Goal: Transaction & Acquisition: Purchase product/service

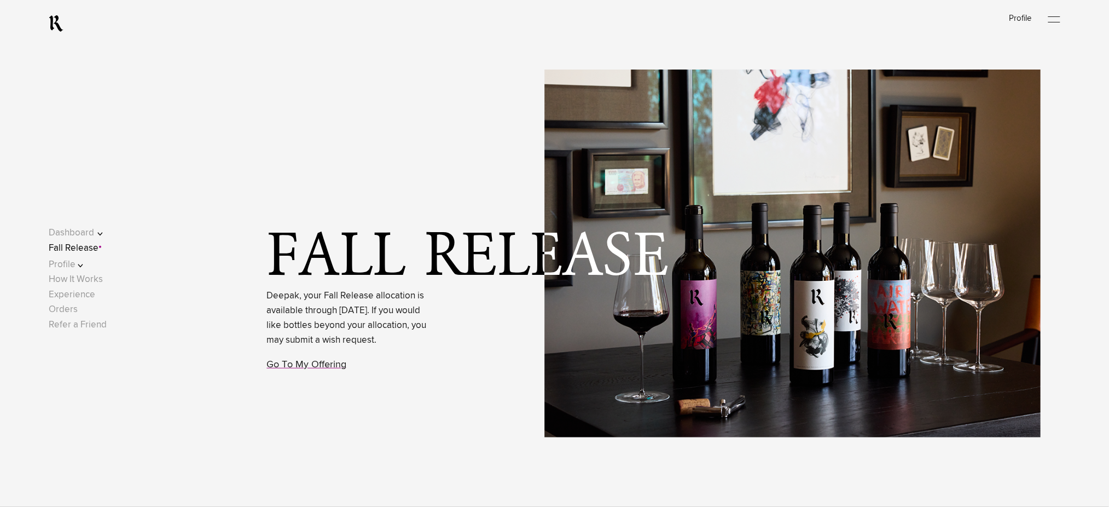
click at [97, 249] on link "Fall Release" at bounding box center [74, 247] width 50 height 9
click at [301, 369] on link "Go To My Offering" at bounding box center [307, 364] width 80 height 10
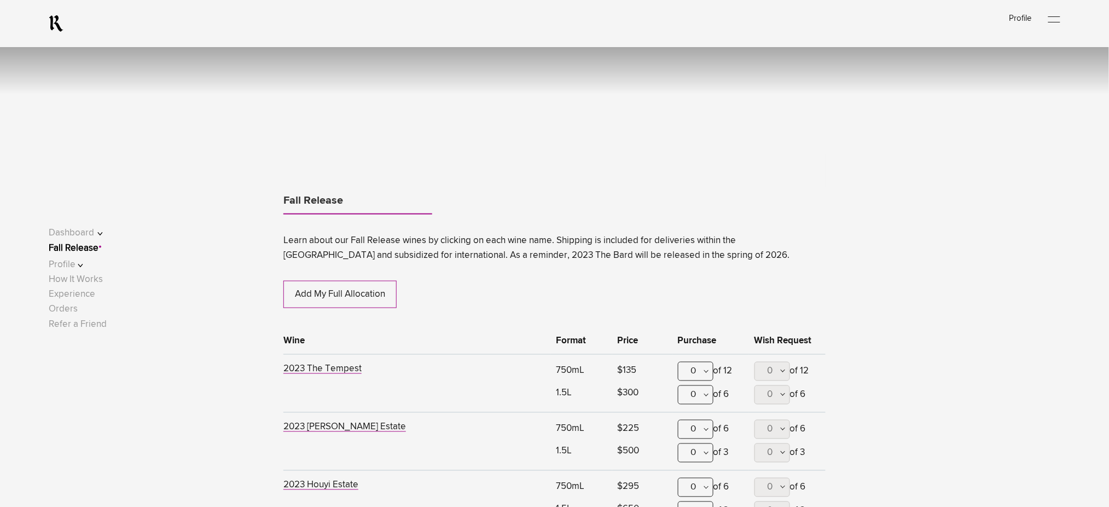
scroll to position [573, 0]
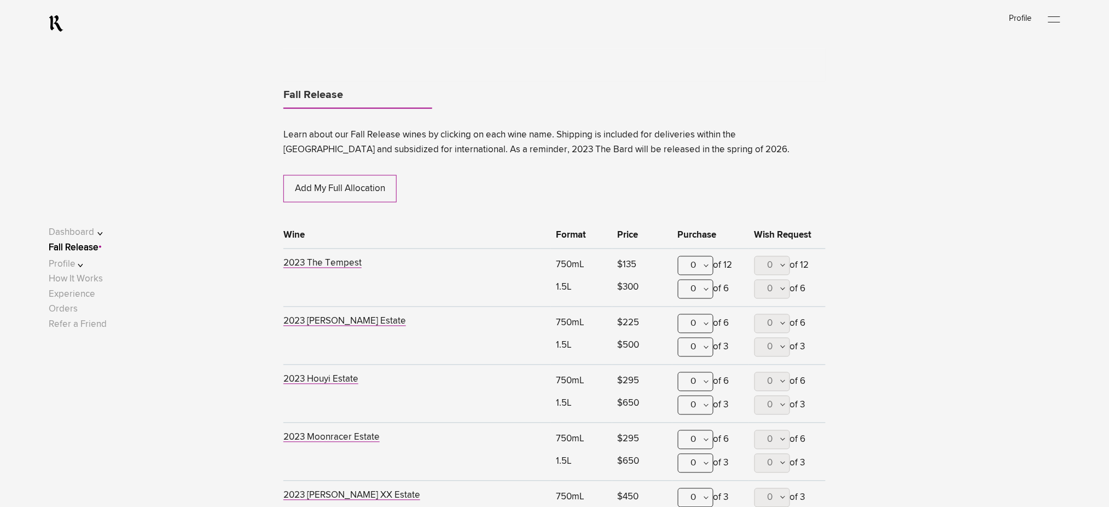
click at [690, 323] on div "0" at bounding box center [696, 323] width 36 height 19
click at [692, 378] on div "1" at bounding box center [695, 377] width 34 height 27
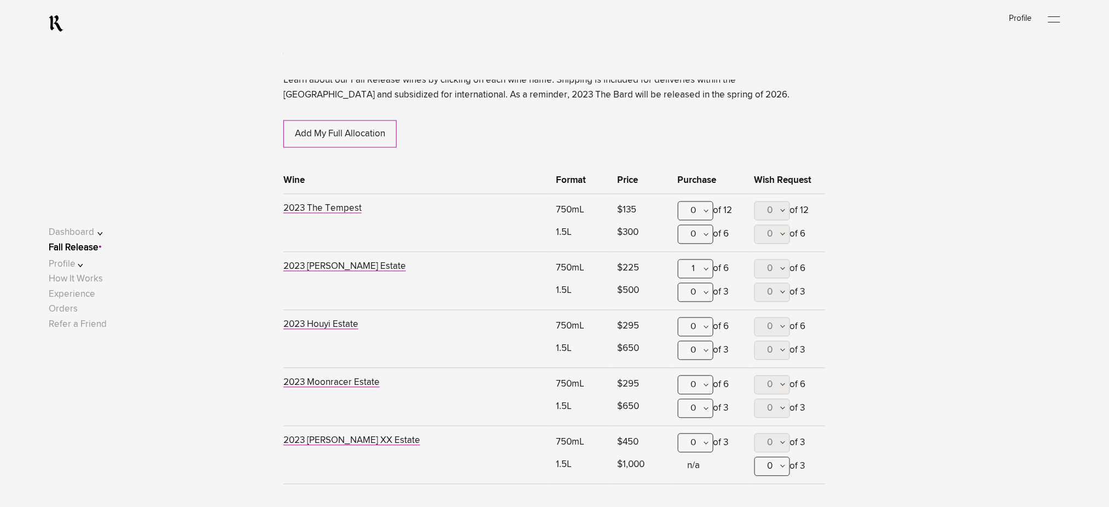
scroll to position [719, 0]
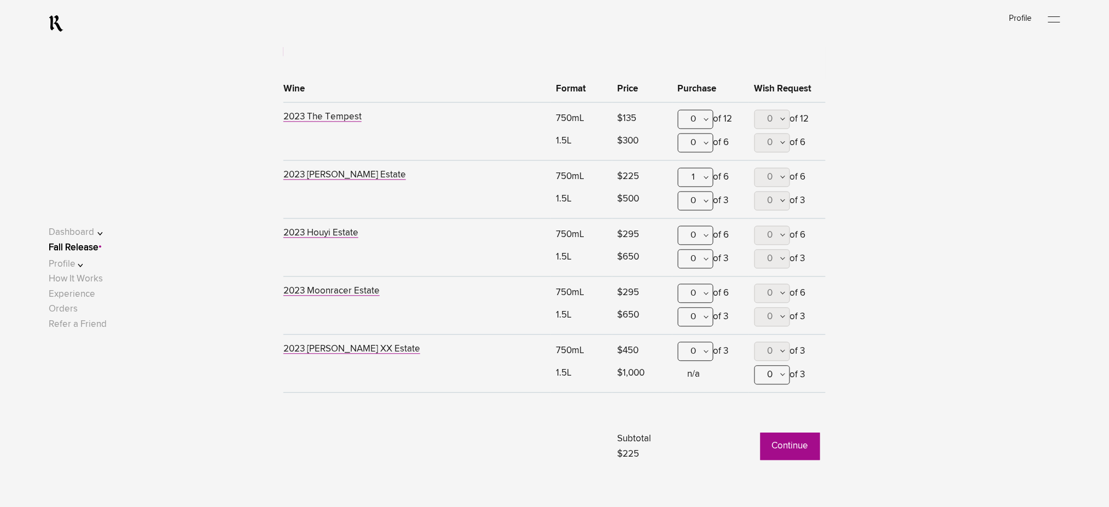
click at [783, 447] on button "Continue" at bounding box center [790, 446] width 60 height 27
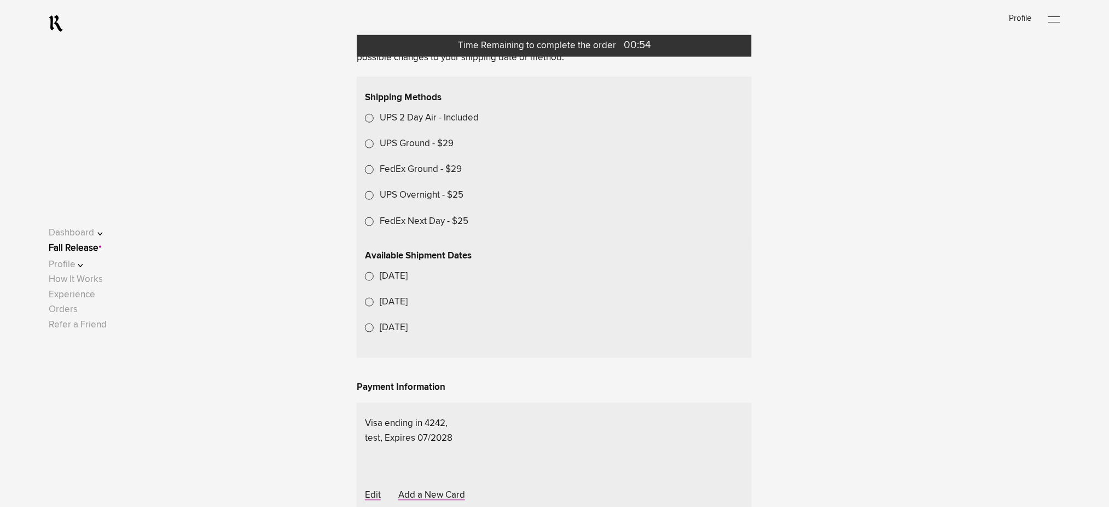
scroll to position [364, 0]
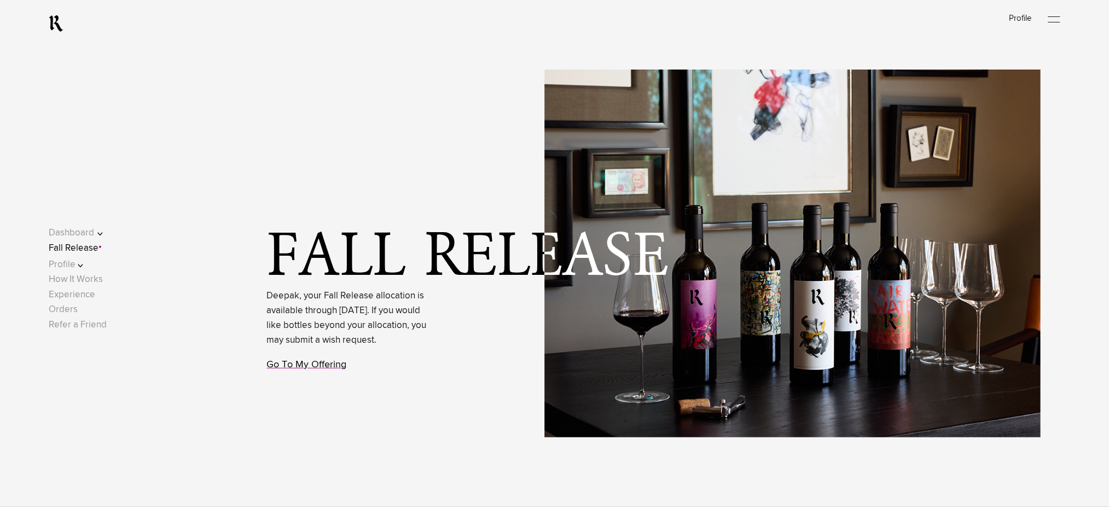
click at [283, 369] on link "Go To My Offering" at bounding box center [307, 364] width 80 height 10
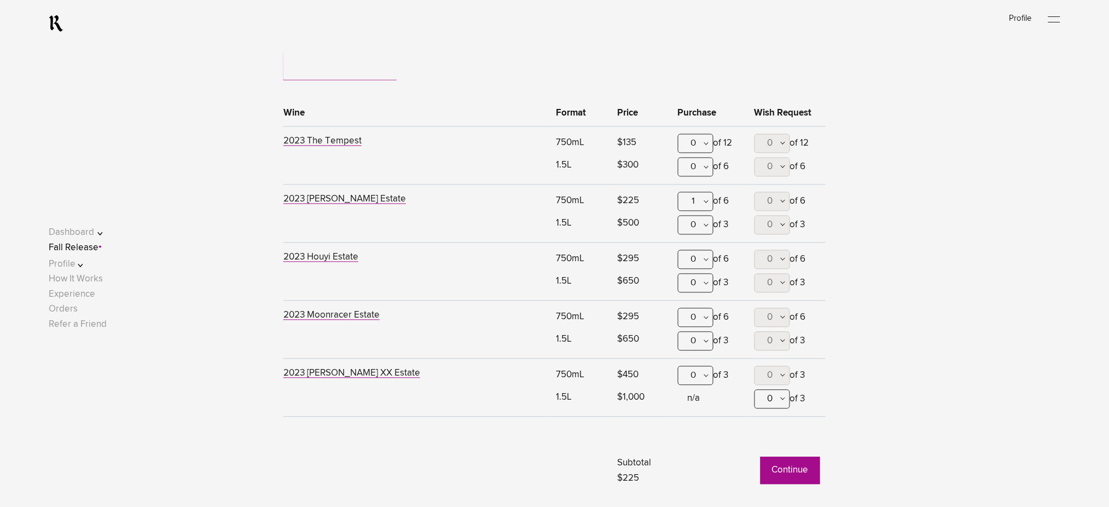
scroll to position [864, 0]
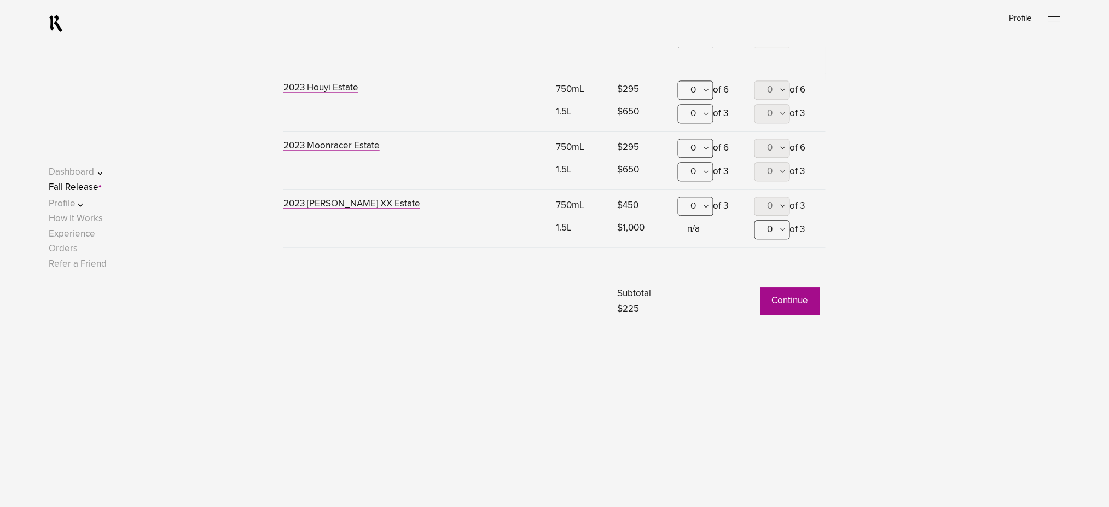
click at [793, 305] on button "Continue" at bounding box center [790, 300] width 60 height 27
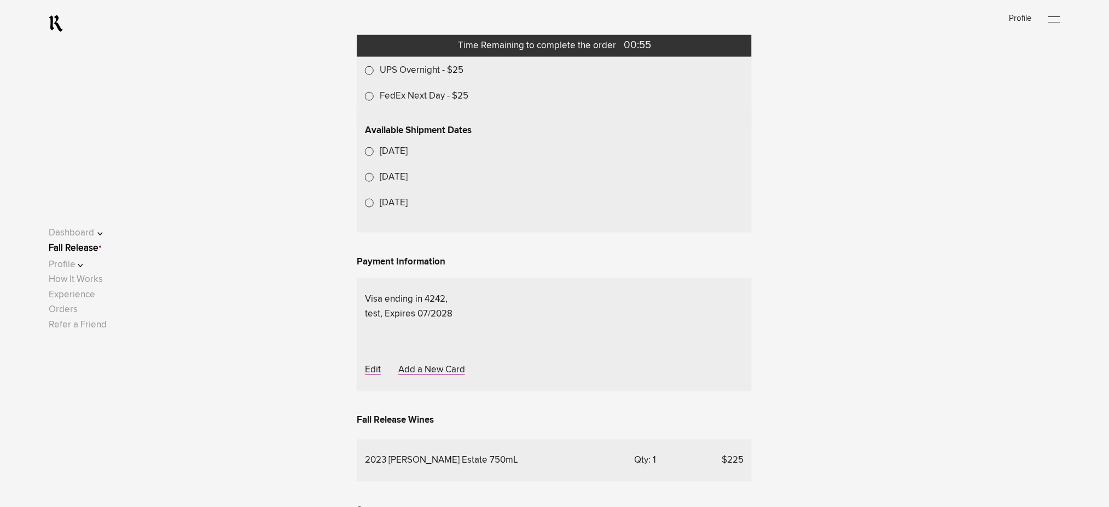
scroll to position [438, 0]
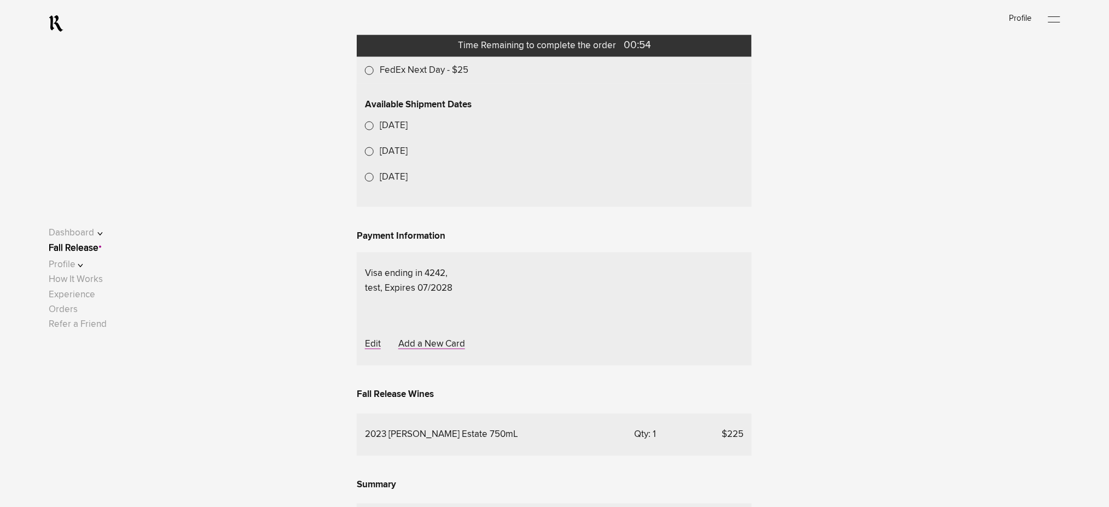
click at [408, 130] on lightning-formatted-date-time "Oct 27, 2025" at bounding box center [394, 125] width 28 height 9
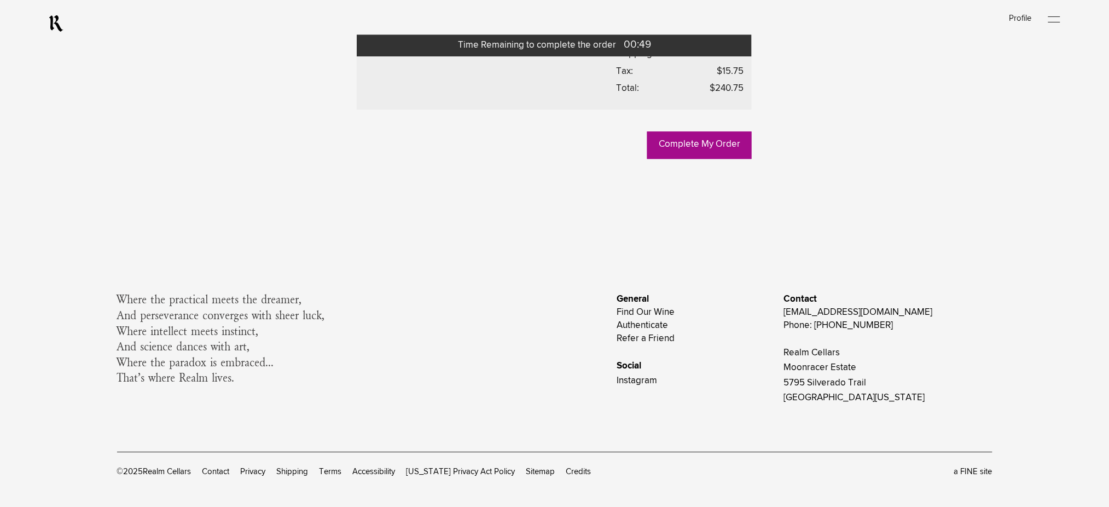
scroll to position [1021, 0]
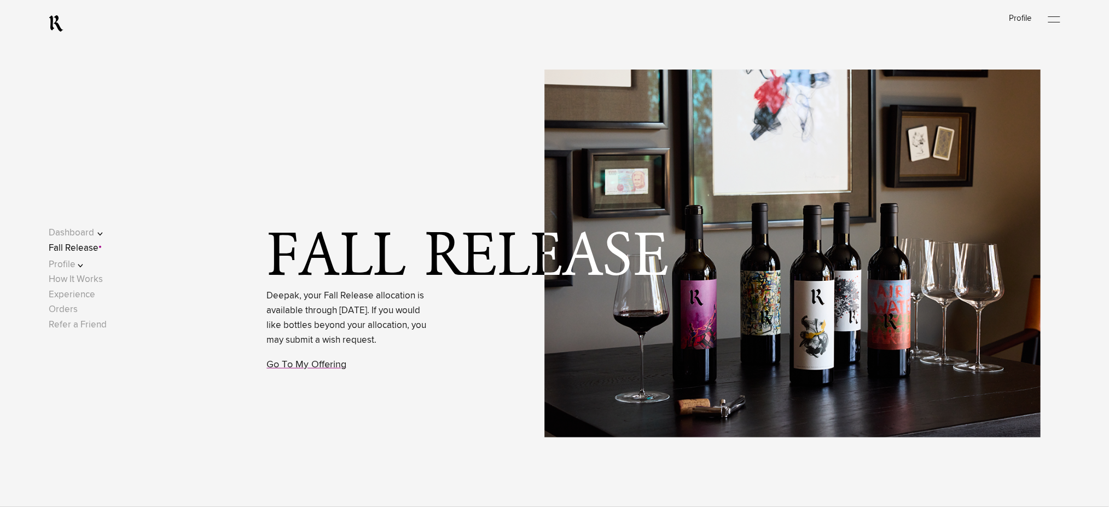
click at [85, 250] on link "Fall Release" at bounding box center [74, 247] width 50 height 9
click at [290, 369] on link "Go To My Offering" at bounding box center [307, 364] width 80 height 10
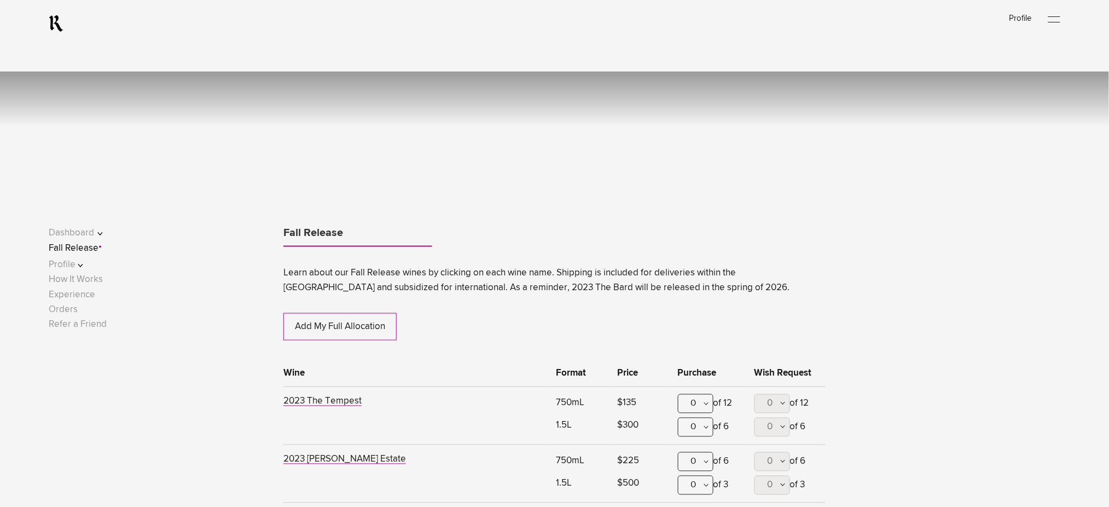
scroll to position [573, 0]
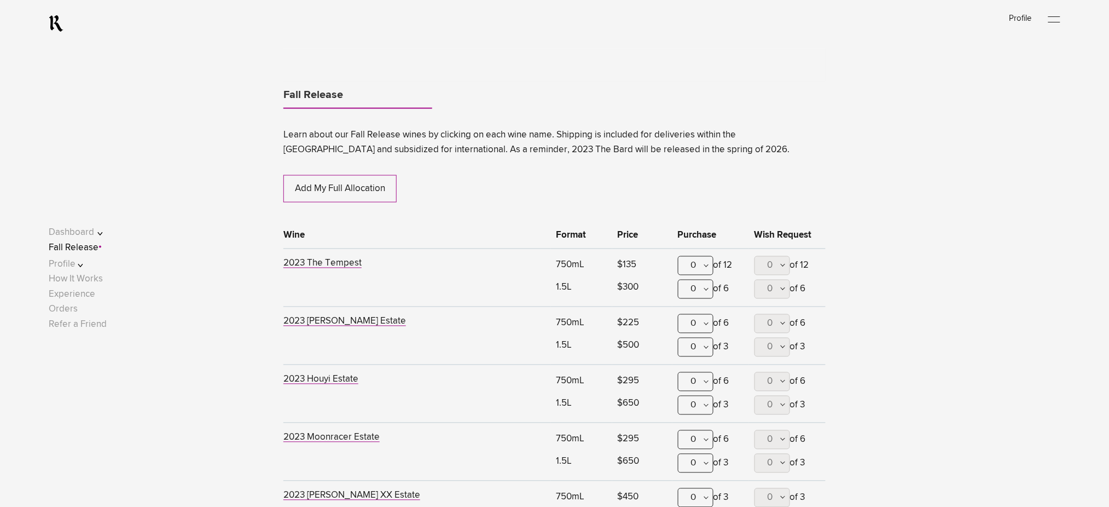
drag, startPoint x: 706, startPoint y: 261, endPoint x: 706, endPoint y: 267, distance: 6.0
click at [706, 265] on div "0" at bounding box center [696, 265] width 36 height 19
click at [704, 316] on div "1" at bounding box center [695, 319] width 34 height 27
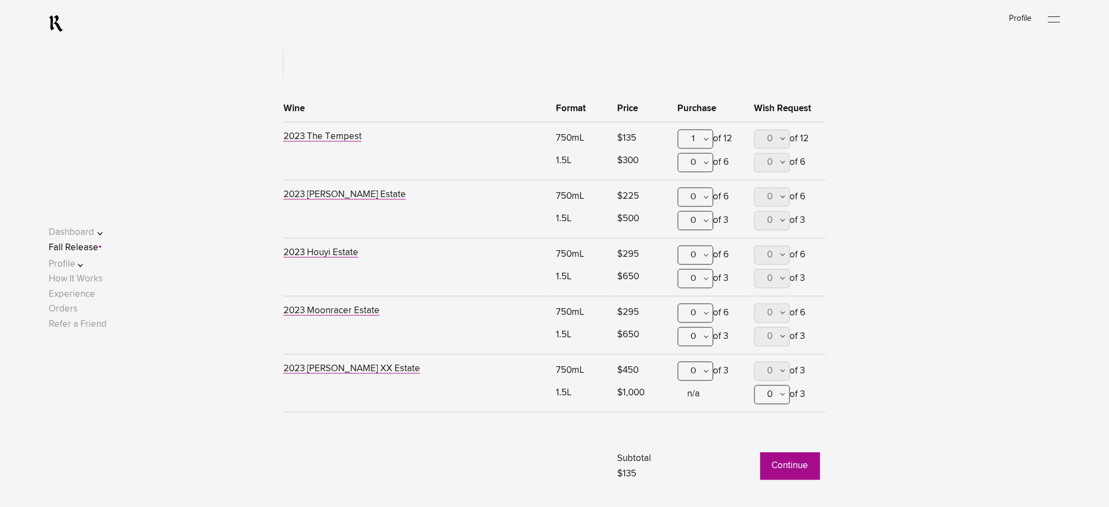
scroll to position [719, 0]
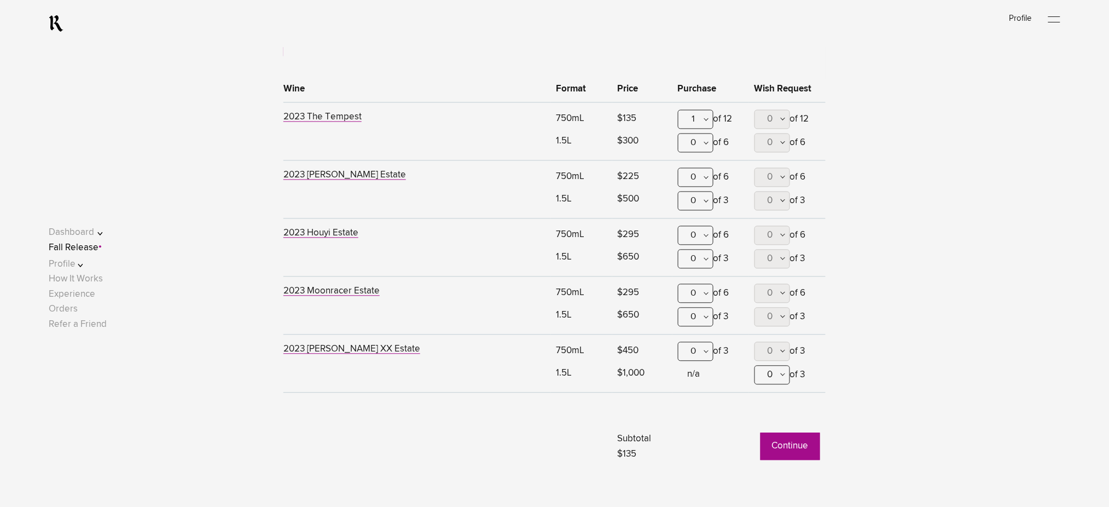
click at [698, 241] on div "0" at bounding box center [696, 235] width 36 height 19
click at [694, 285] on div "1" at bounding box center [695, 289] width 34 height 27
click at [780, 439] on button "Continue" at bounding box center [790, 446] width 60 height 27
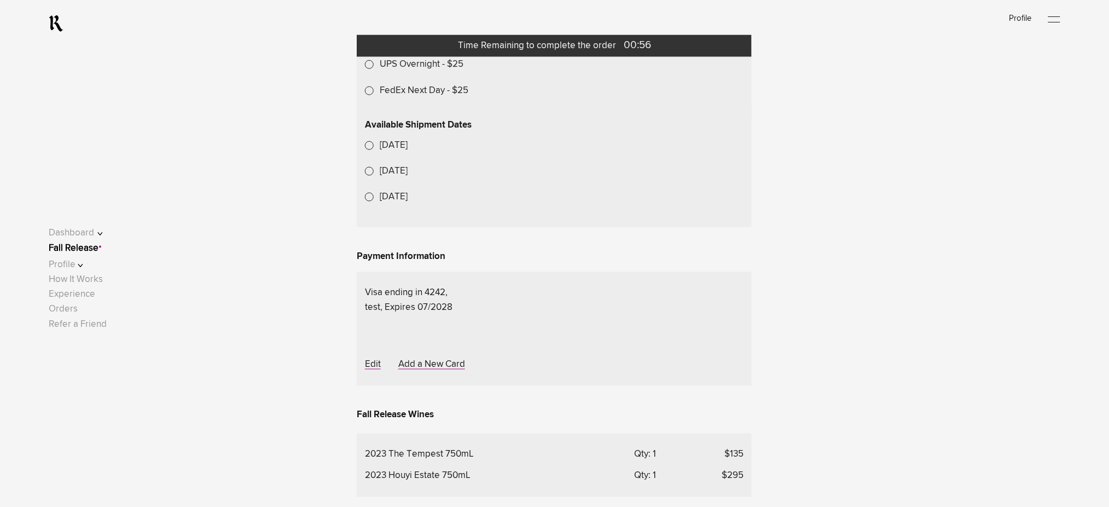
scroll to position [520, 0]
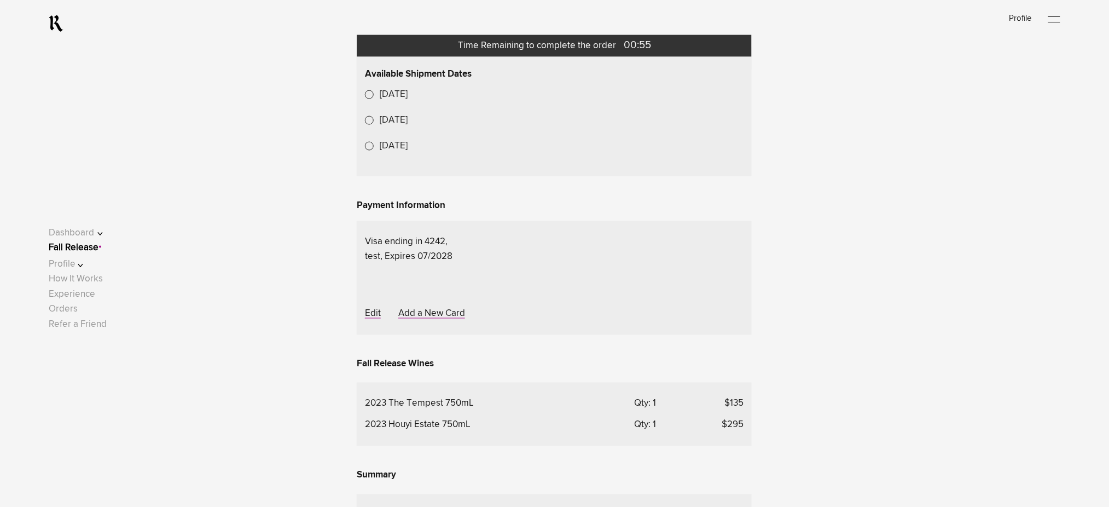
click at [419, 154] on div "Oct 27, 2025 Nov 3, 2025 Nov 10, 2025" at bounding box center [554, 120] width 379 height 67
click at [408, 99] on lightning-formatted-date-time "Oct 27, 2025" at bounding box center [394, 94] width 28 height 9
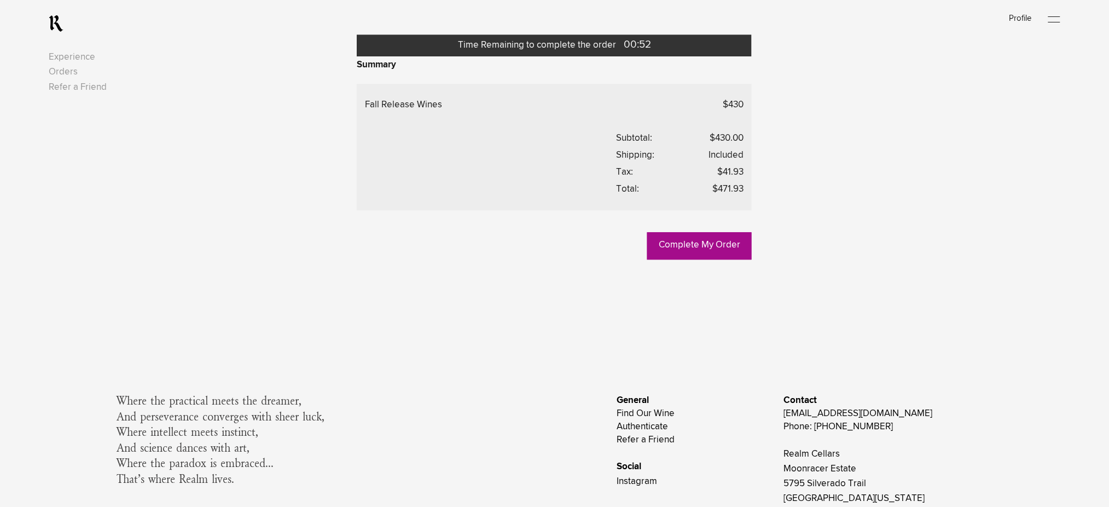
scroll to position [958, 0]
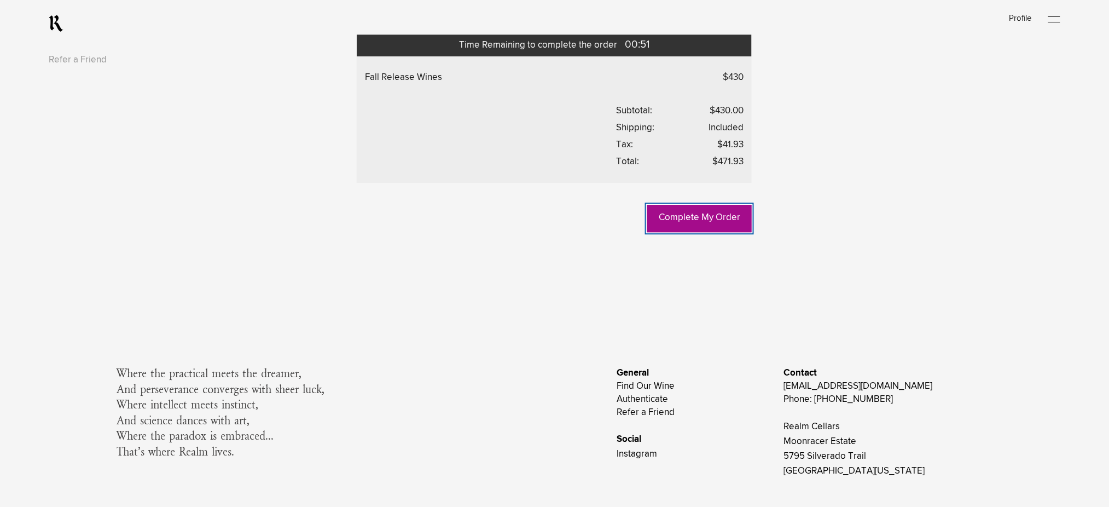
click at [684, 232] on link "Complete My Order" at bounding box center [699, 218] width 104 height 27
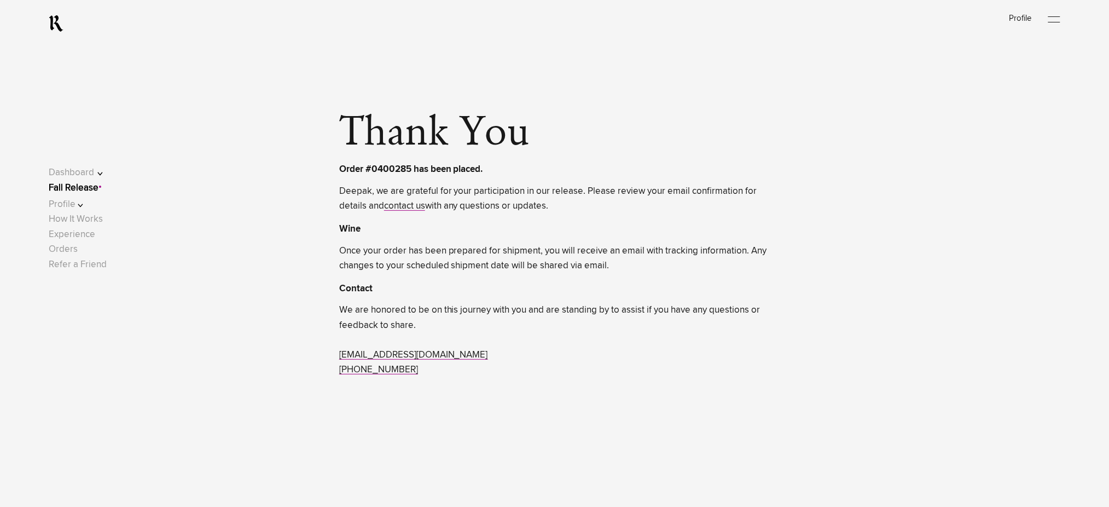
click at [98, 185] on link "Fall Release" at bounding box center [74, 187] width 50 height 9
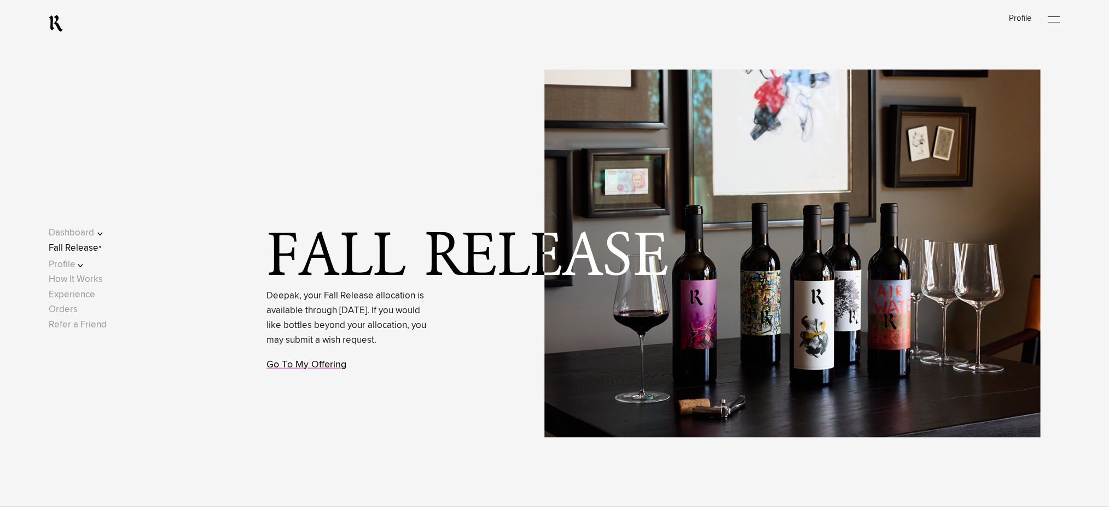
click at [296, 369] on link "Go To My Offering" at bounding box center [307, 364] width 80 height 10
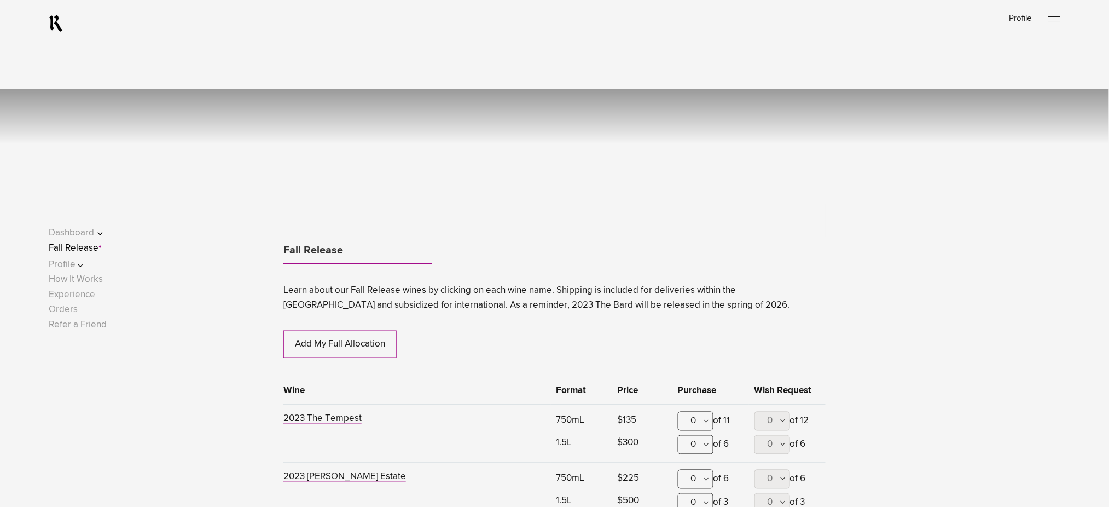
scroll to position [573, 0]
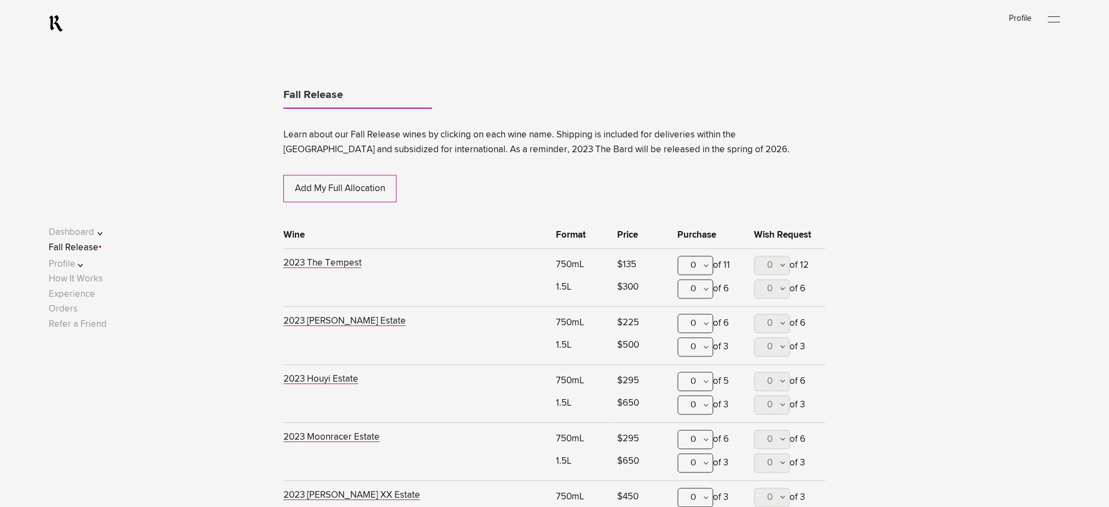
click at [699, 322] on div "0" at bounding box center [696, 323] width 36 height 19
click at [699, 374] on div "1" at bounding box center [695, 377] width 34 height 27
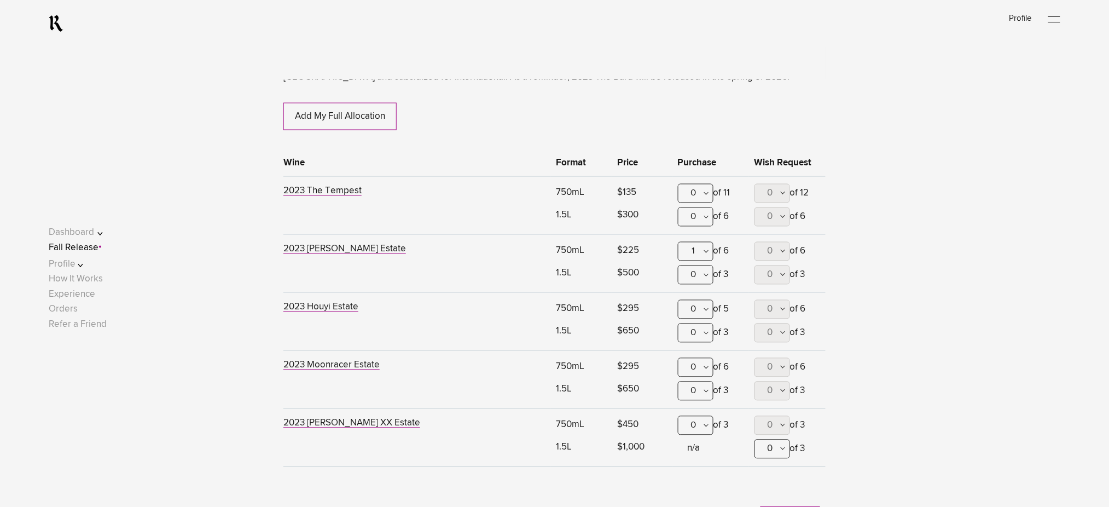
scroll to position [646, 0]
click at [698, 369] on div "0" at bounding box center [696, 366] width 36 height 19
click at [704, 410] on div "1" at bounding box center [695, 420] width 34 height 27
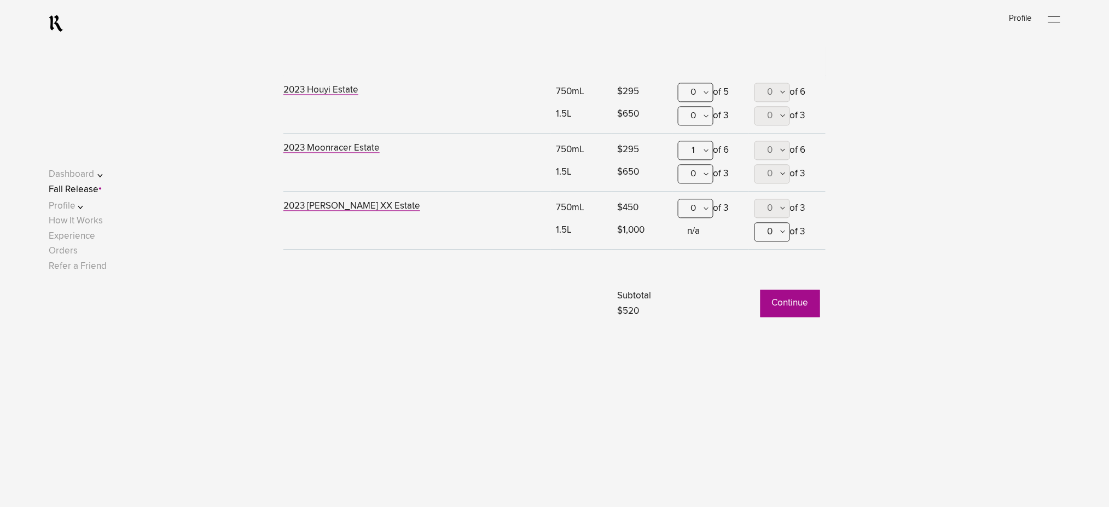
scroll to position [864, 0]
click at [772, 311] on button "Continue" at bounding box center [790, 300] width 60 height 27
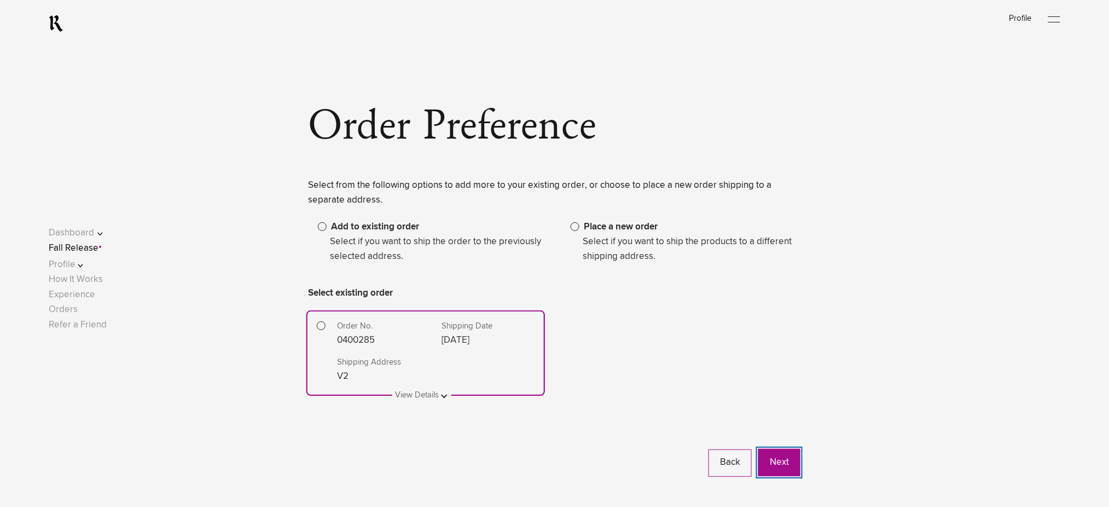
click at [781, 459] on button "Next" at bounding box center [779, 462] width 42 height 27
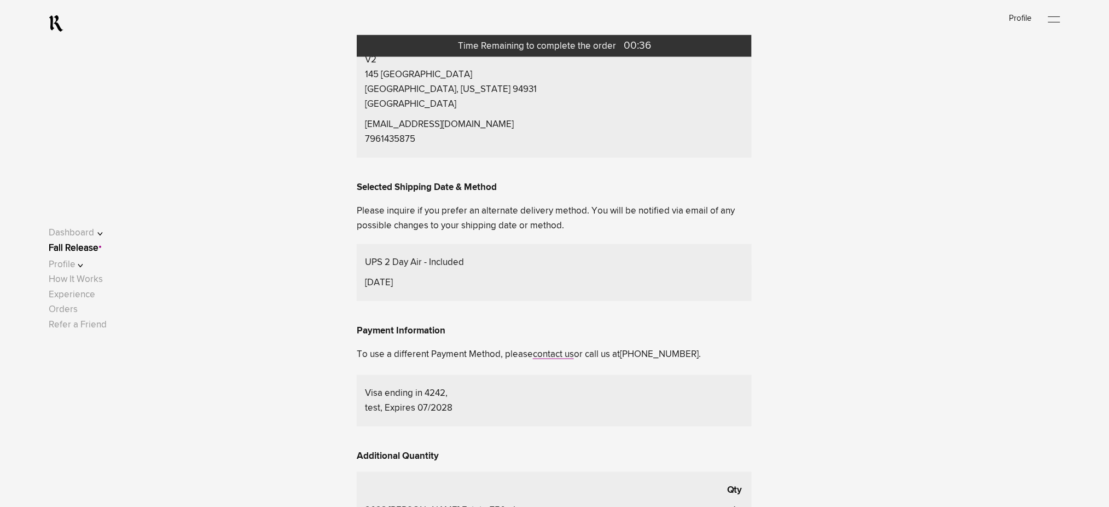
scroll to position [219, 0]
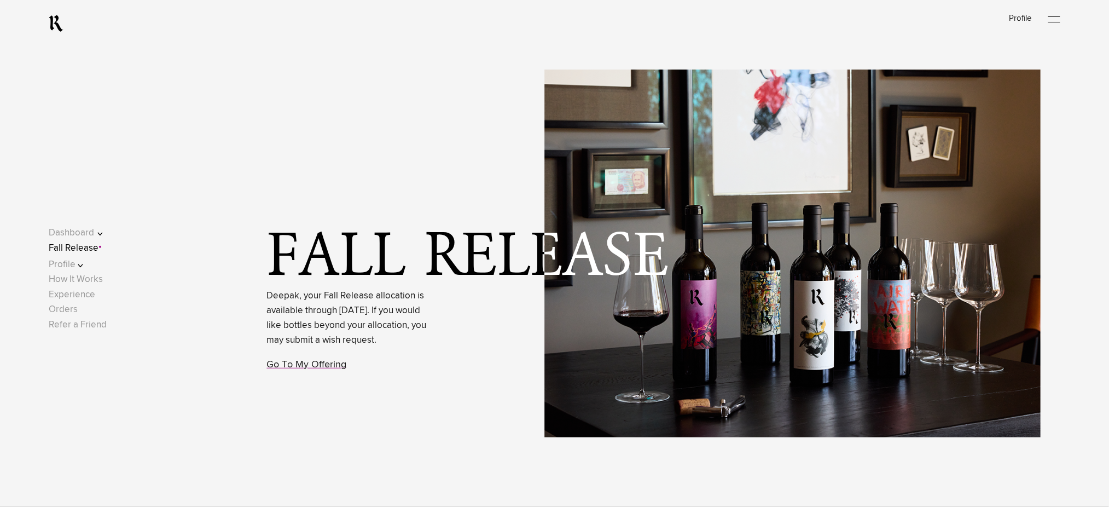
click at [89, 245] on link "Fall Release" at bounding box center [74, 247] width 50 height 9
click at [316, 369] on link "Go To My Offering" at bounding box center [307, 364] width 80 height 10
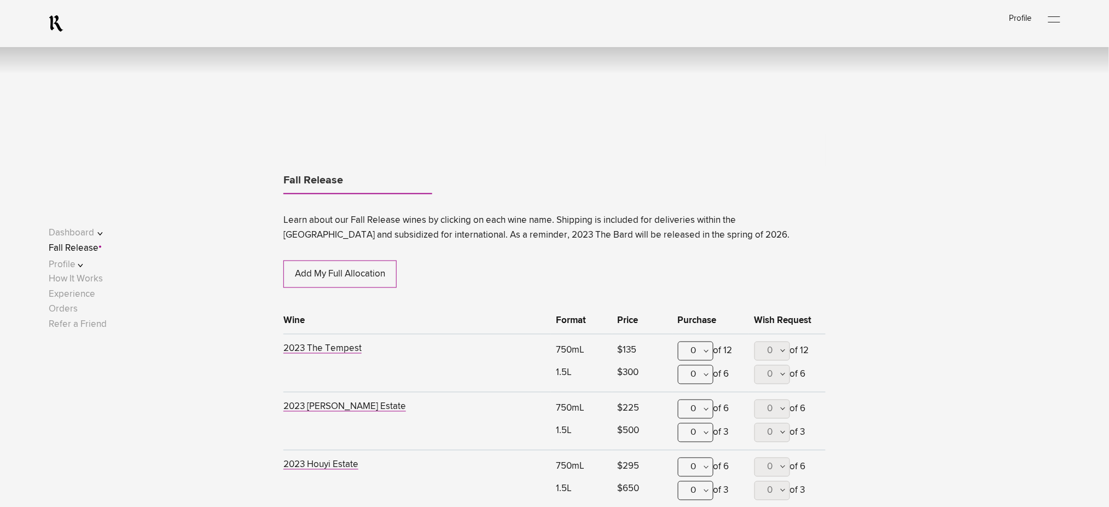
scroll to position [573, 0]
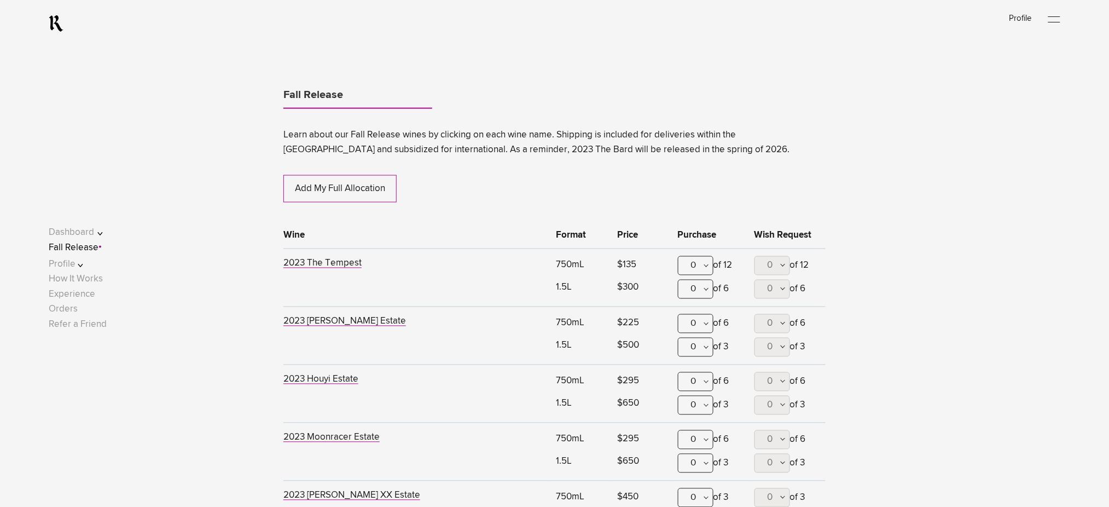
click at [692, 266] on div "0" at bounding box center [696, 265] width 36 height 19
click at [694, 317] on div "1" at bounding box center [695, 319] width 34 height 27
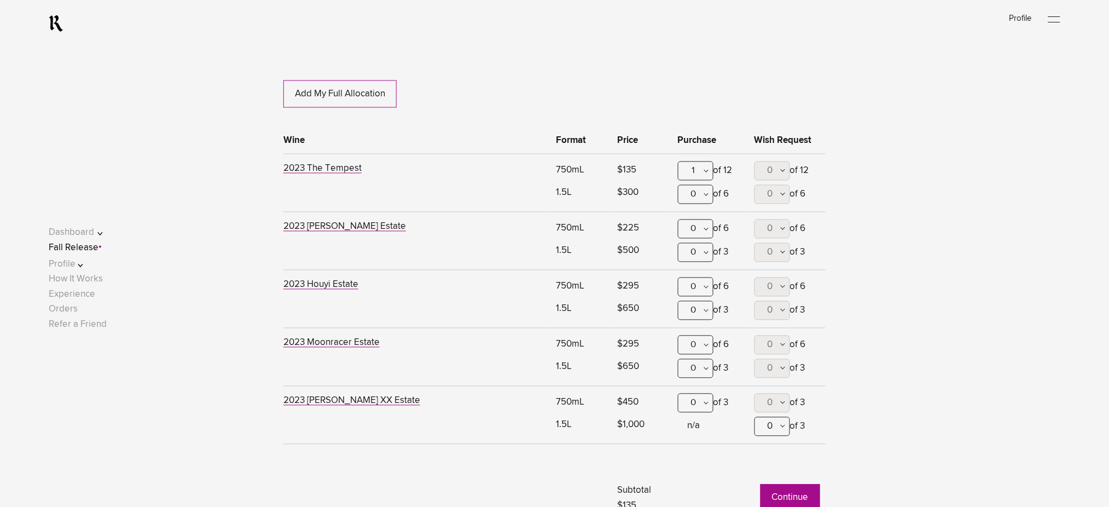
scroll to position [864, 0]
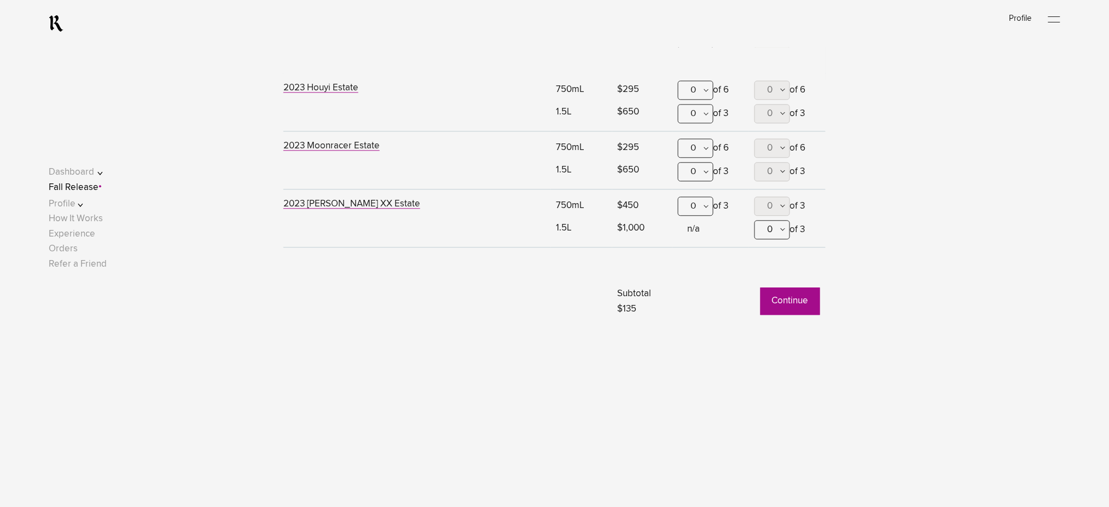
click at [775, 304] on button "Continue" at bounding box center [790, 300] width 60 height 27
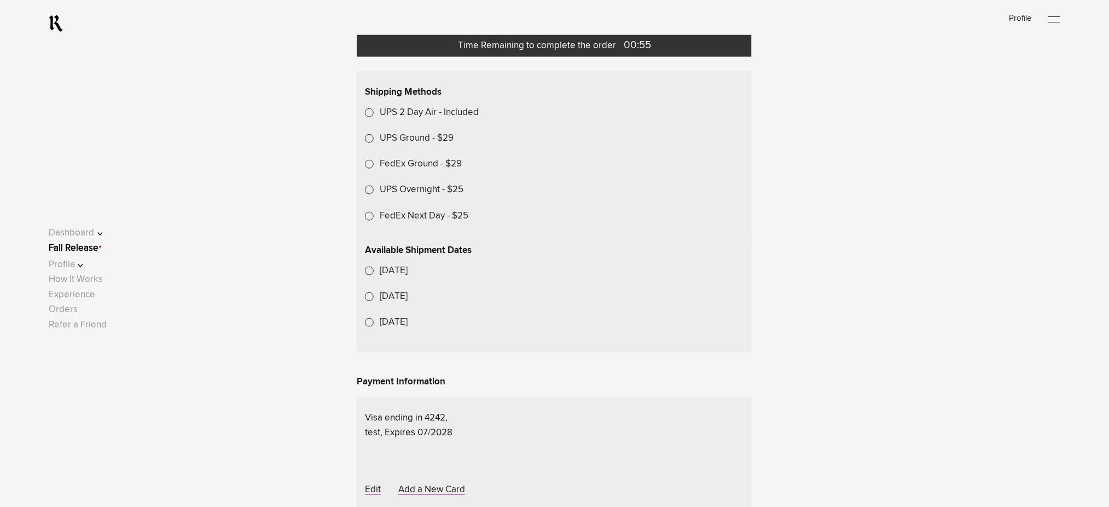
scroll to position [364, 0]
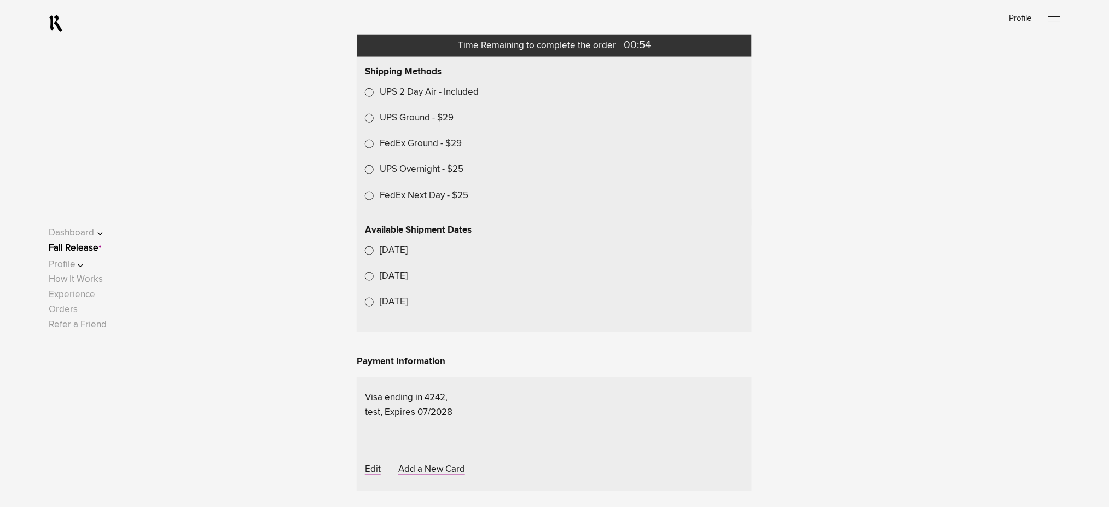
click at [411, 125] on label "UPS Ground - $29" at bounding box center [417, 118] width 74 height 15
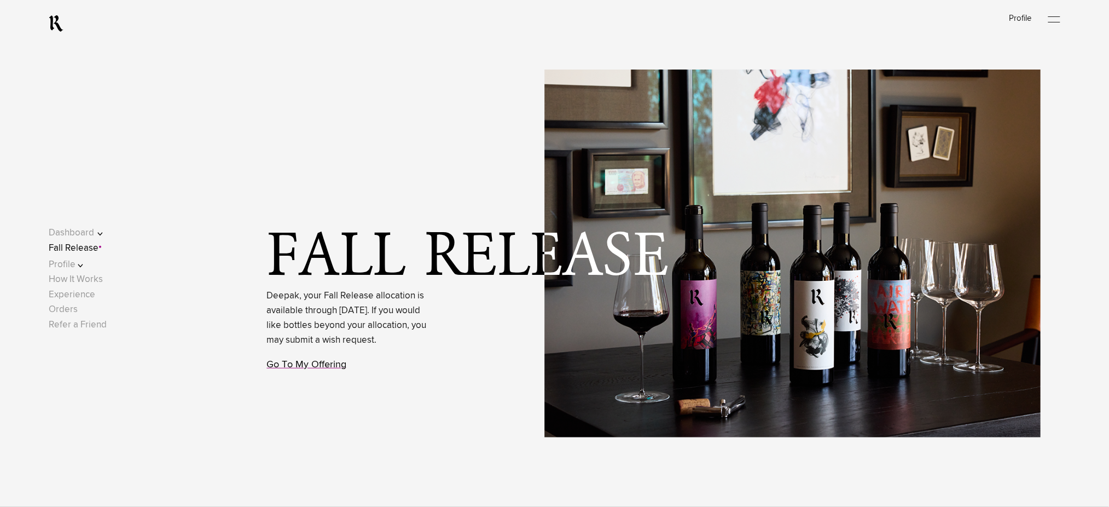
click at [332, 369] on link "Go To My Offering" at bounding box center [307, 364] width 80 height 10
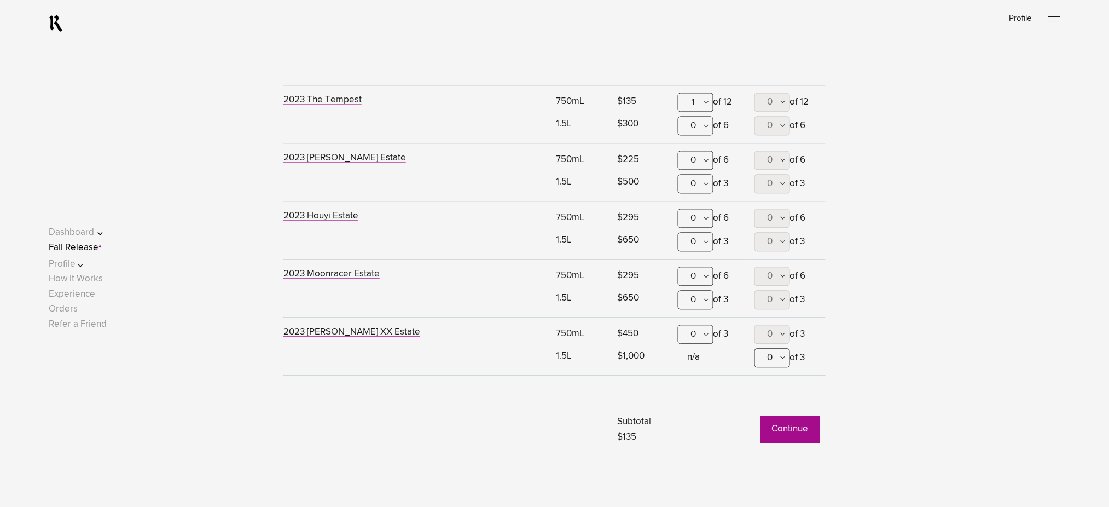
scroll to position [864, 0]
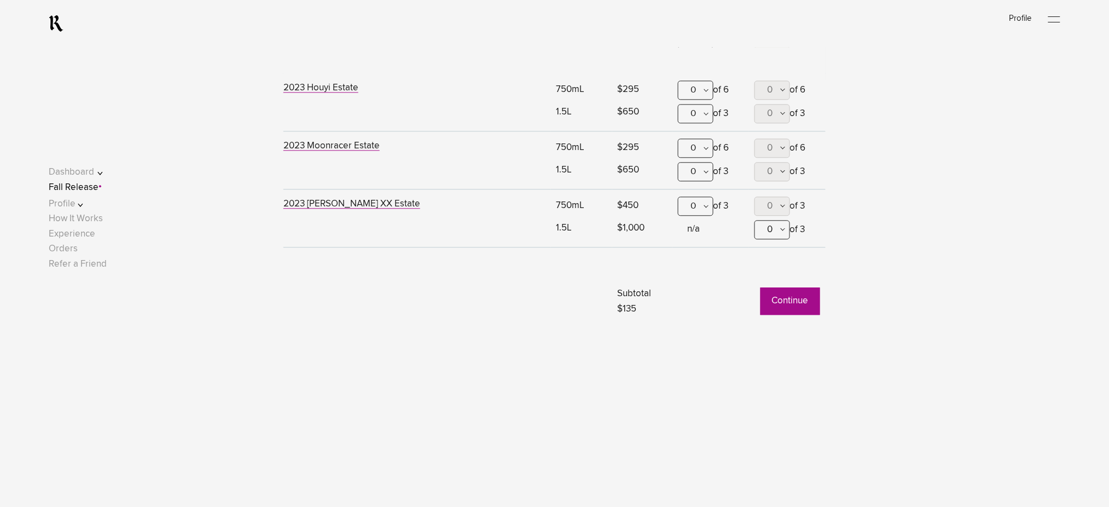
click at [777, 304] on button "Continue" at bounding box center [790, 300] width 60 height 27
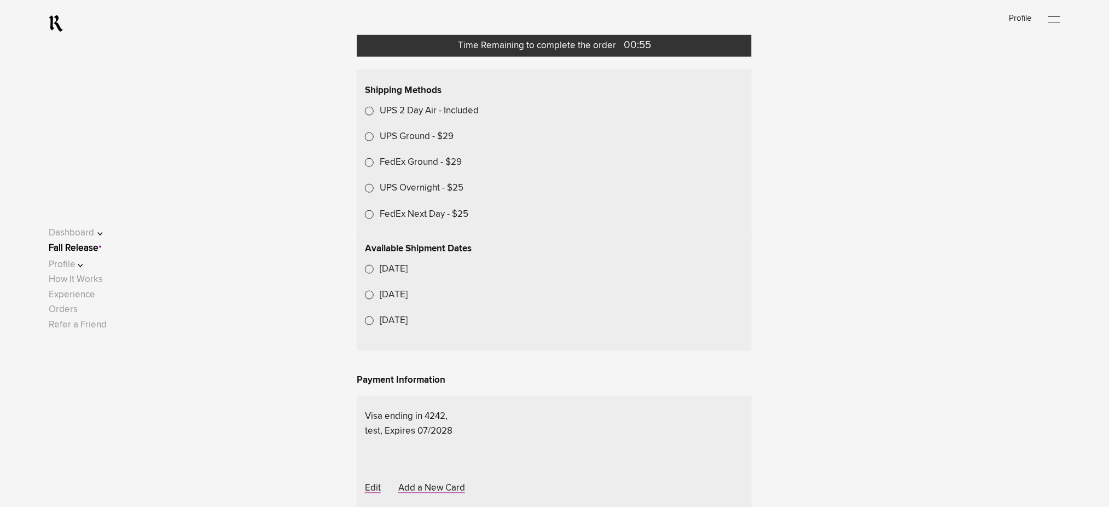
scroll to position [374, 0]
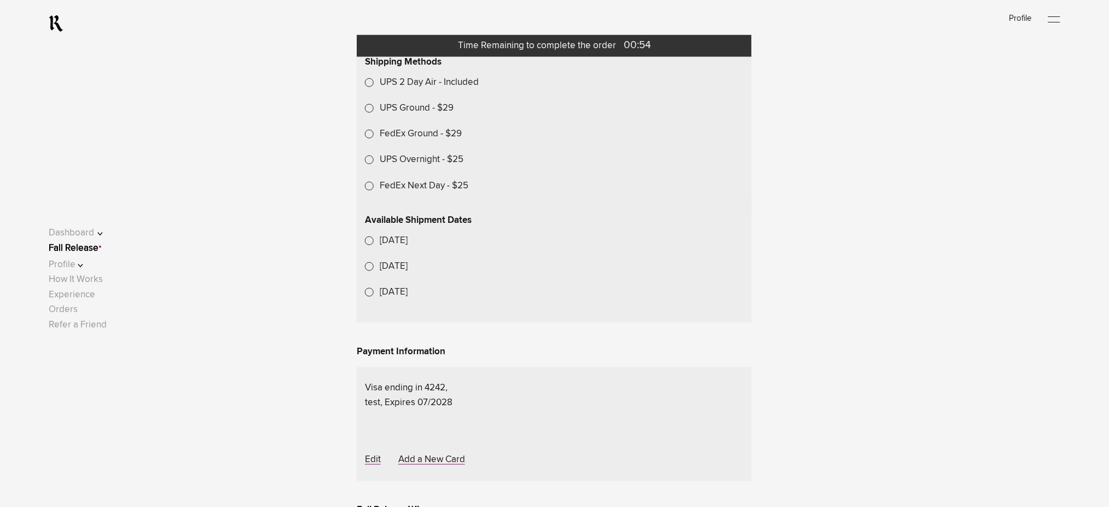
click at [408, 245] on lightning-formatted-date-time "Oct 27, 2025" at bounding box center [394, 240] width 28 height 9
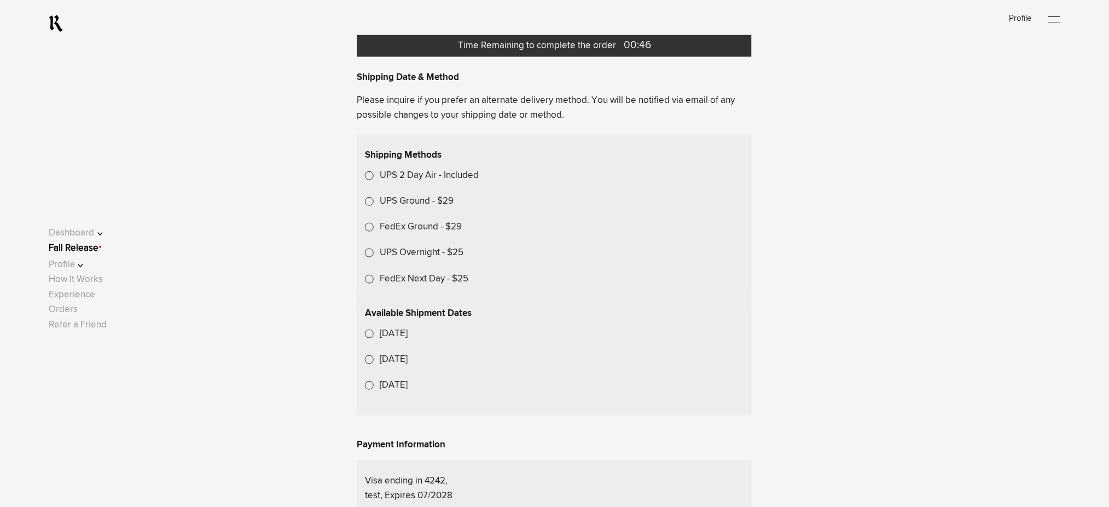
scroll to position [155, 0]
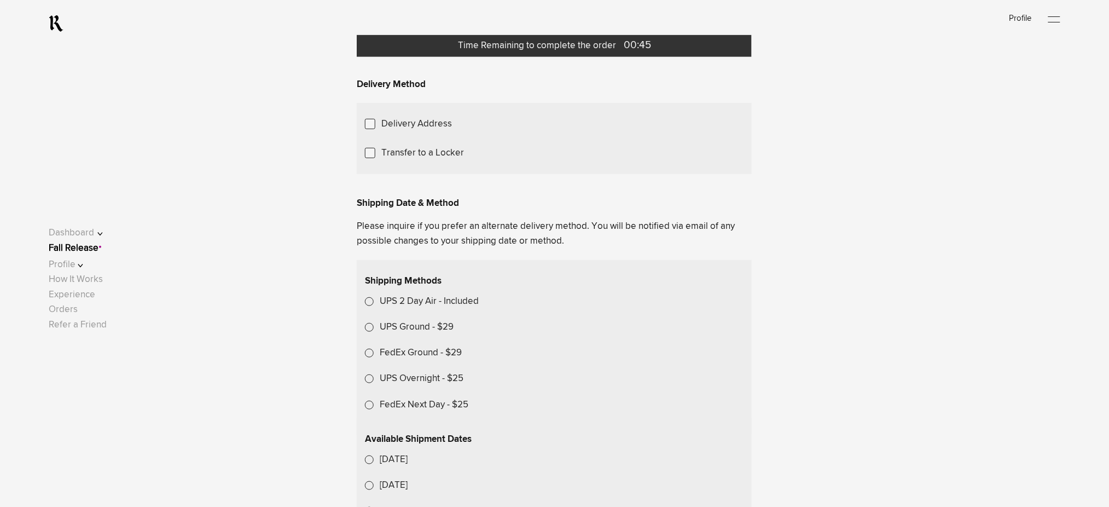
click at [0, 0] on span "Choose Another Saved Shipping Address" at bounding box center [0, 0] width 0 height 0
click at [0, 0] on div "Deepak.p p - Miami, Florida, 33131" at bounding box center [0, 0] width 0 height 0
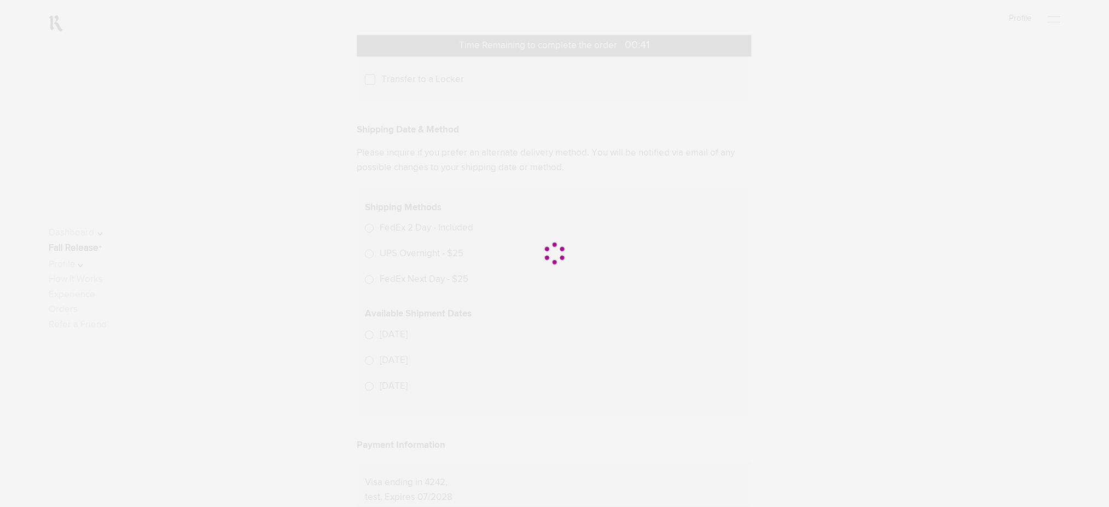
scroll to position [346, 0]
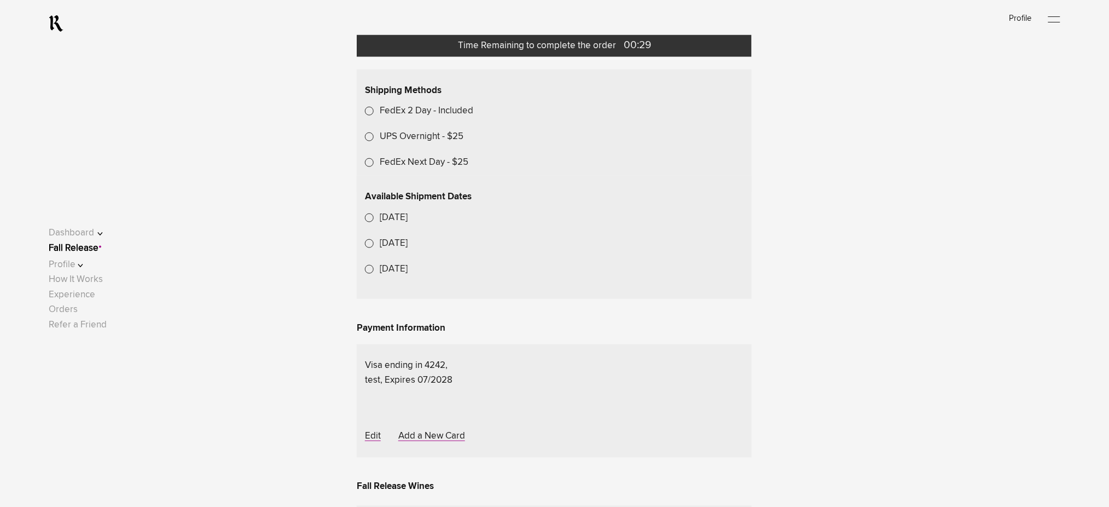
click at [0, 0] on span "Choose Another Saved Shipping Address" at bounding box center [0, 0] width 0 height 0
click at [0, 0] on div "test 2 - Hendersonville, Tennessee, 94931" at bounding box center [0, 0] width 0 height 0
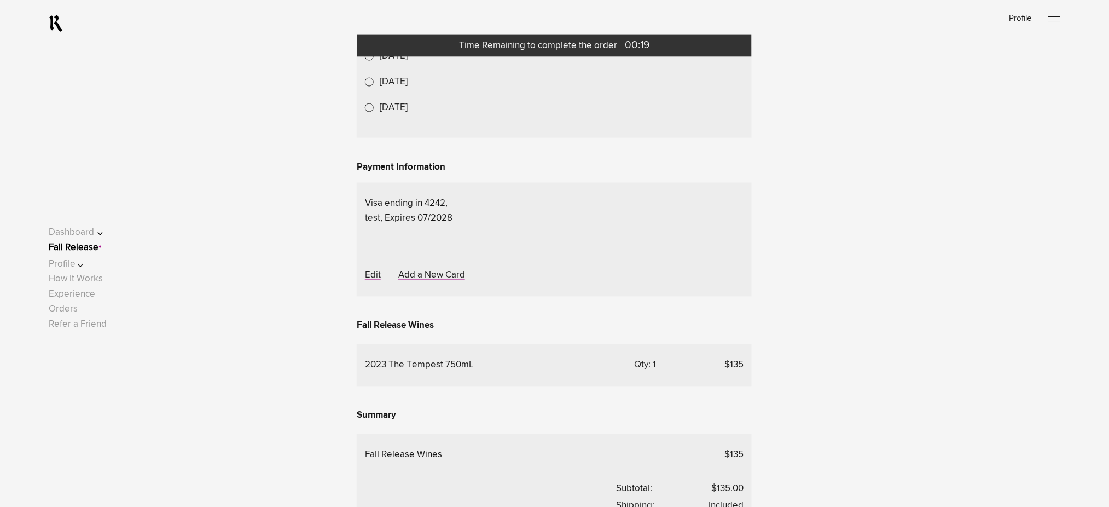
scroll to position [565, 0]
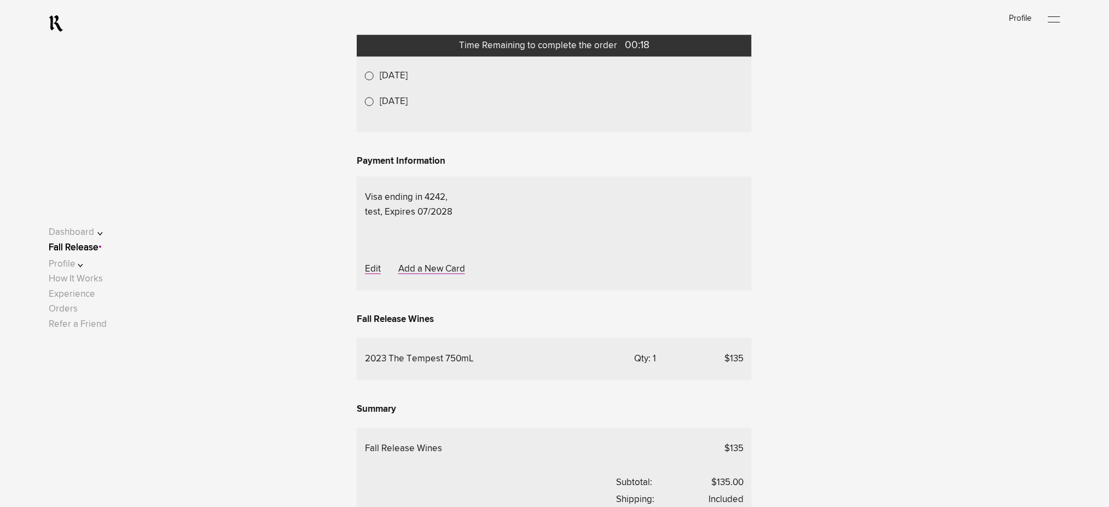
click at [405, 55] on lightning-formatted-date-time "Oct 27, 2025" at bounding box center [394, 49] width 28 height 9
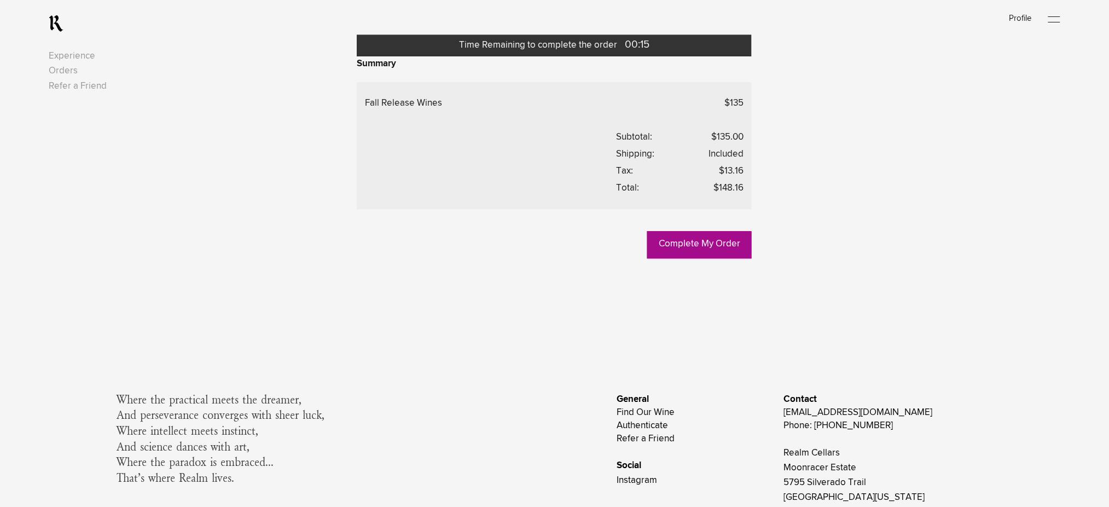
scroll to position [1002, 0]
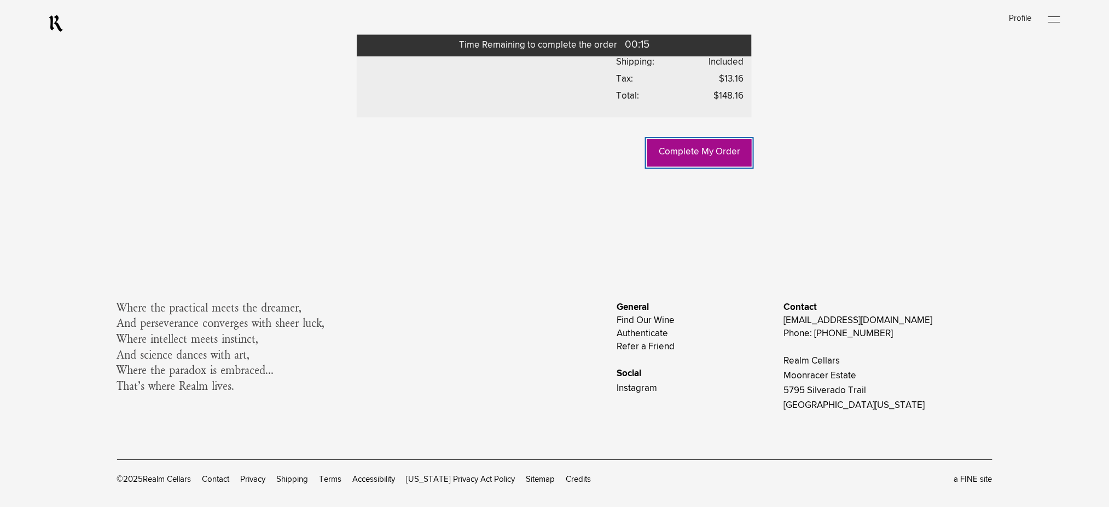
click at [693, 166] on link "Complete My Order" at bounding box center [699, 152] width 104 height 27
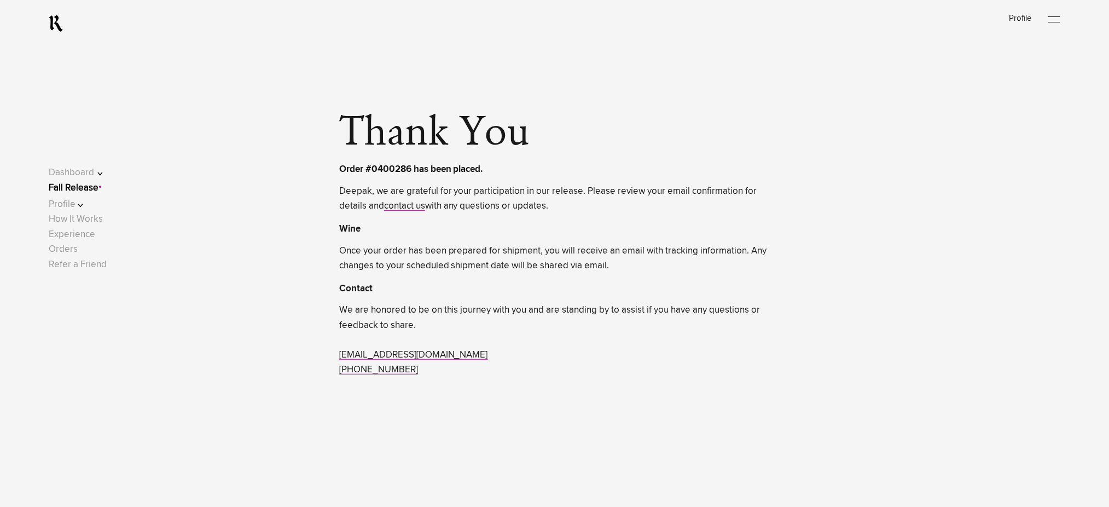
click at [96, 189] on link "Fall Release" at bounding box center [74, 187] width 50 height 9
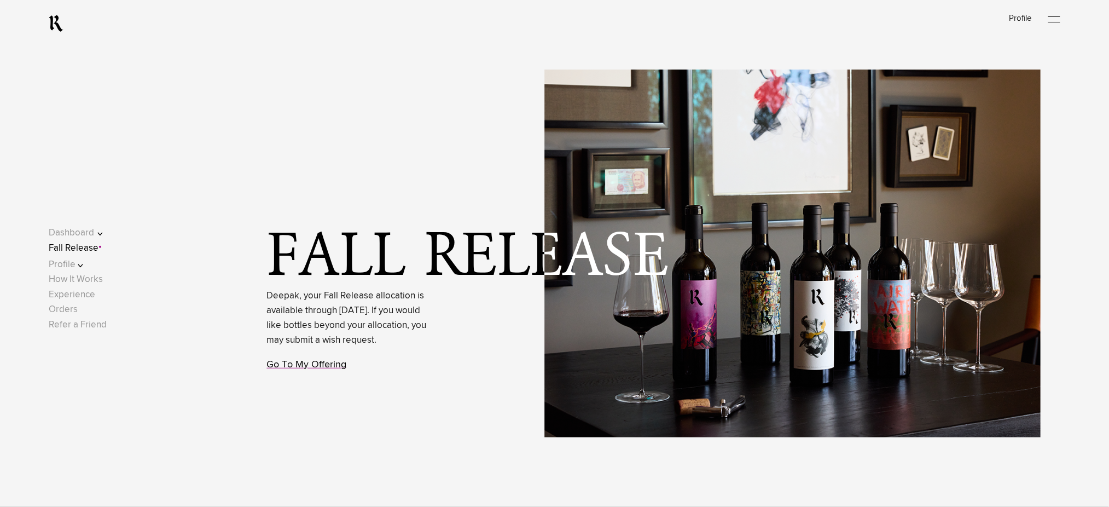
click at [328, 369] on link "Go To My Offering" at bounding box center [307, 364] width 80 height 10
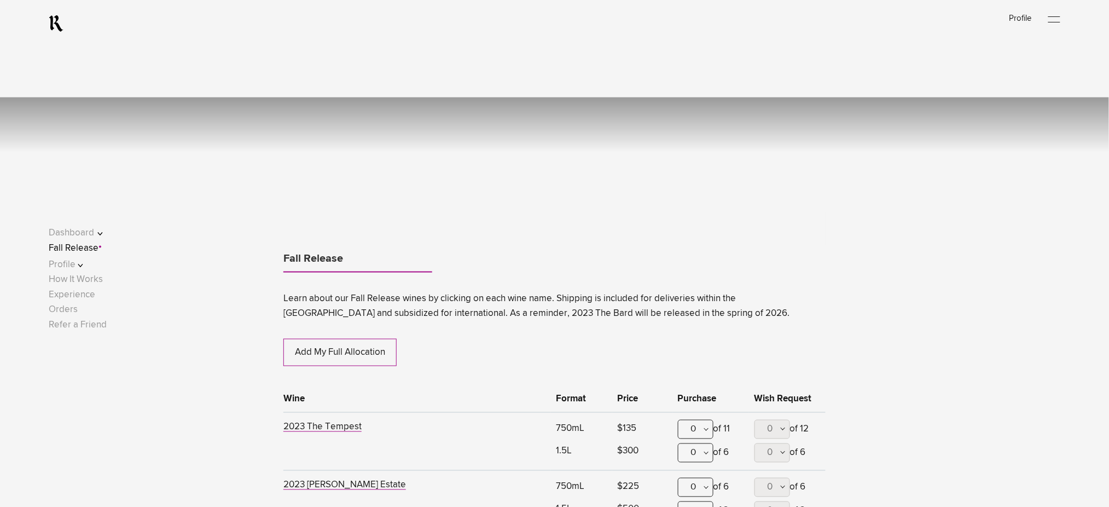
scroll to position [573, 0]
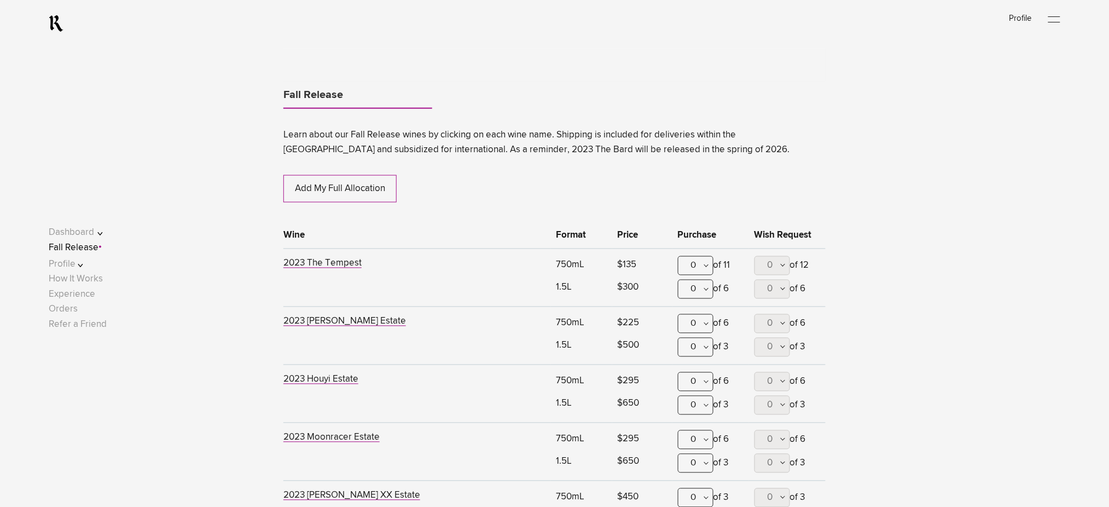
click at [694, 272] on div "0" at bounding box center [696, 265] width 36 height 19
click at [695, 319] on div "1" at bounding box center [695, 319] width 34 height 27
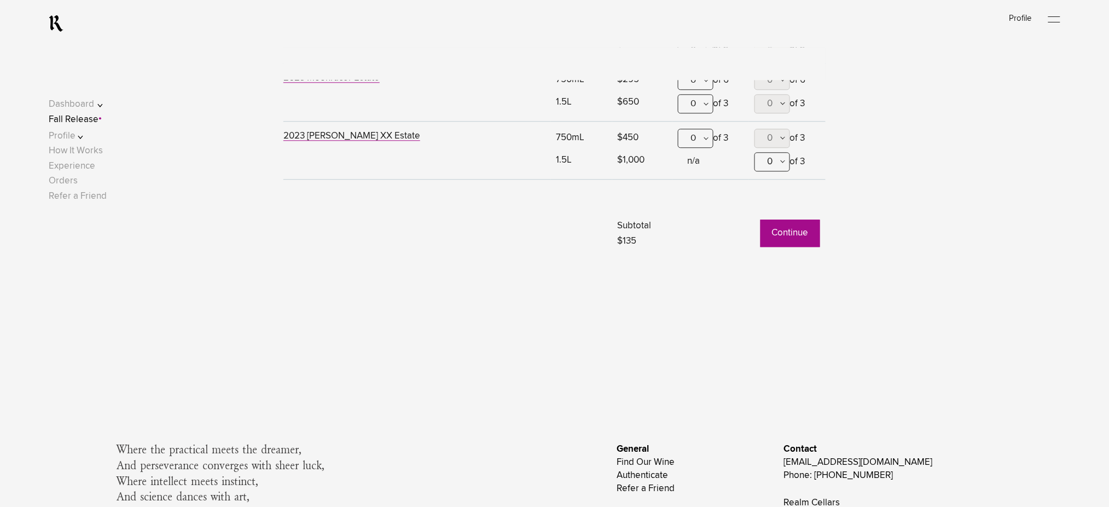
scroll to position [938, 0]
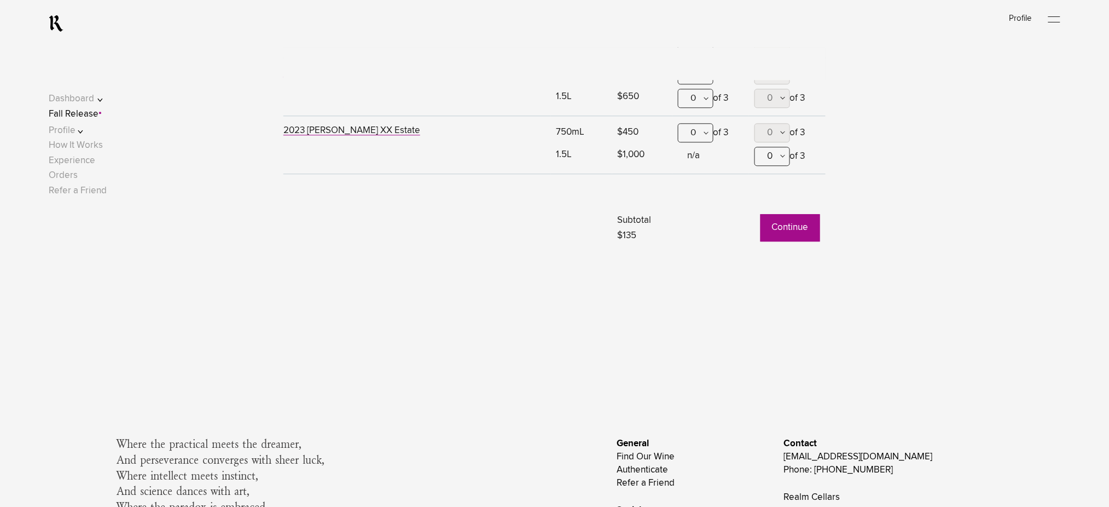
click at [776, 233] on button "Continue" at bounding box center [790, 227] width 60 height 27
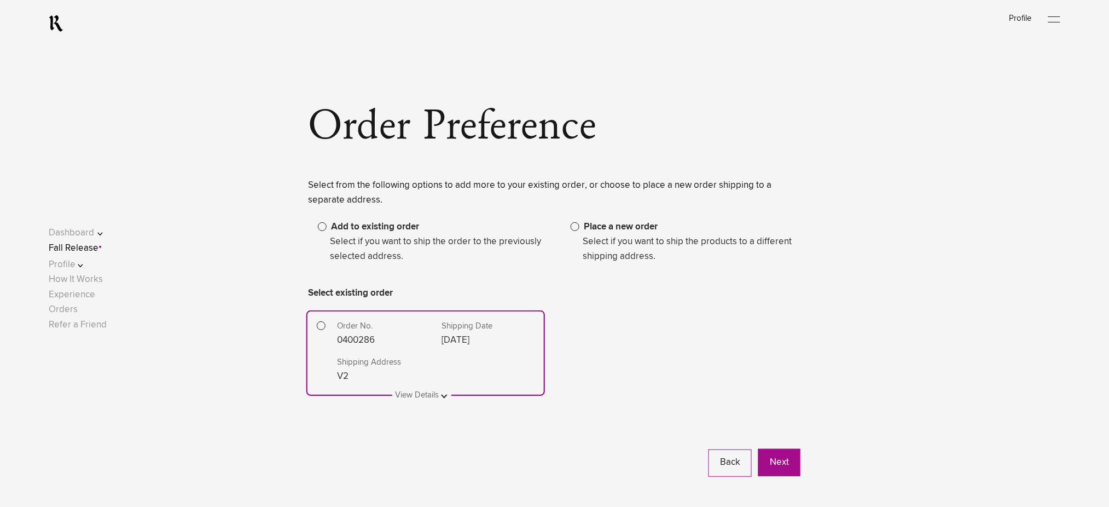
click at [594, 230] on span "Place a new order" at bounding box center [621, 226] width 74 height 9
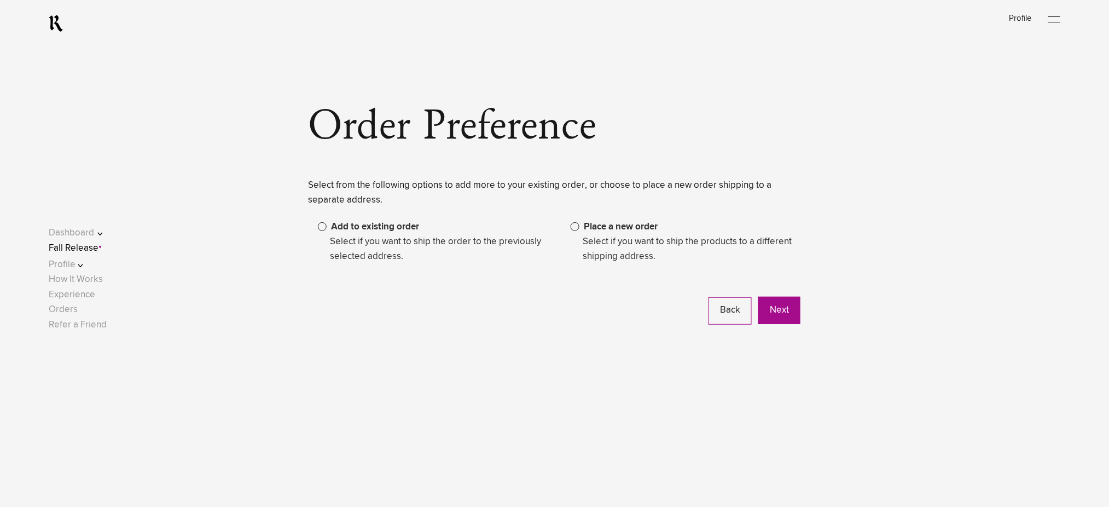
drag, startPoint x: 349, startPoint y: 230, endPoint x: 395, endPoint y: 240, distance: 47.1
click at [349, 230] on span "Add to existing order" at bounding box center [375, 226] width 88 height 9
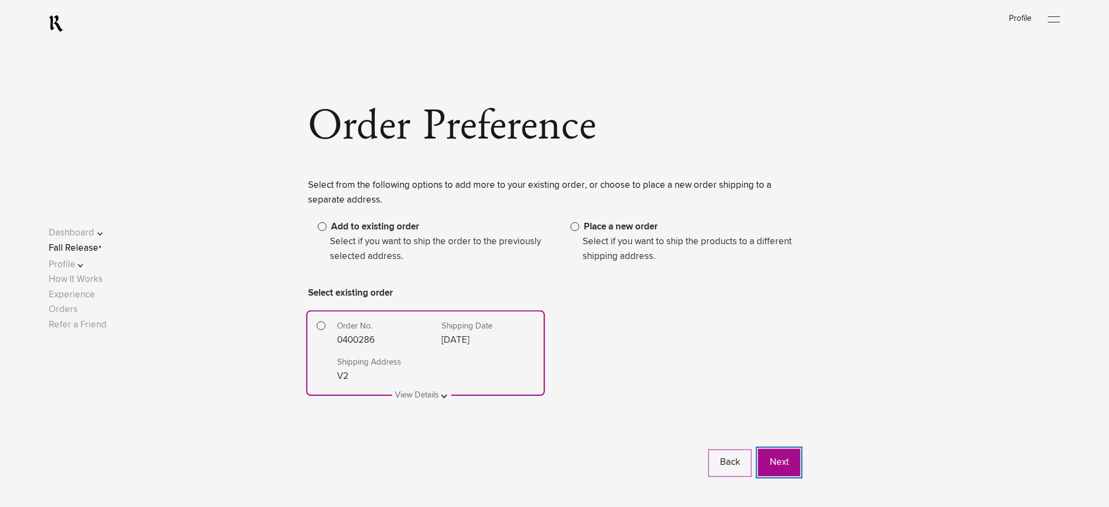
click at [783, 462] on button "Next" at bounding box center [779, 462] width 42 height 27
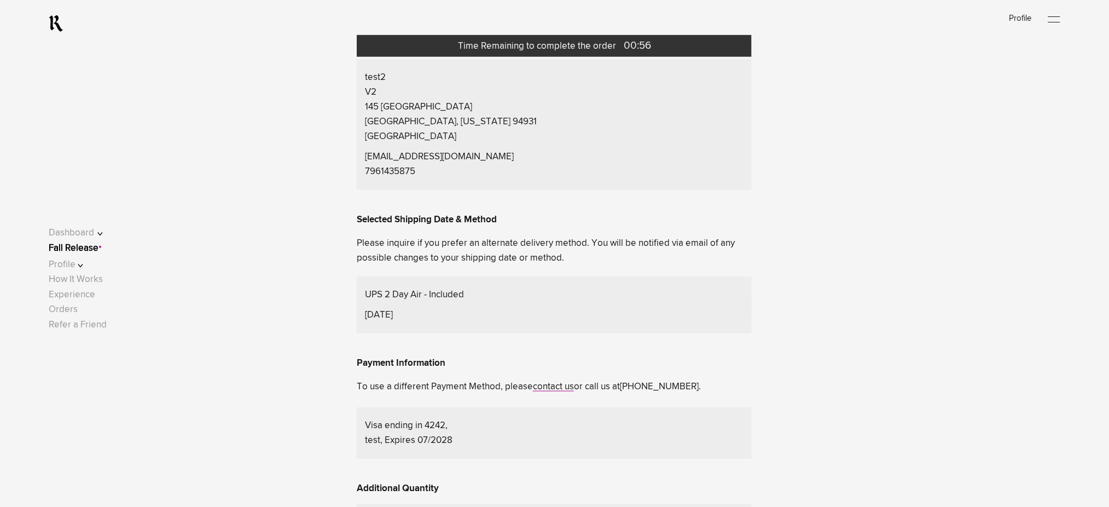
scroll to position [219, 0]
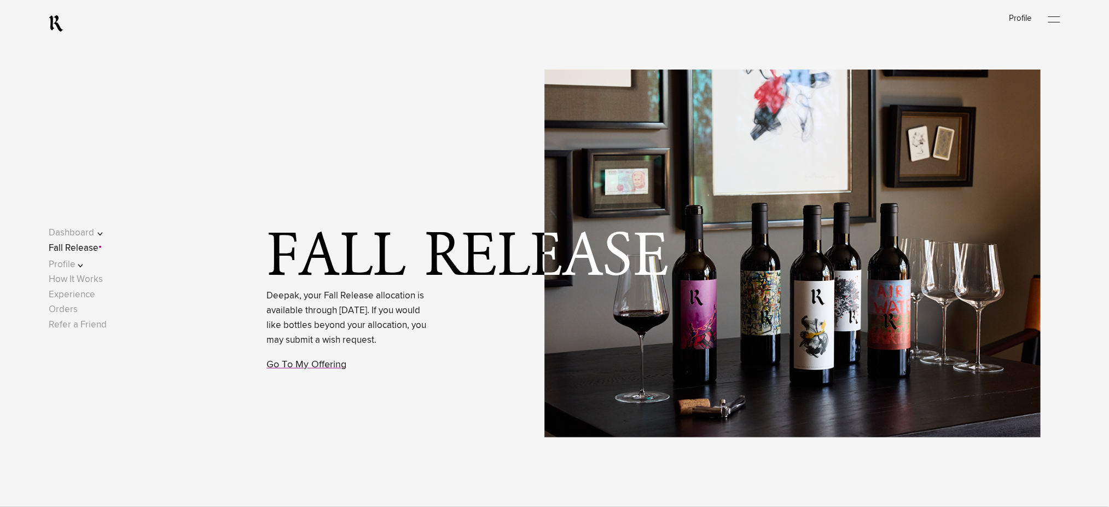
click at [94, 246] on link "Fall Release" at bounding box center [74, 247] width 50 height 9
click at [282, 369] on link "Go To My Offering" at bounding box center [307, 364] width 80 height 10
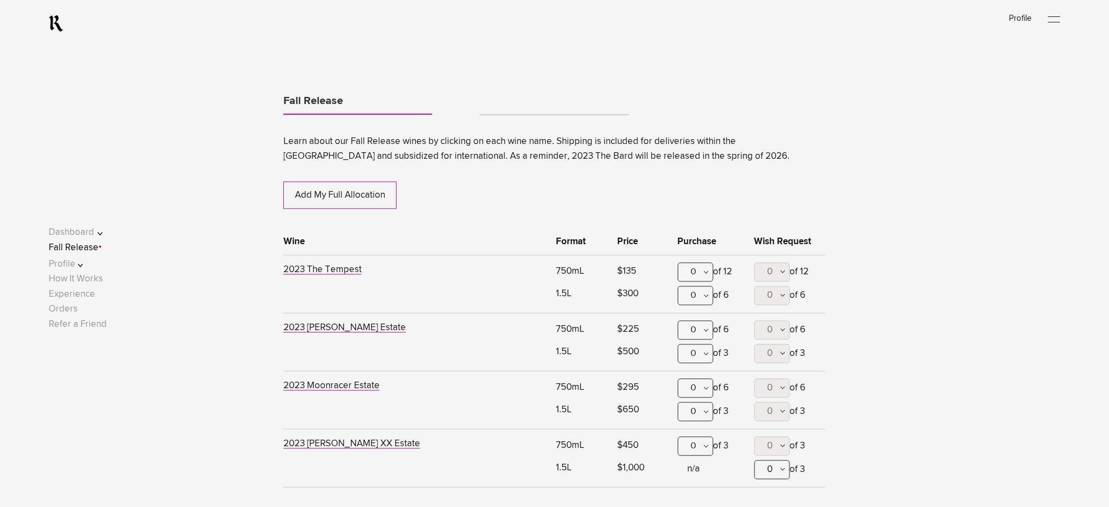
scroll to position [573, 0]
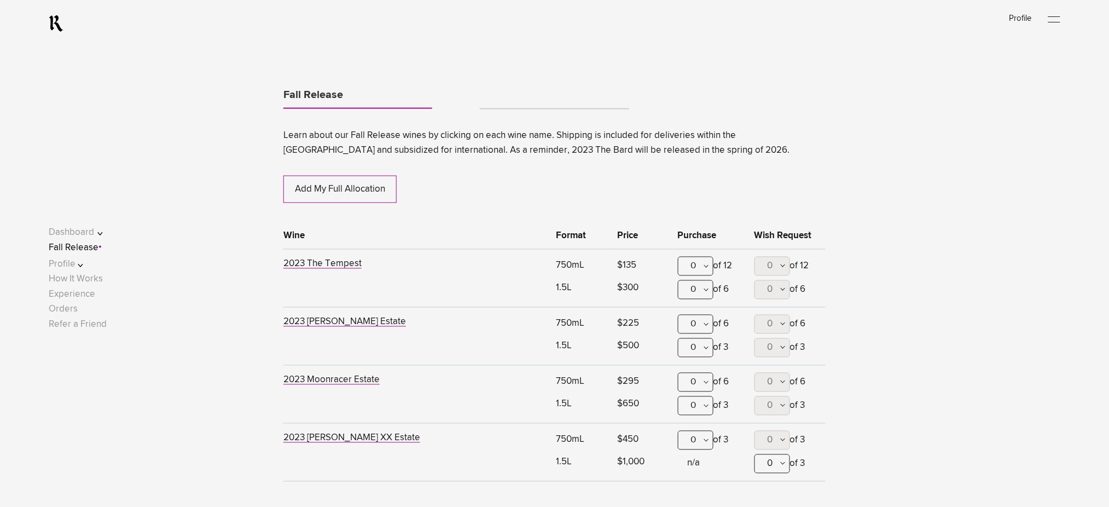
click at [538, 108] on link "Tabs" at bounding box center [554, 104] width 149 height 9
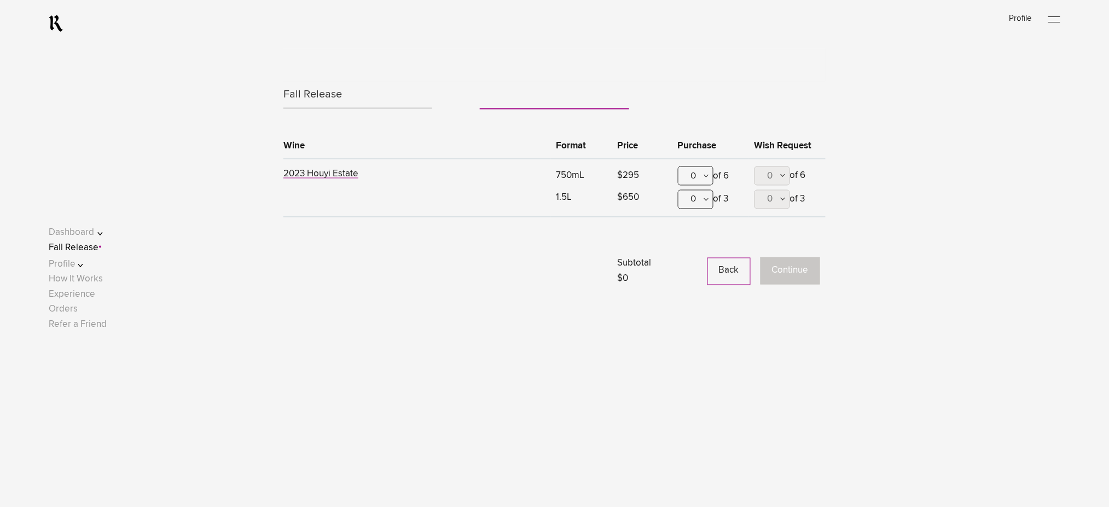
click at [680, 102] on ul "Fall Release" at bounding box center [554, 98] width 542 height 32
click at [532, 102] on link "Tabs" at bounding box center [554, 104] width 149 height 9
drag, startPoint x: 328, startPoint y: 102, endPoint x: 329, endPoint y: 113, distance: 11.0
click at [328, 103] on link "Fall Release" at bounding box center [357, 95] width 149 height 26
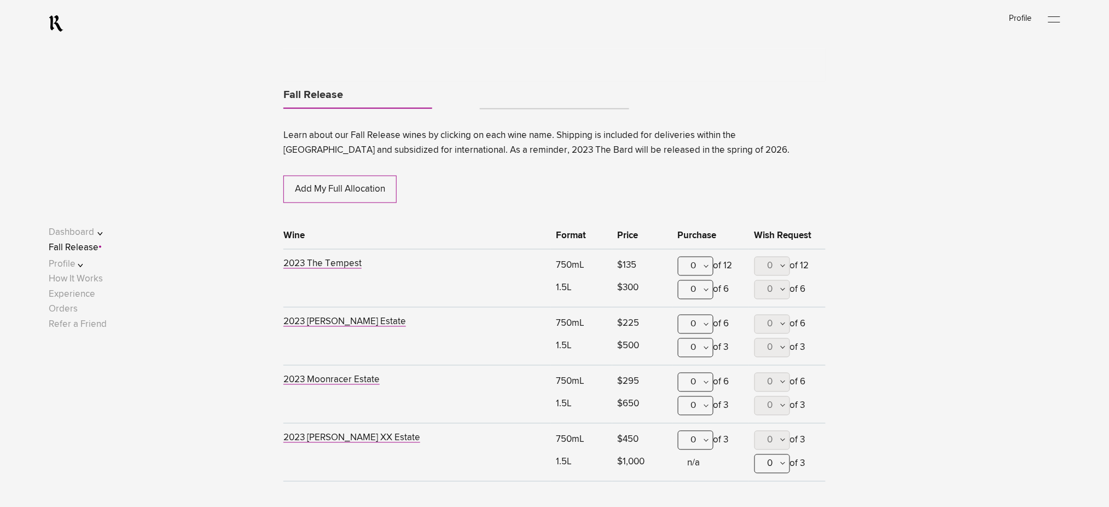
drag, startPoint x: 95, startPoint y: 248, endPoint x: 112, endPoint y: 243, distance: 18.2
click at [95, 248] on link "Fall Release" at bounding box center [74, 247] width 50 height 9
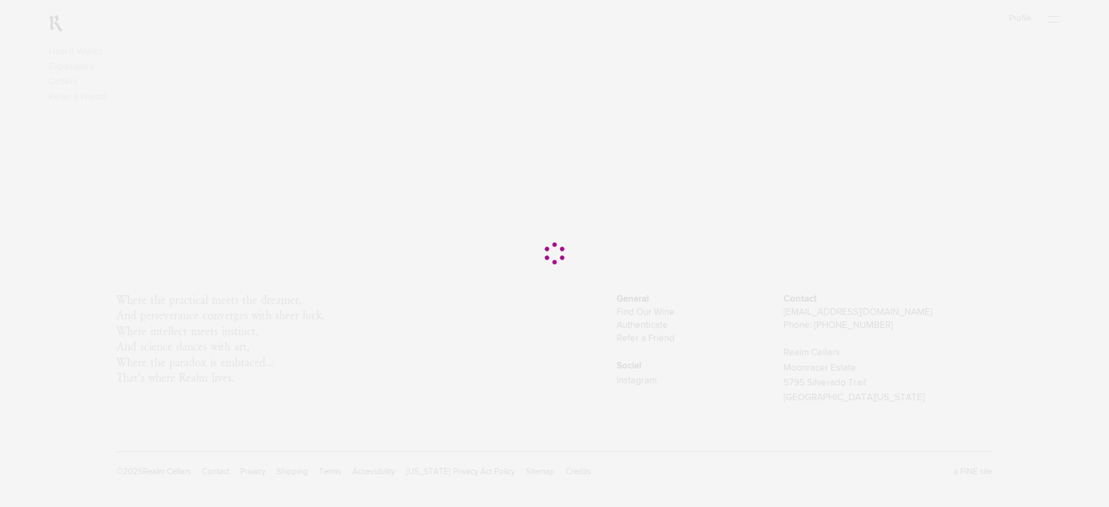
scroll to position [0, 0]
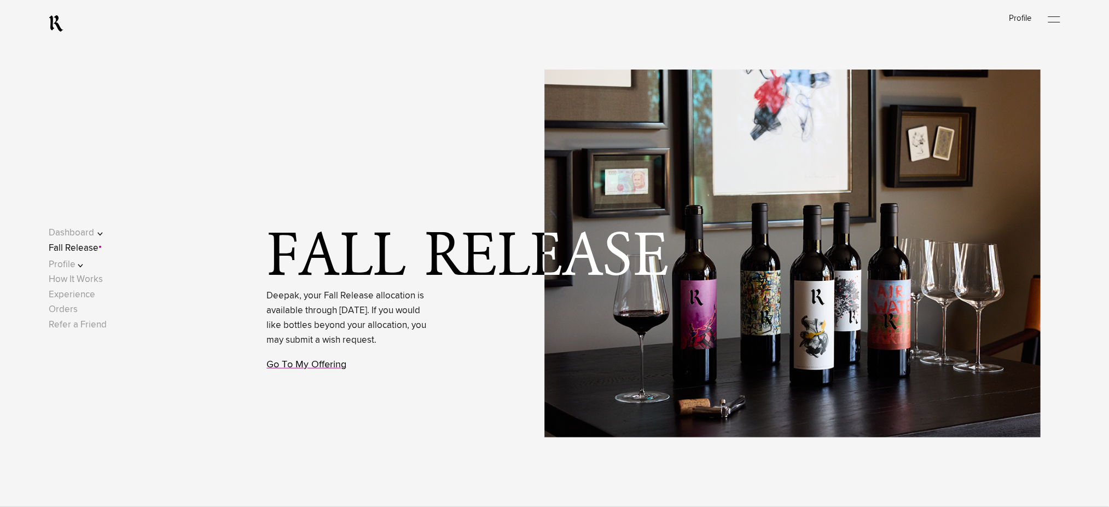
click at [289, 369] on link "Go To My Offering" at bounding box center [307, 364] width 80 height 10
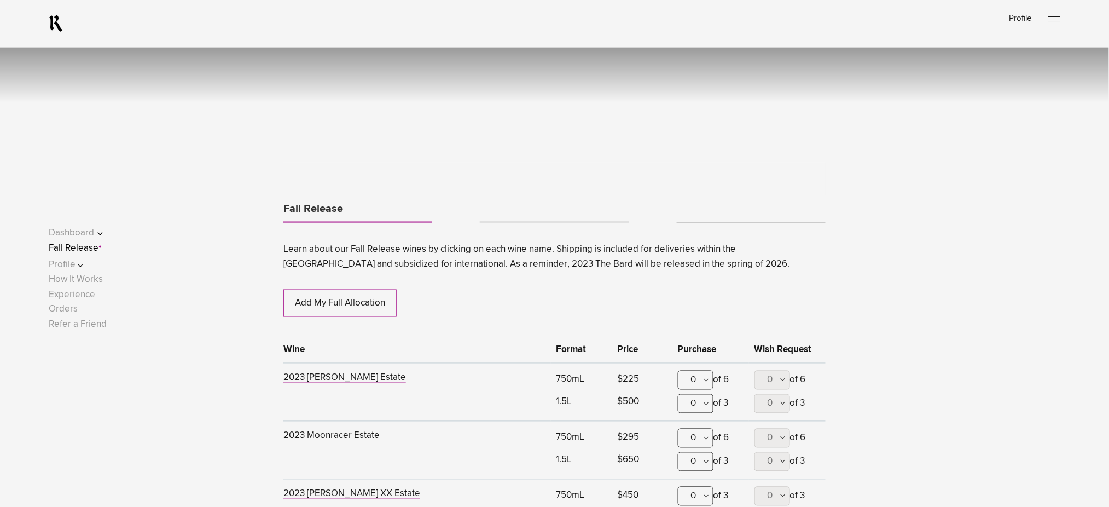
scroll to position [573, 0]
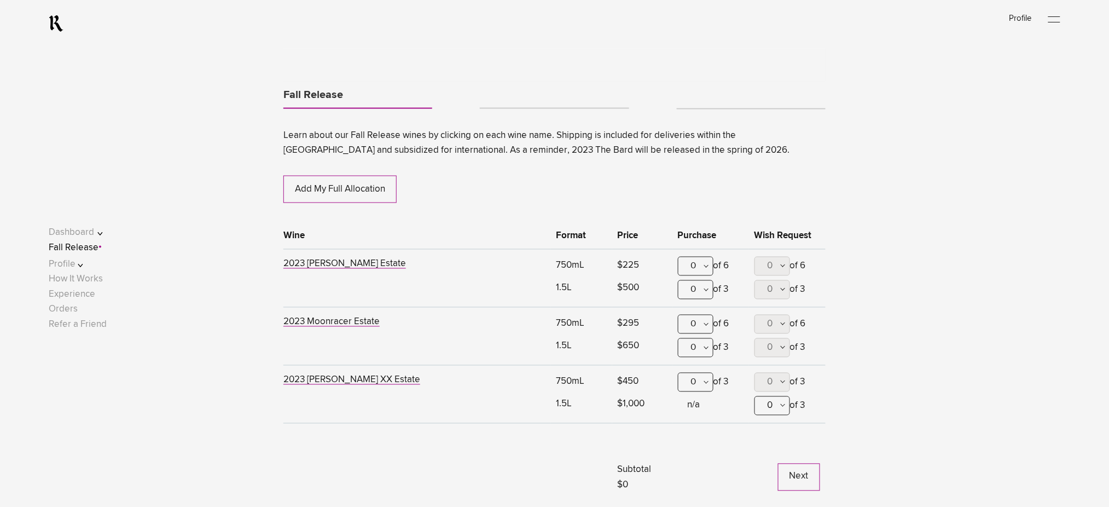
click at [500, 104] on link "Tabs" at bounding box center [554, 103] width 149 height 9
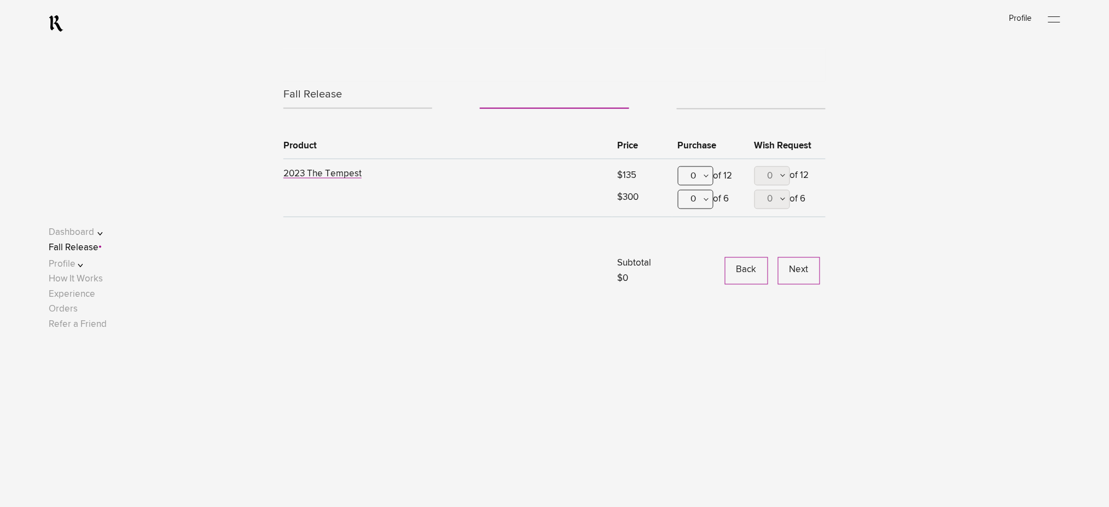
click at [702, 171] on div "0" at bounding box center [696, 175] width 36 height 19
click at [695, 254] on div "2" at bounding box center [695, 256] width 34 height 27
click at [791, 268] on button "Next" at bounding box center [799, 270] width 42 height 27
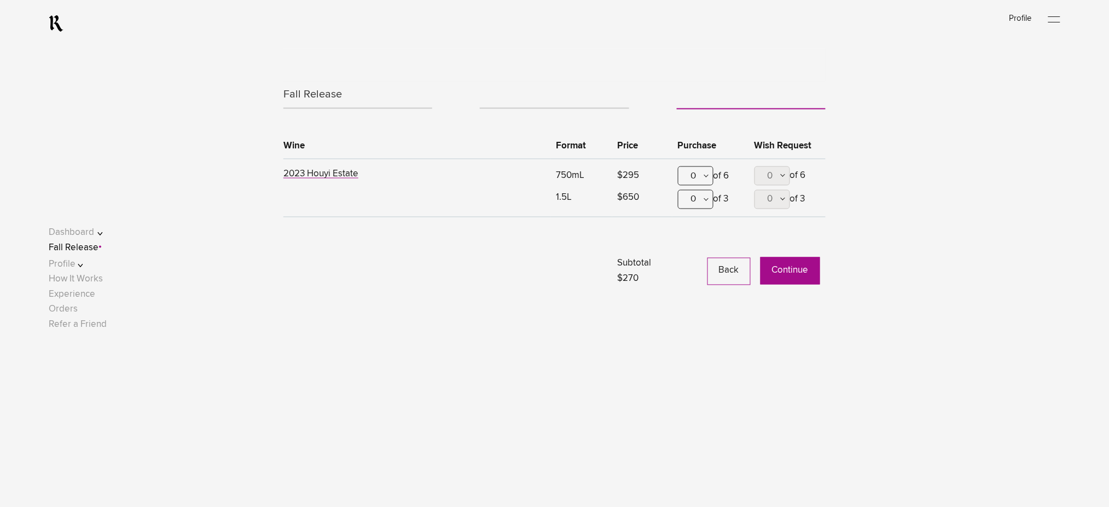
click at [790, 263] on button "Continue" at bounding box center [790, 270] width 60 height 27
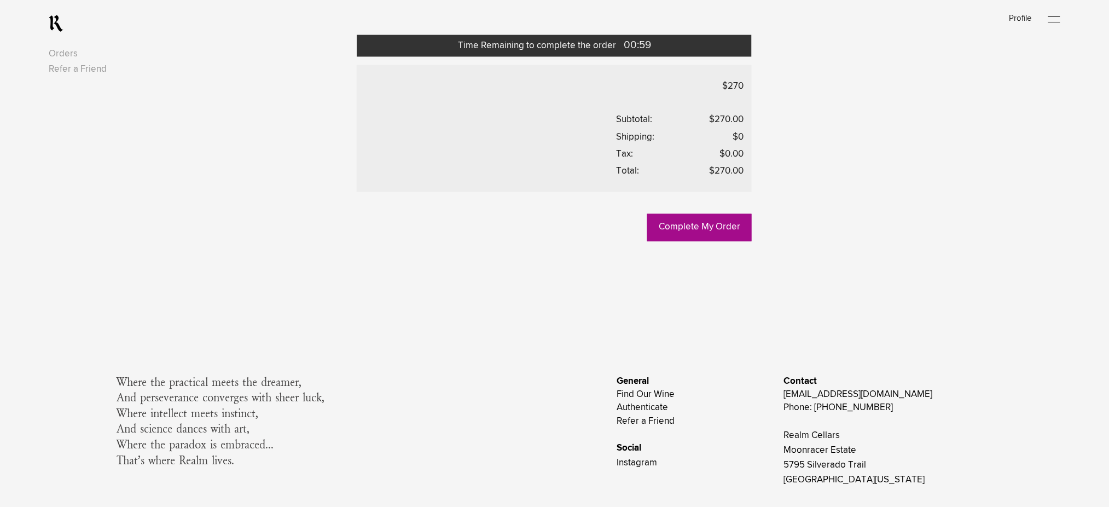
scroll to position [510, 0]
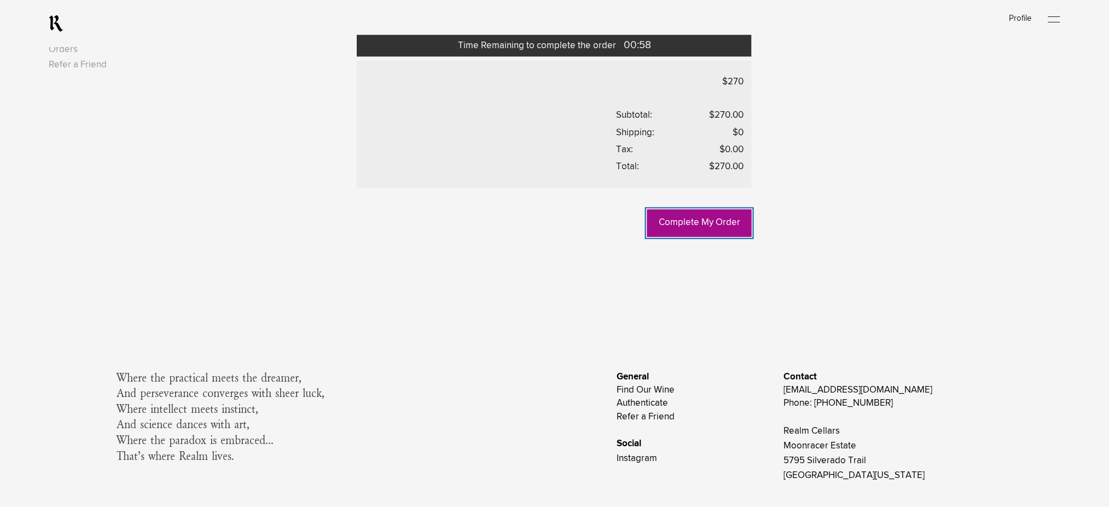
click at [712, 237] on link "Complete My Order" at bounding box center [699, 223] width 104 height 27
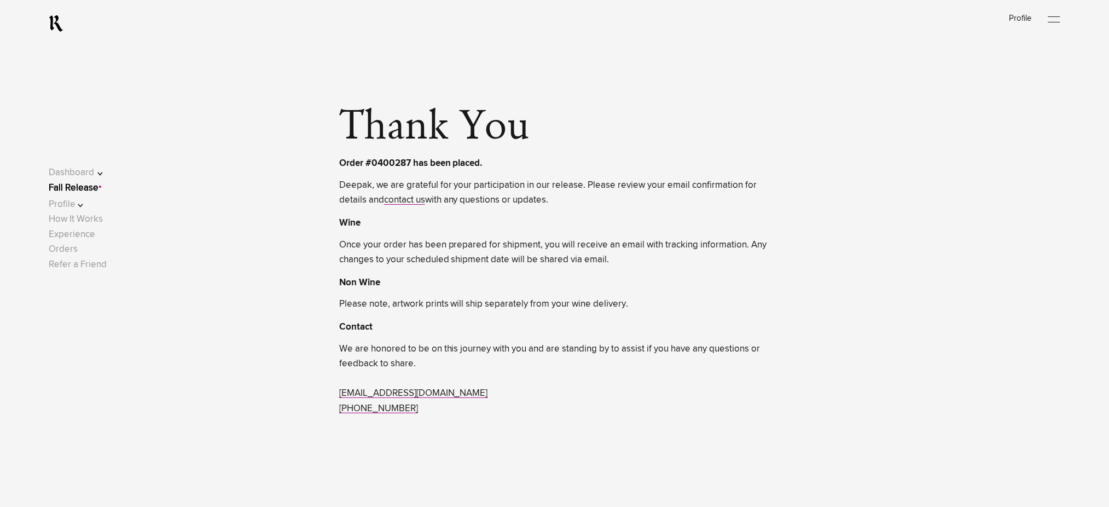
click at [97, 188] on link "Fall Release" at bounding box center [74, 187] width 50 height 9
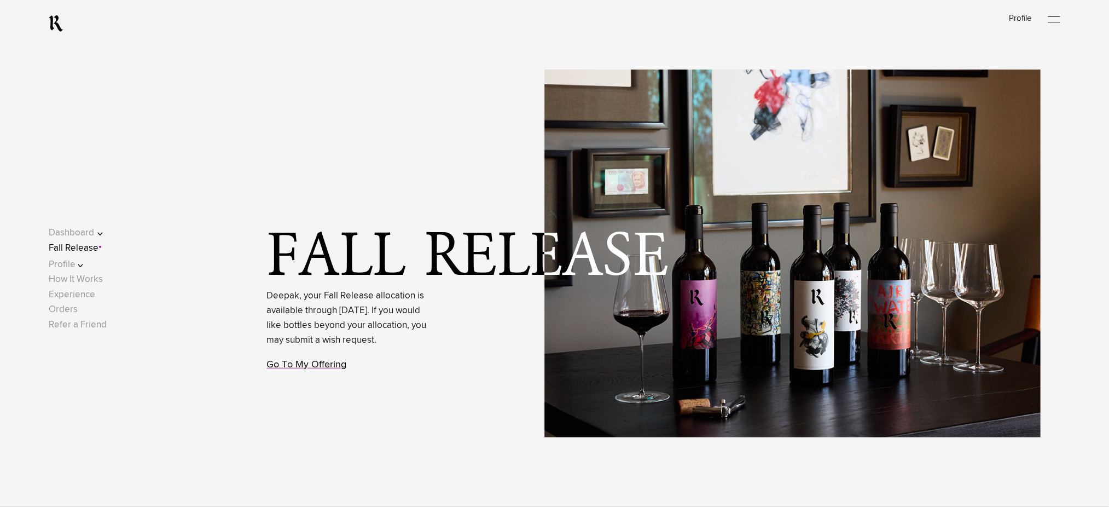
click at [316, 369] on link "Go To My Offering" at bounding box center [307, 364] width 80 height 10
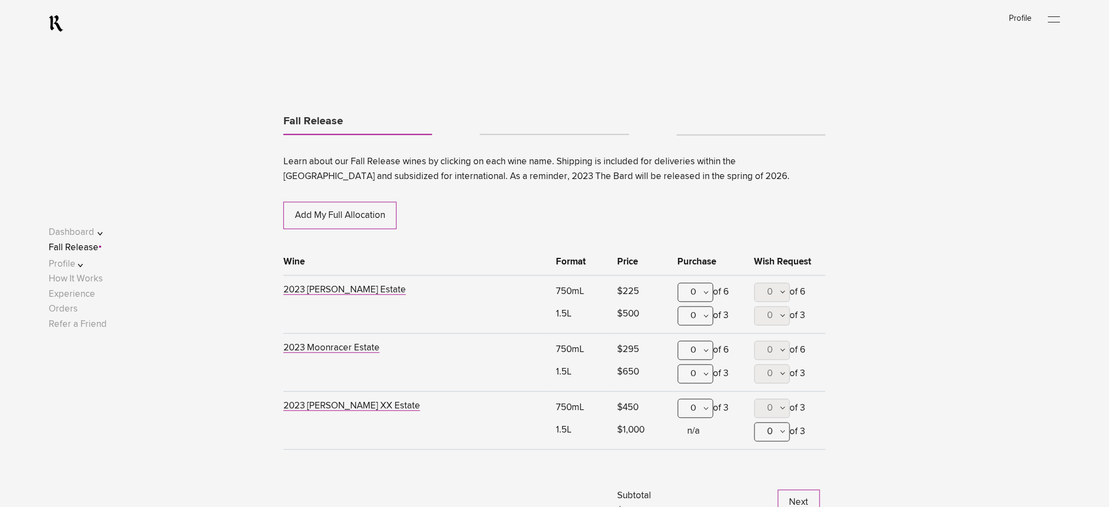
scroll to position [573, 0]
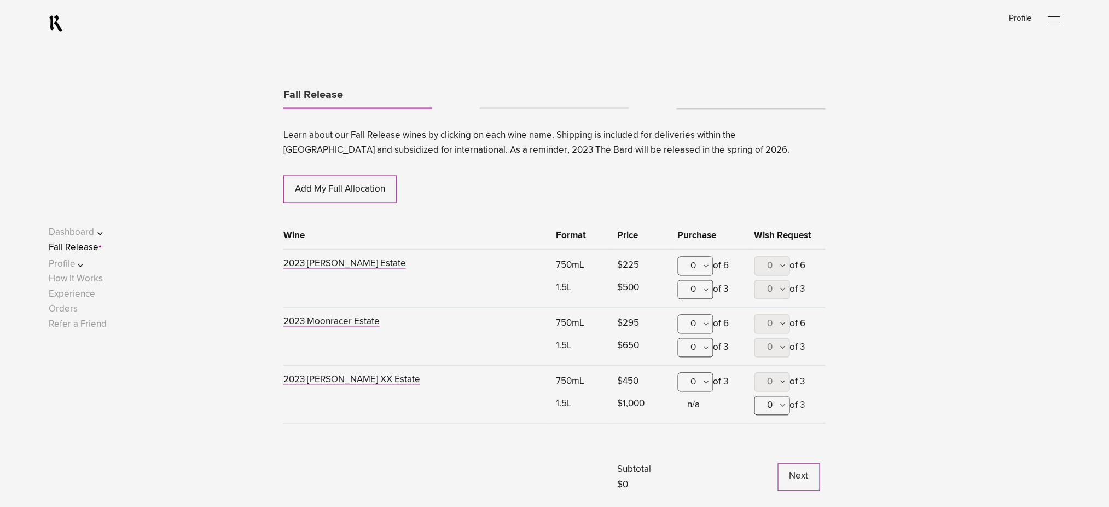
click at [694, 269] on div "0" at bounding box center [696, 266] width 36 height 19
click at [692, 341] on div "2" at bounding box center [695, 347] width 34 height 27
click at [789, 471] on button "Next" at bounding box center [799, 476] width 42 height 27
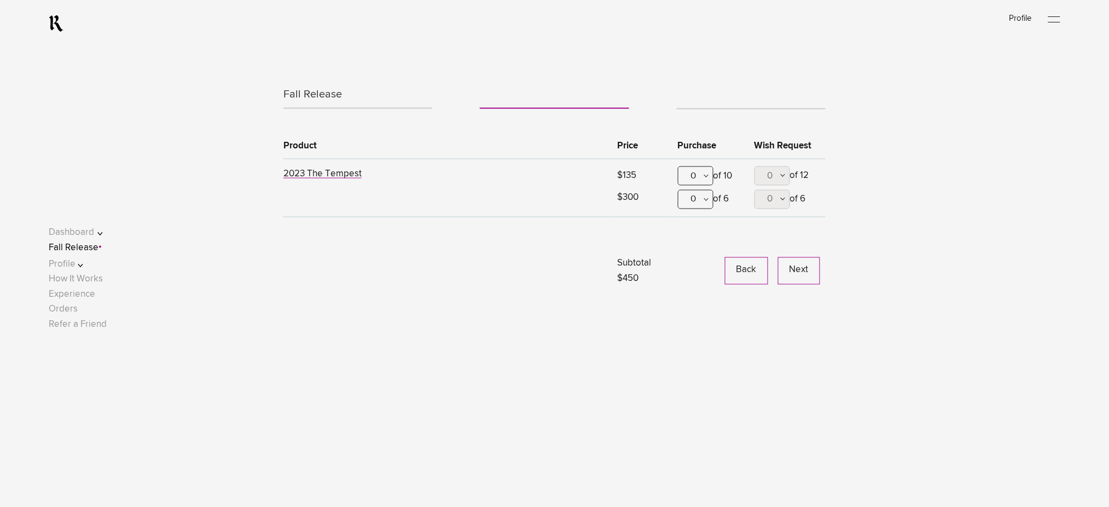
click at [788, 274] on button "Next" at bounding box center [799, 270] width 42 height 27
click at [776, 275] on button "Continue" at bounding box center [790, 270] width 60 height 27
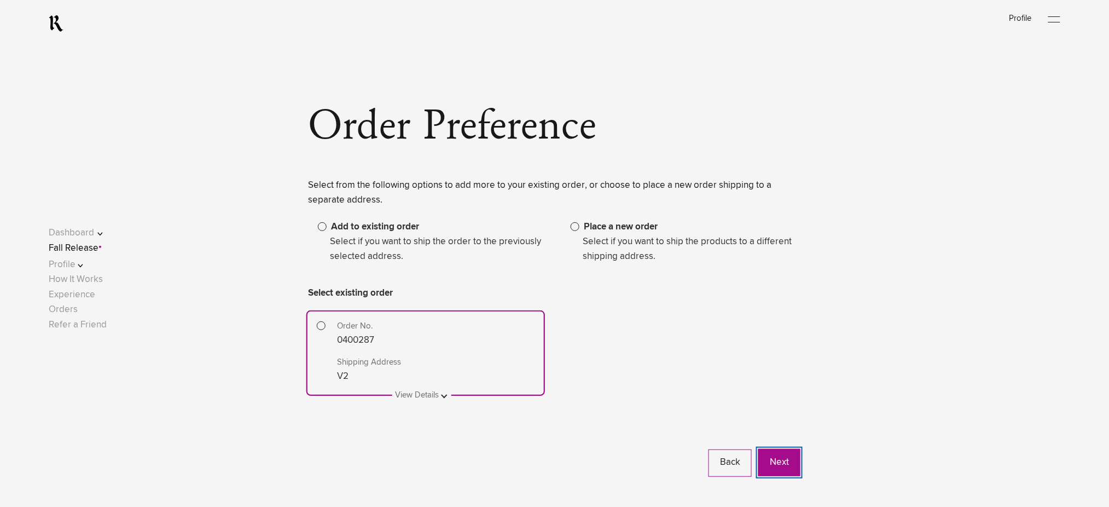
click at [785, 464] on button "Next" at bounding box center [779, 462] width 42 height 27
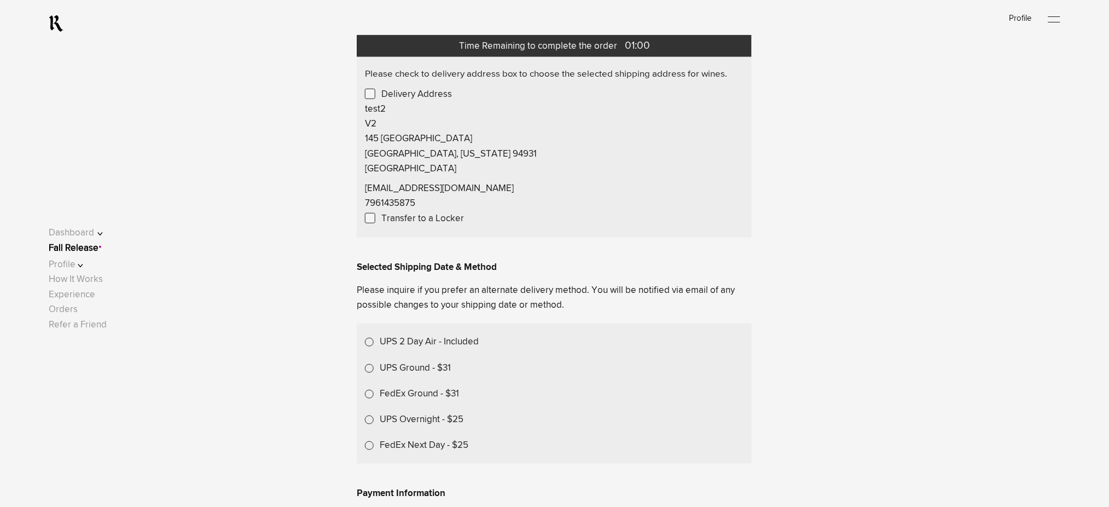
scroll to position [219, 0]
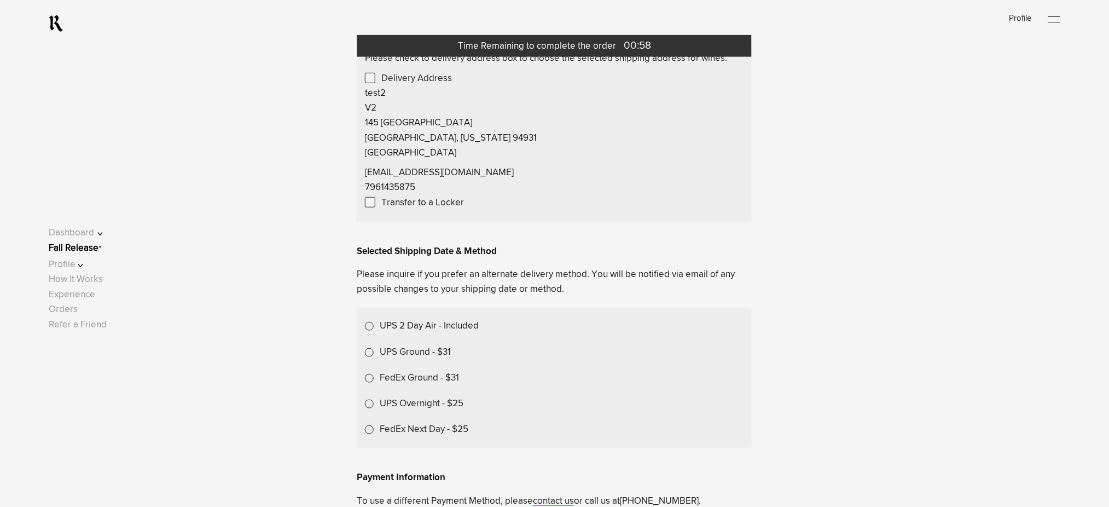
click at [430, 329] on label "UPS 2 Day Air - Included" at bounding box center [429, 325] width 99 height 15
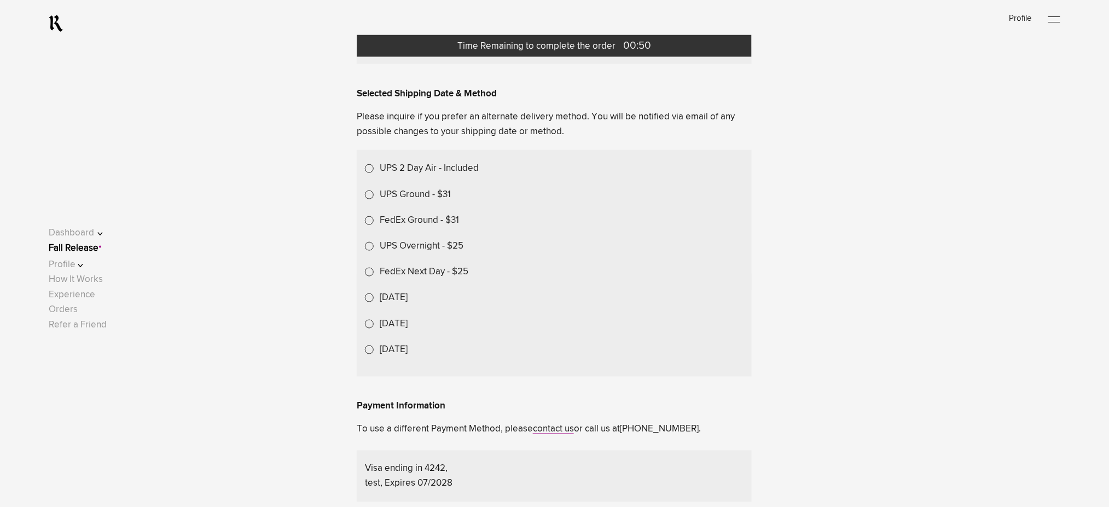
scroll to position [364, 0]
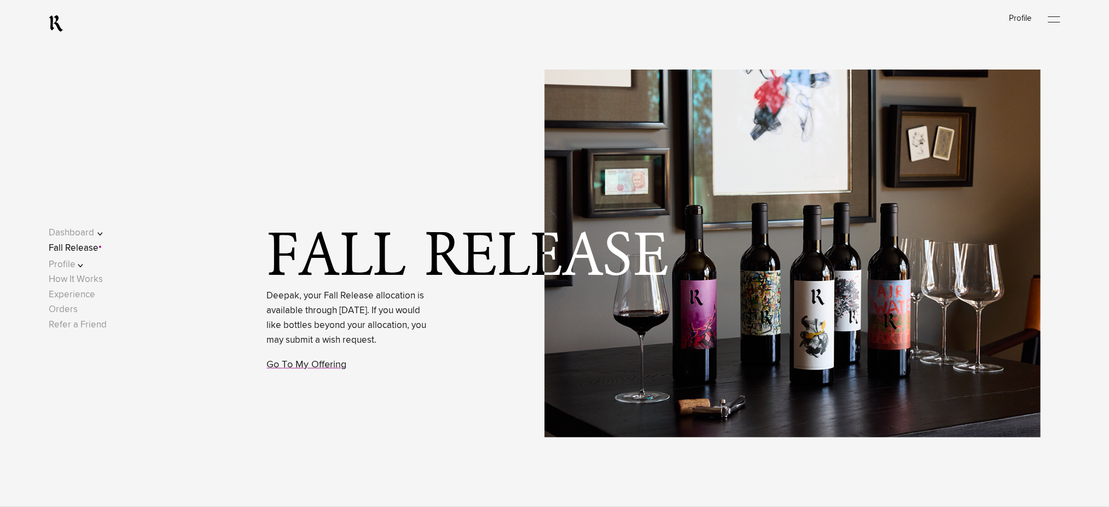
click at [98, 246] on link "Fall Release" at bounding box center [74, 247] width 50 height 9
click at [310, 369] on link "Go To My Offering" at bounding box center [307, 364] width 80 height 10
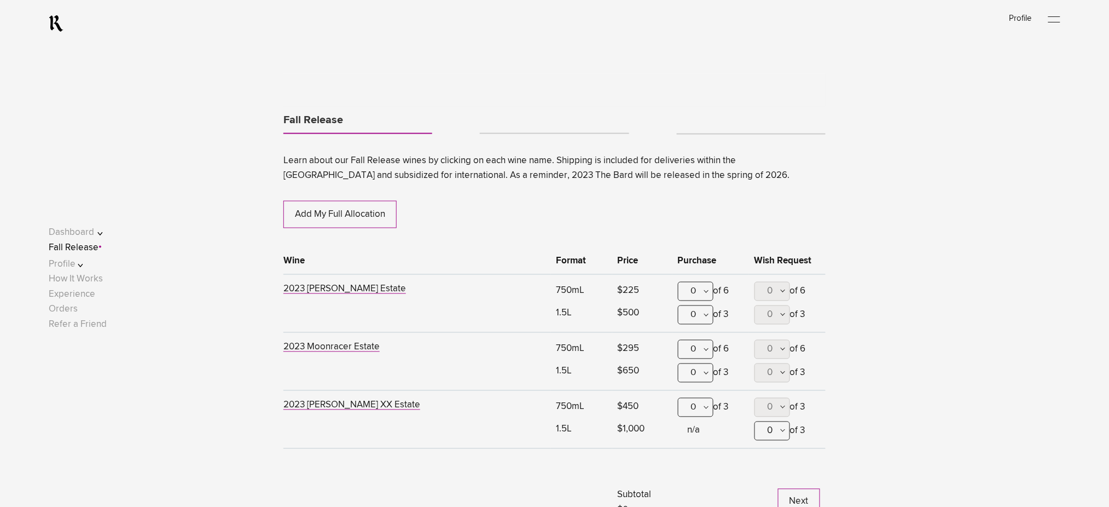
scroll to position [573, 0]
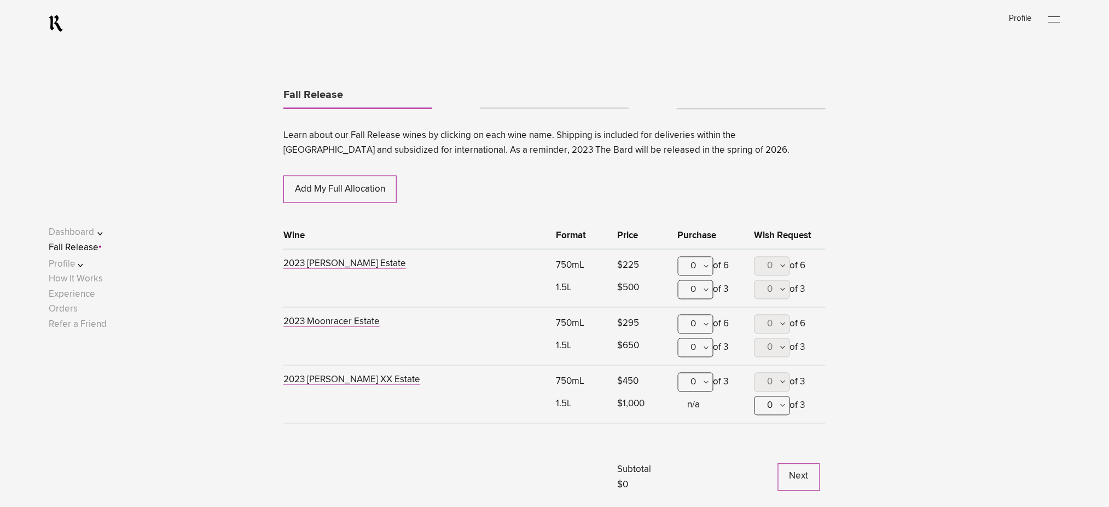
click at [707, 104] on link "Tabs" at bounding box center [751, 104] width 149 height 9
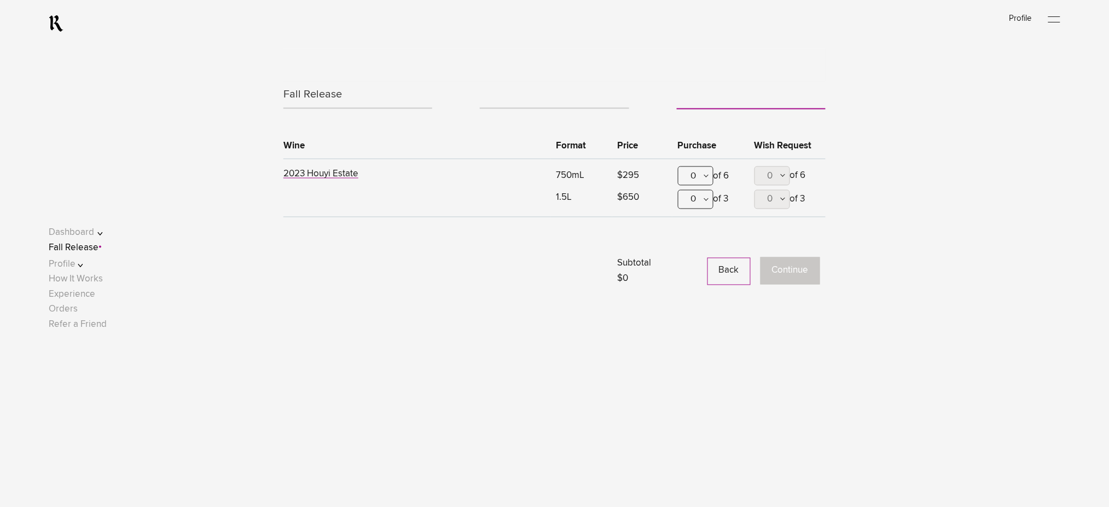
click at [698, 178] on div "0" at bounding box center [696, 175] width 36 height 19
click at [693, 259] on div "2" at bounding box center [695, 256] width 34 height 27
click at [794, 264] on button "Continue" at bounding box center [790, 270] width 60 height 27
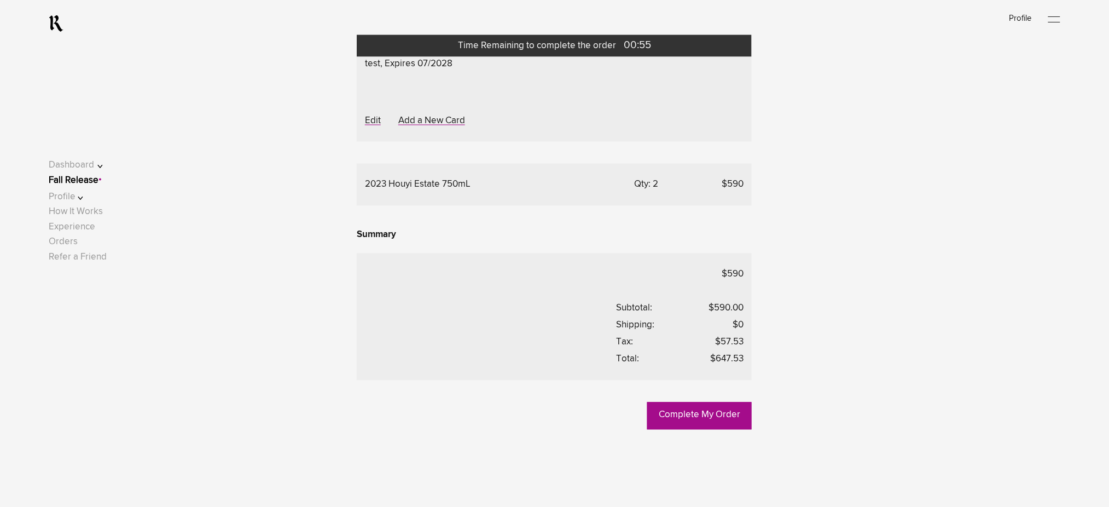
scroll to position [764, 0]
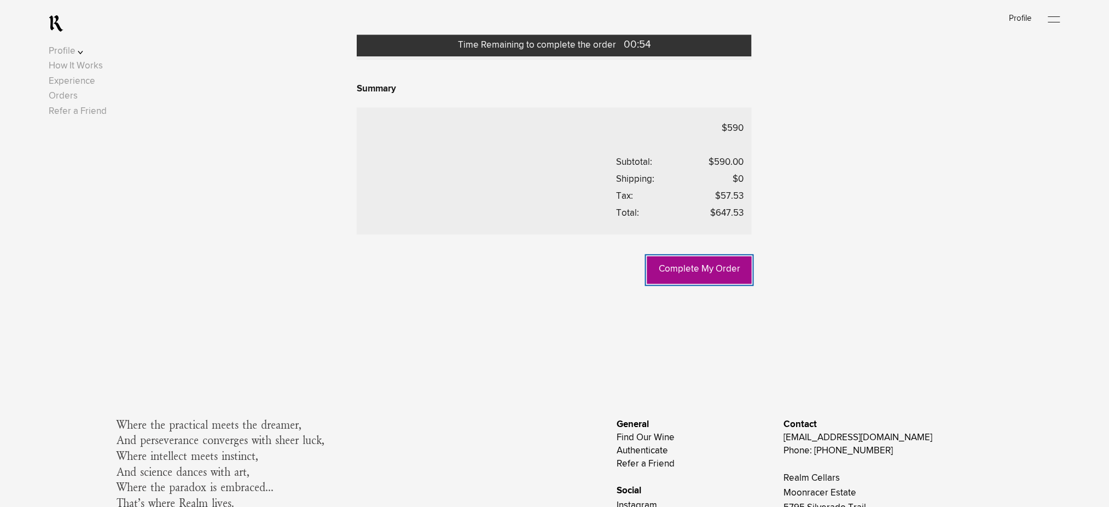
click at [693, 283] on link "Complete My Order" at bounding box center [699, 269] width 104 height 27
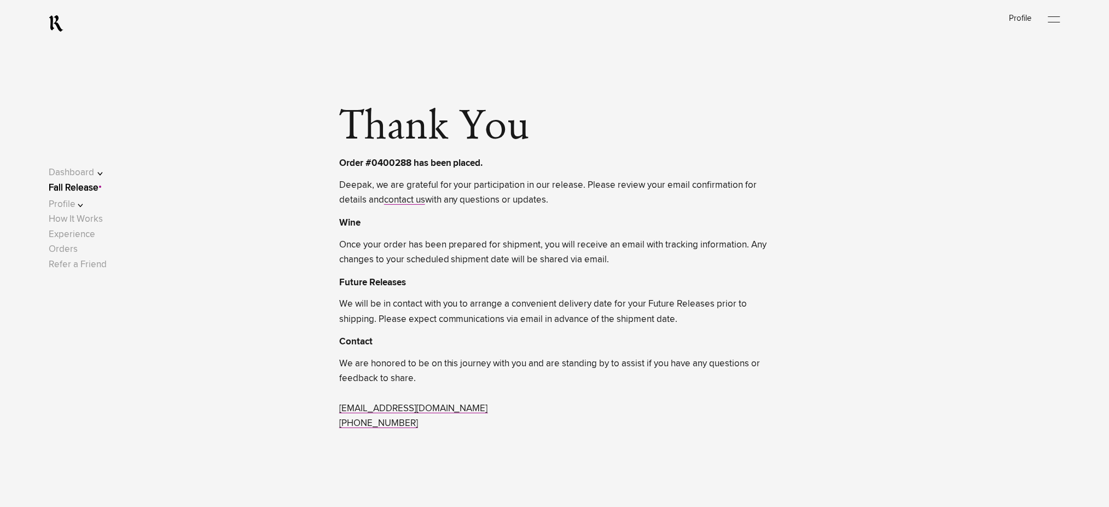
click at [97, 191] on link "Fall Release" at bounding box center [74, 187] width 50 height 9
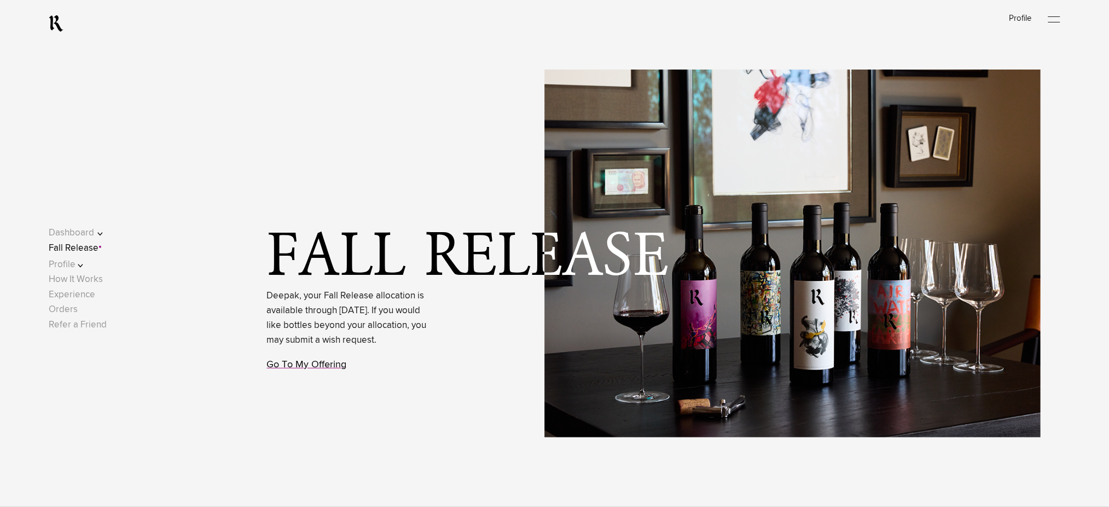
click at [316, 369] on link "Go To My Offering" at bounding box center [307, 364] width 80 height 10
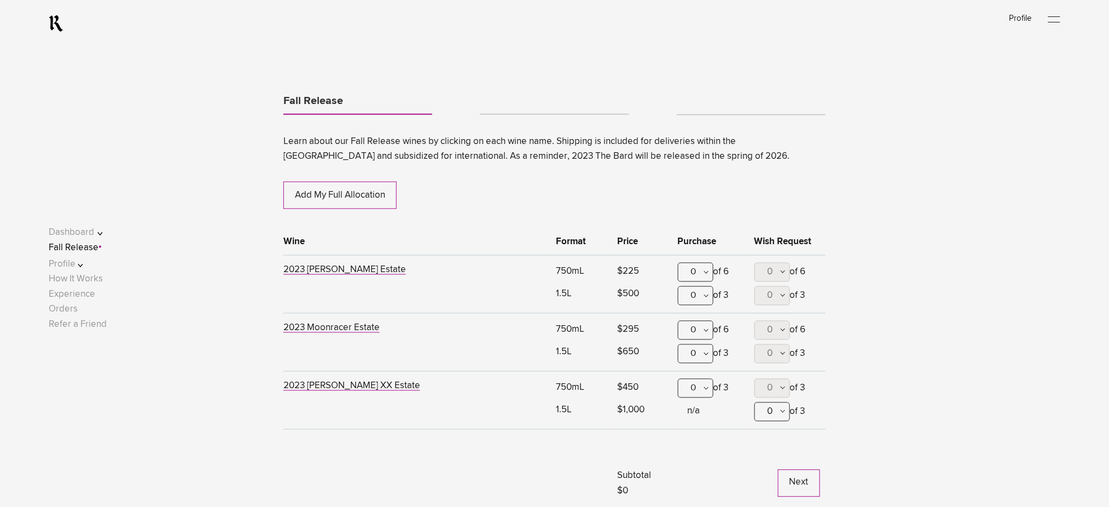
scroll to position [573, 0]
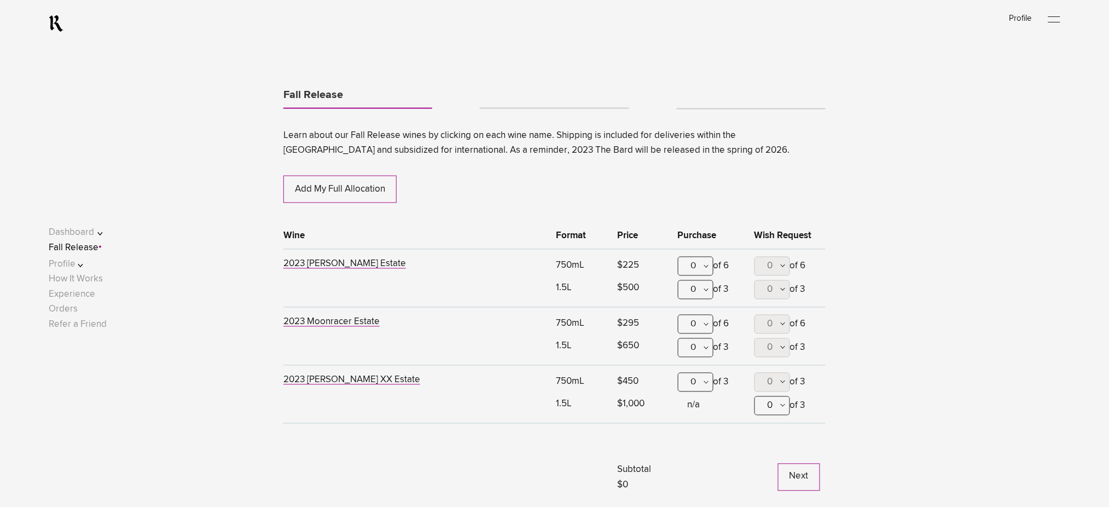
click at [692, 265] on div "0" at bounding box center [696, 266] width 36 height 19
click at [689, 340] on div "2" at bounding box center [695, 347] width 34 height 27
click at [794, 471] on button "Next" at bounding box center [799, 476] width 42 height 27
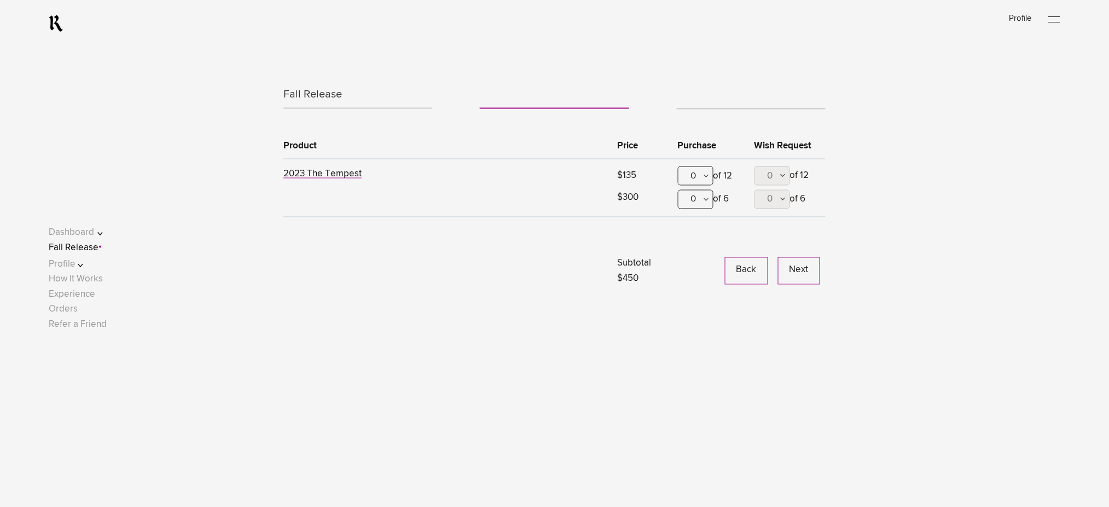
click at [790, 278] on button "Next" at bounding box center [799, 270] width 42 height 27
click at [781, 257] on td "Back Continue" at bounding box center [748, 257] width 153 height 55
click at [782, 270] on button "Continue" at bounding box center [790, 270] width 60 height 27
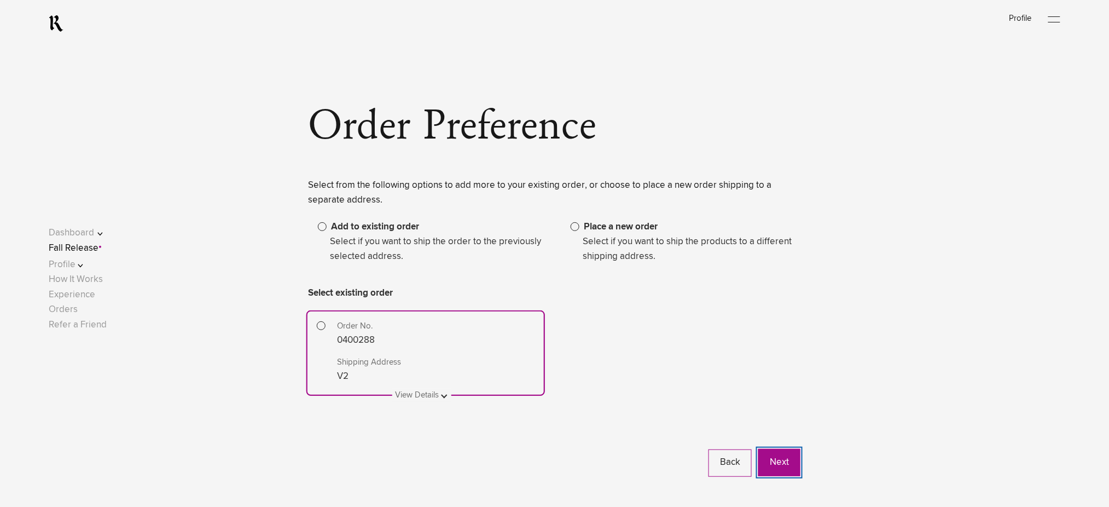
click at [785, 463] on button "Next" at bounding box center [779, 462] width 42 height 27
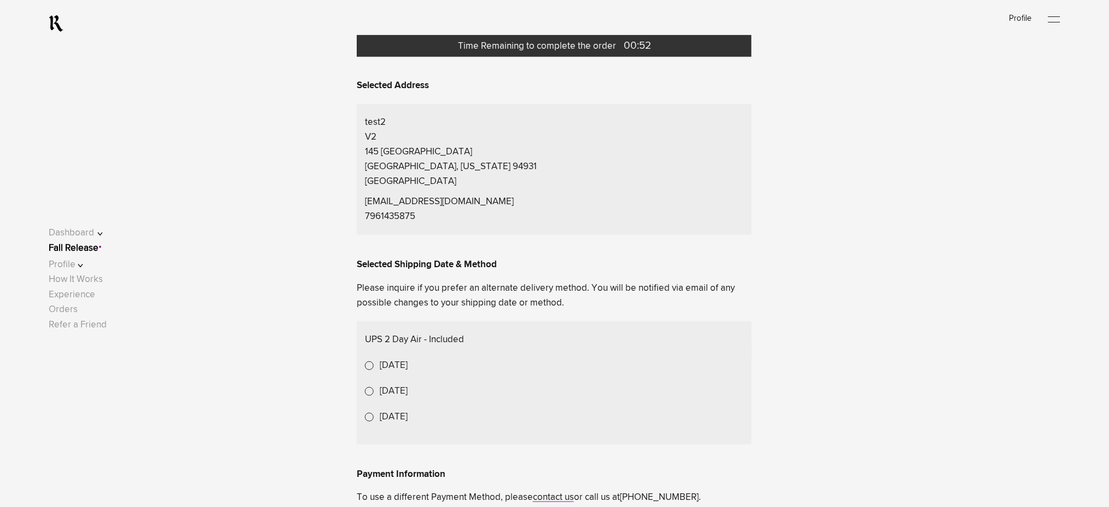
scroll to position [292, 0]
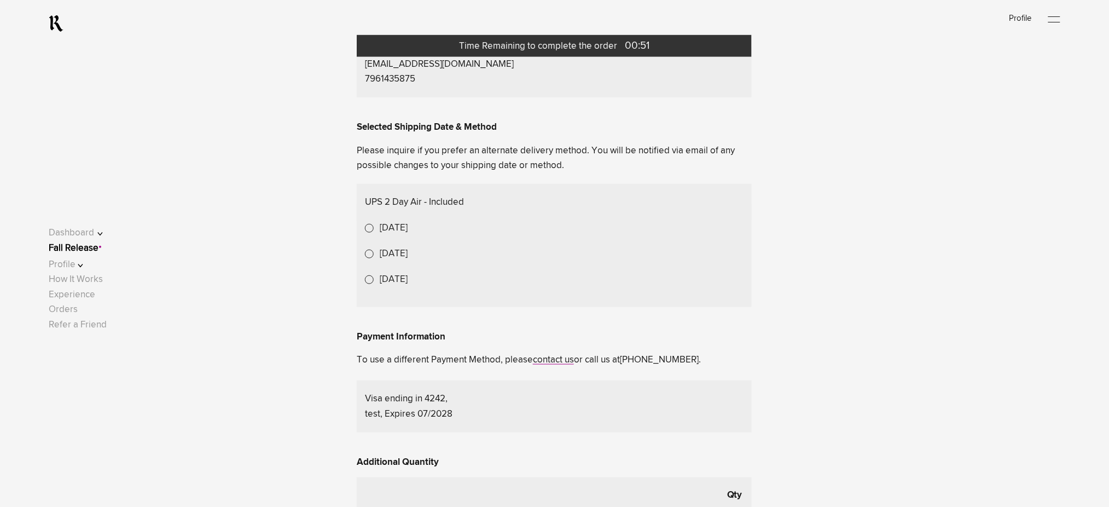
click at [395, 227] on lightning-formatted-date-time "Oct 27, 2025" at bounding box center [394, 227] width 28 height 9
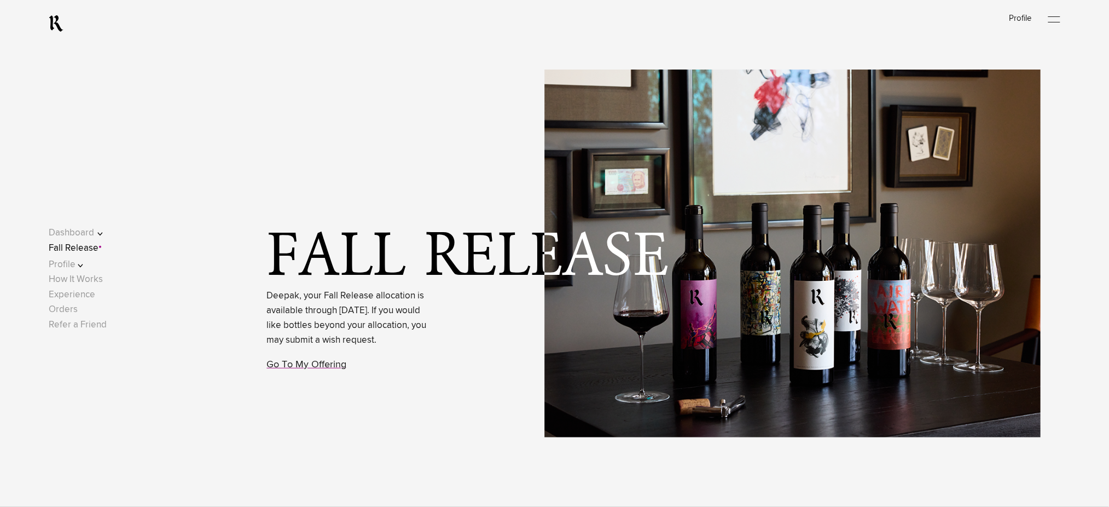
click at [98, 248] on link "Fall Release" at bounding box center [74, 247] width 50 height 9
click at [82, 266] on button "Profile" at bounding box center [83, 264] width 69 height 15
click at [302, 369] on link "Go To My Offering" at bounding box center [307, 364] width 80 height 10
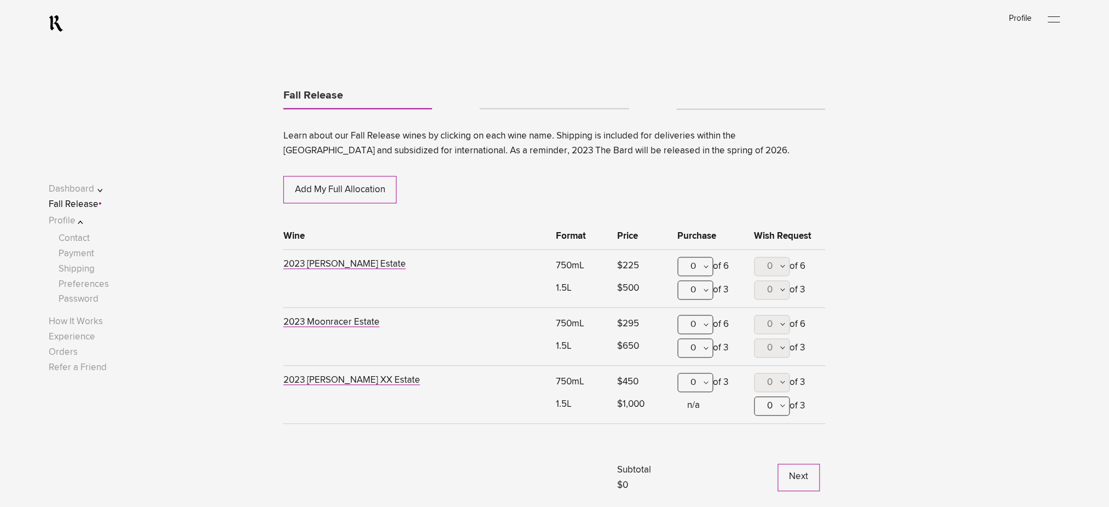
scroll to position [573, 0]
click at [700, 263] on div "0" at bounding box center [696, 266] width 36 height 19
click at [694, 339] on div "2" at bounding box center [695, 347] width 34 height 27
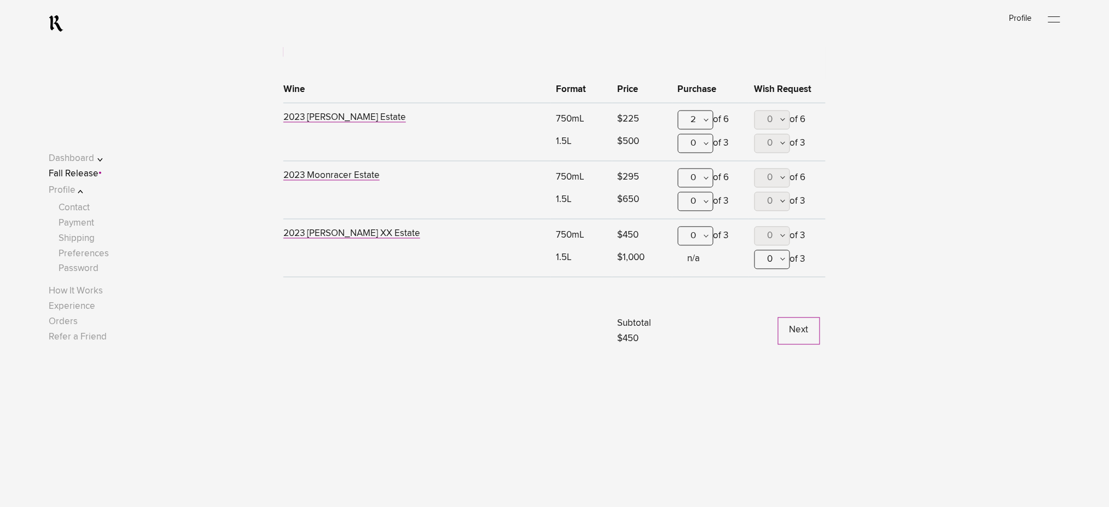
click at [796, 323] on button "Next" at bounding box center [799, 330] width 42 height 27
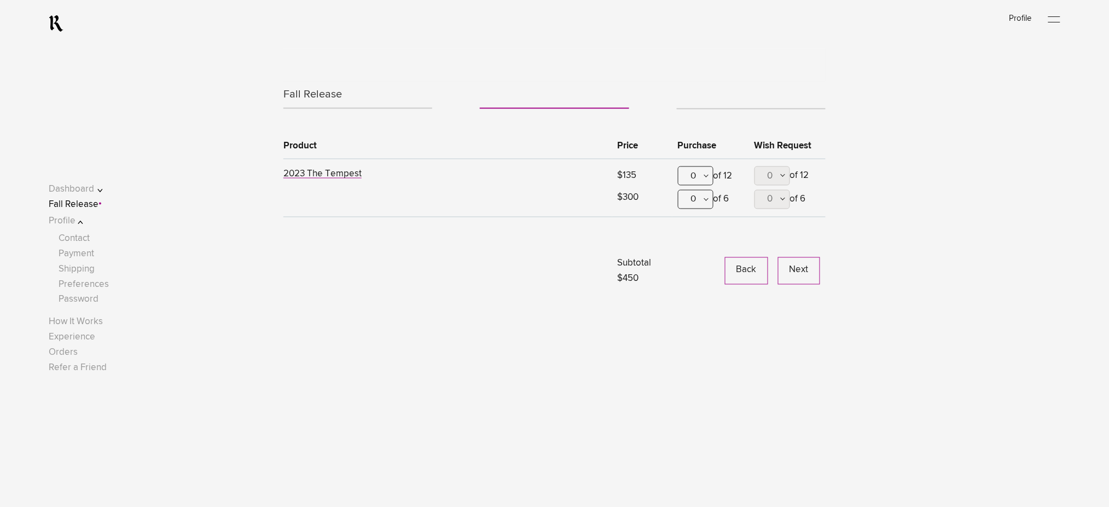
click at [795, 276] on button "Next" at bounding box center [799, 270] width 42 height 27
click at [782, 266] on button "Continue" at bounding box center [790, 270] width 60 height 27
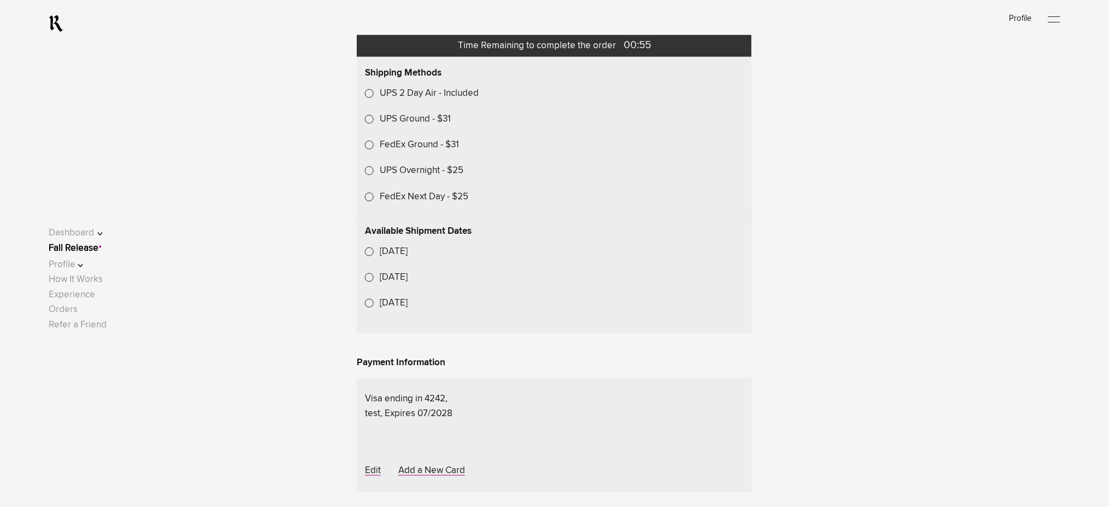
scroll to position [364, 0]
click at [403, 255] on lightning-formatted-date-time "Oct 27, 2025" at bounding box center [394, 250] width 28 height 9
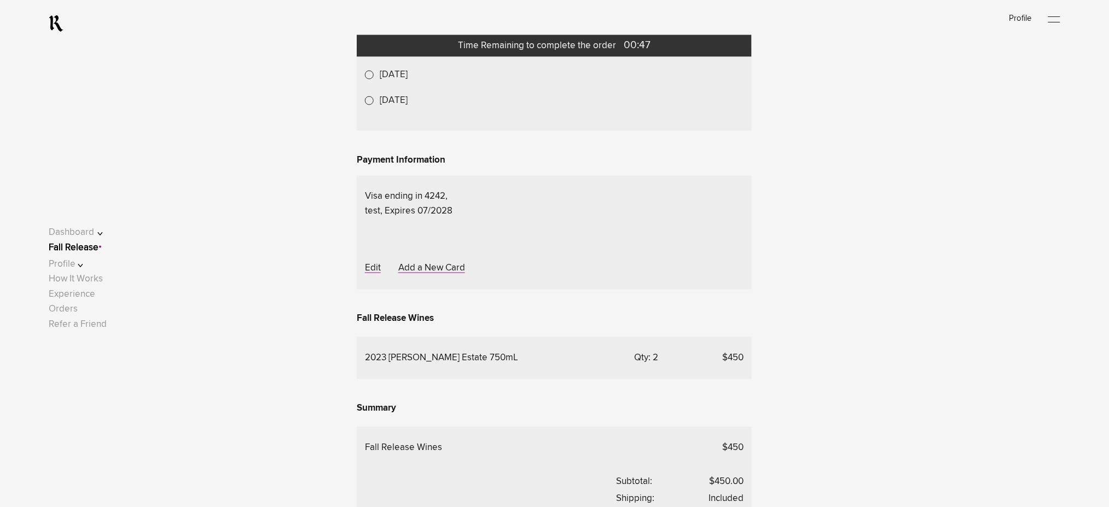
scroll to position [583, 0]
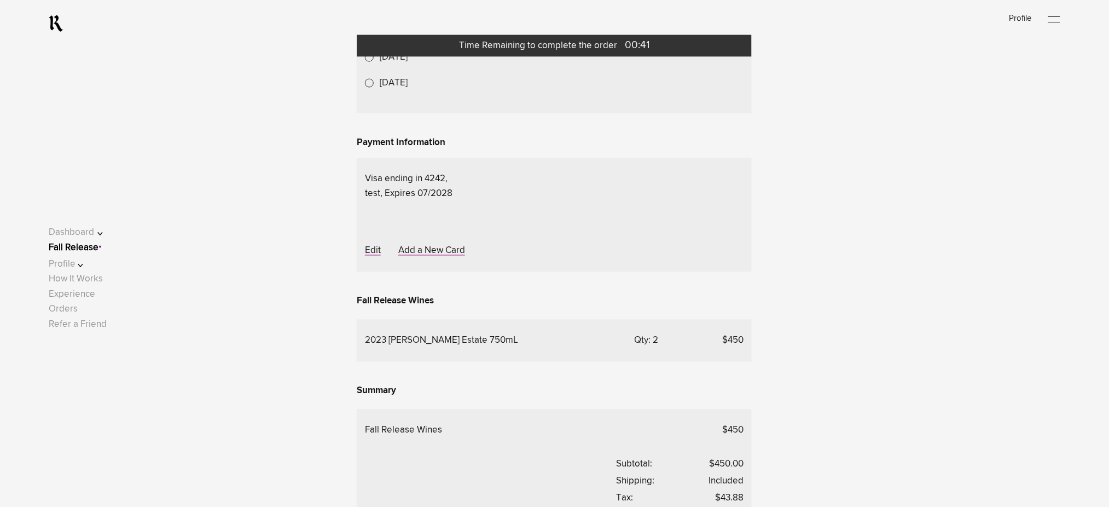
click at [92, 251] on link "Fall Release" at bounding box center [74, 247] width 50 height 9
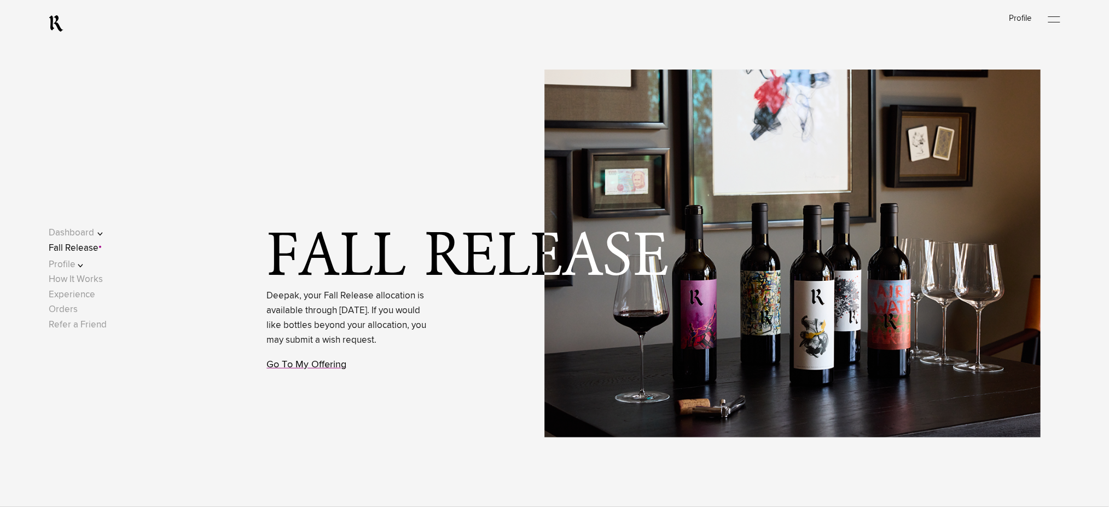
click at [275, 369] on link "Go To My Offering" at bounding box center [307, 364] width 80 height 10
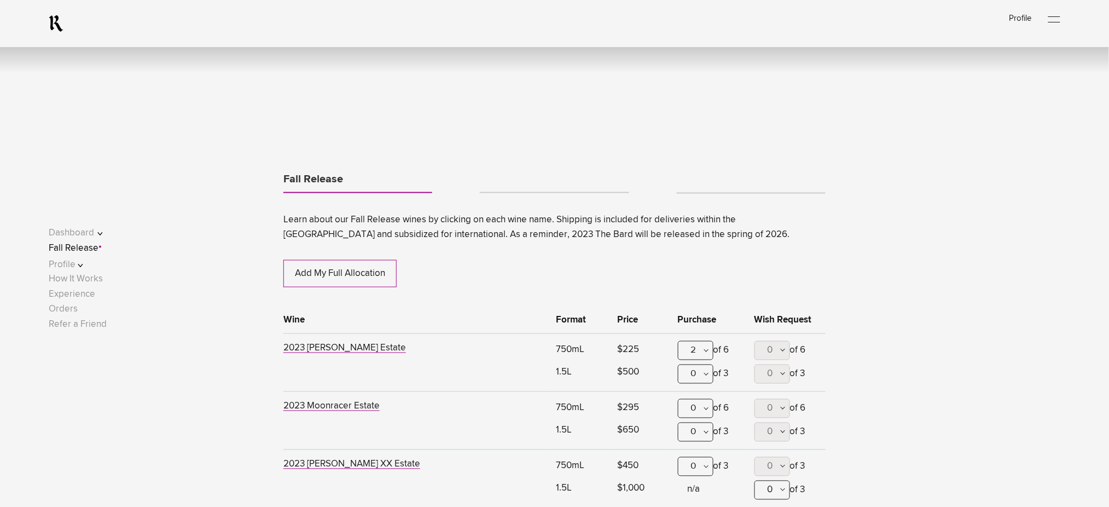
scroll to position [573, 0]
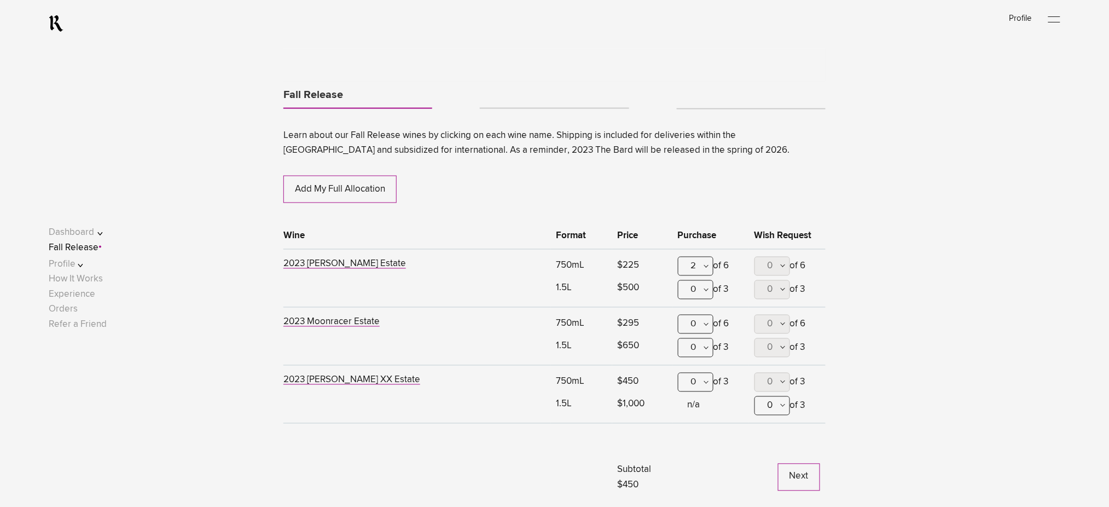
click at [698, 323] on div "0" at bounding box center [696, 324] width 36 height 19
click at [698, 402] on div "2" at bounding box center [695, 405] width 34 height 27
click at [704, 106] on link "Tabs" at bounding box center [751, 104] width 149 height 9
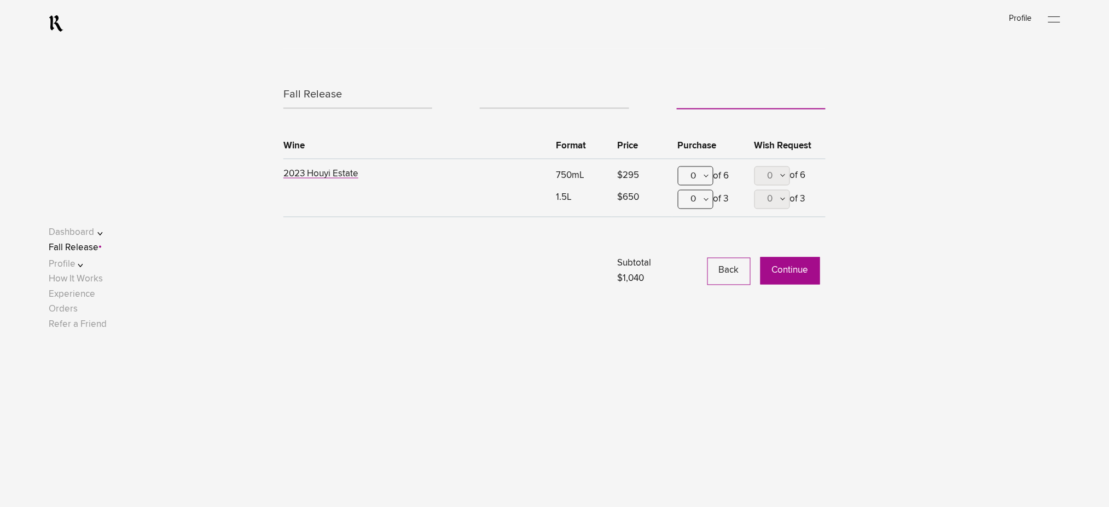
click at [788, 276] on button "Continue" at bounding box center [790, 270] width 60 height 27
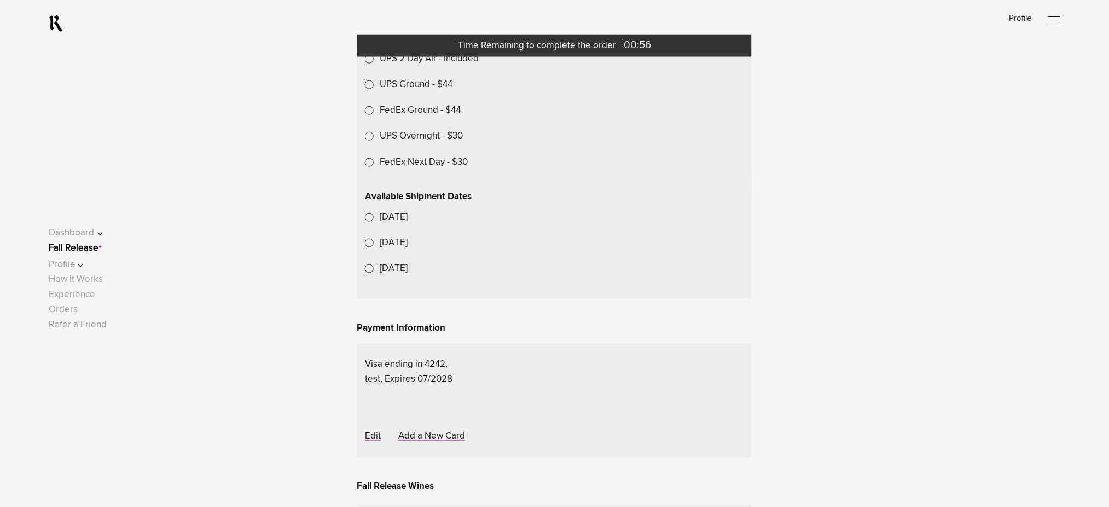
scroll to position [438, 0]
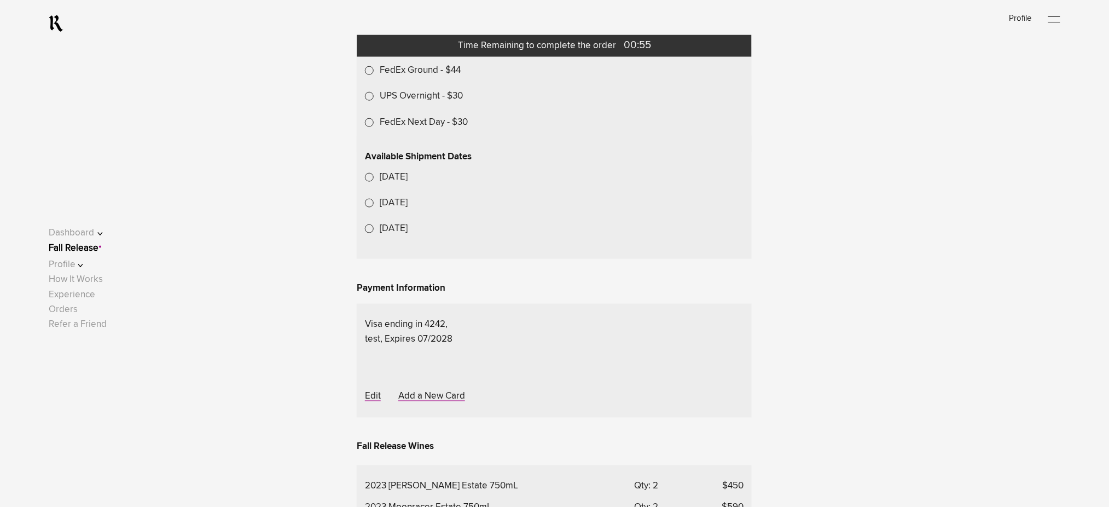
click at [408, 52] on label "UPS Ground - $44" at bounding box center [416, 44] width 73 height 15
click at [408, 207] on lightning-formatted-date-time "Nov 3, 2025" at bounding box center [394, 202] width 28 height 9
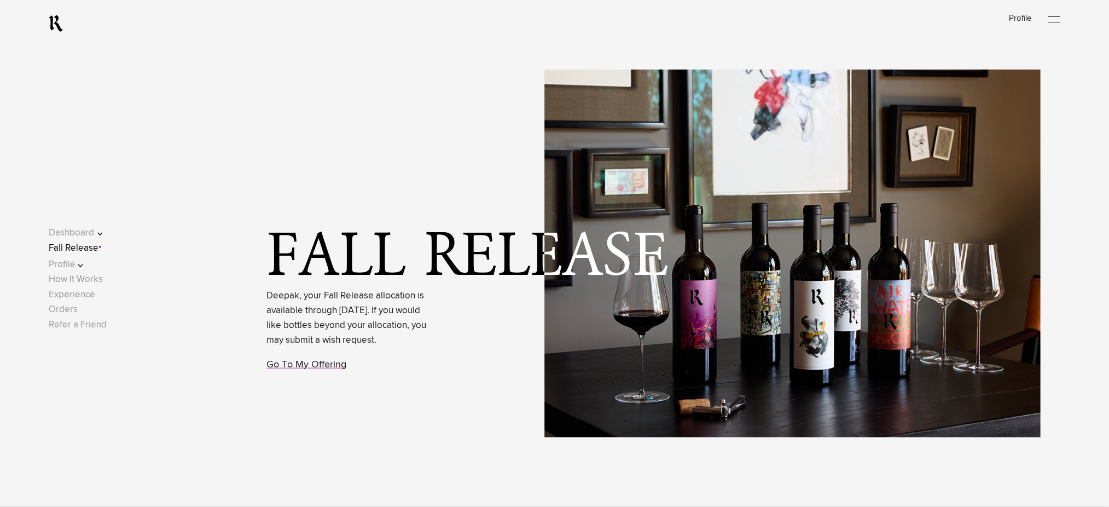
click at [293, 369] on link "Go To My Offering" at bounding box center [307, 364] width 80 height 10
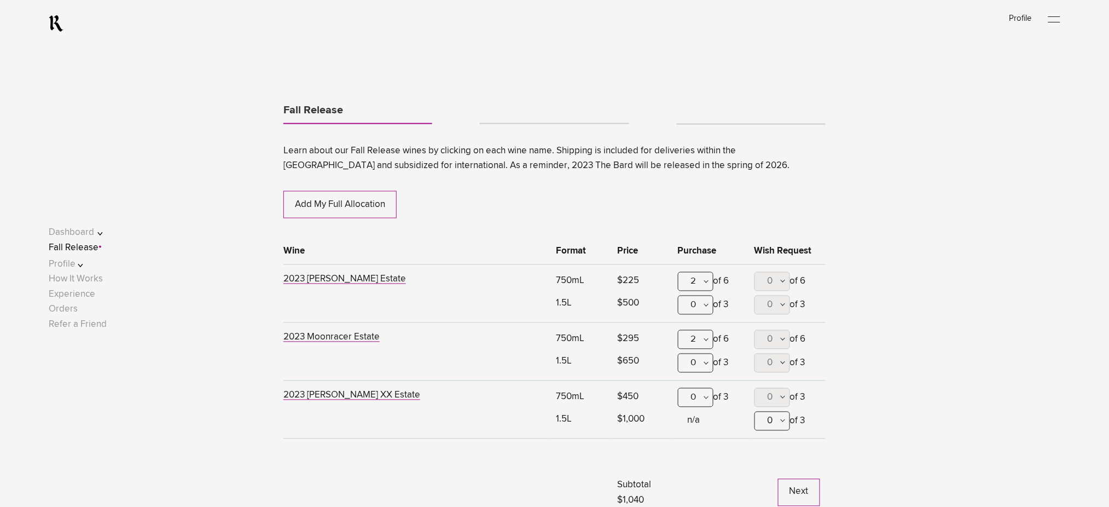
scroll to position [573, 0]
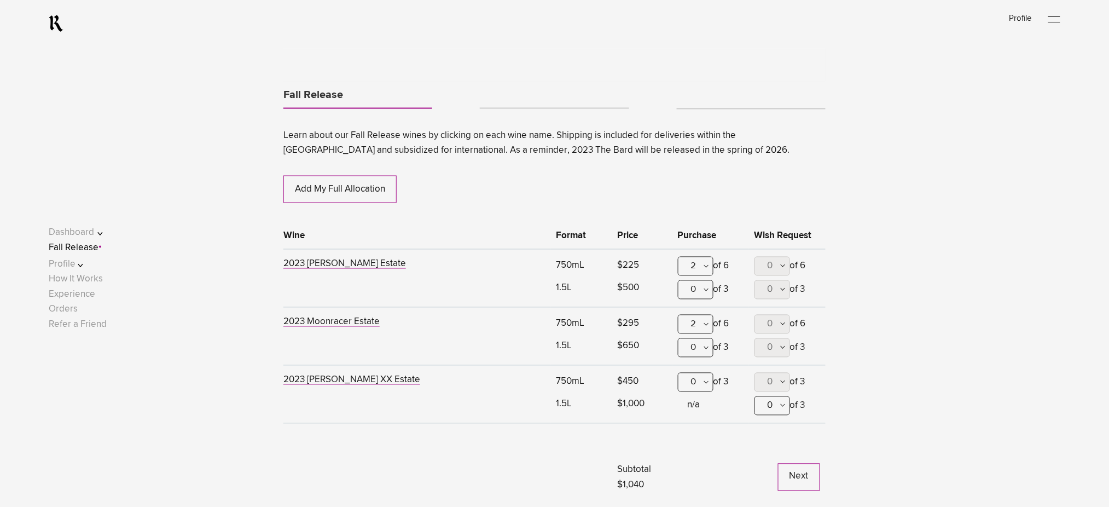
click at [540, 108] on li "Tabs" at bounding box center [554, 104] width 149 height 10
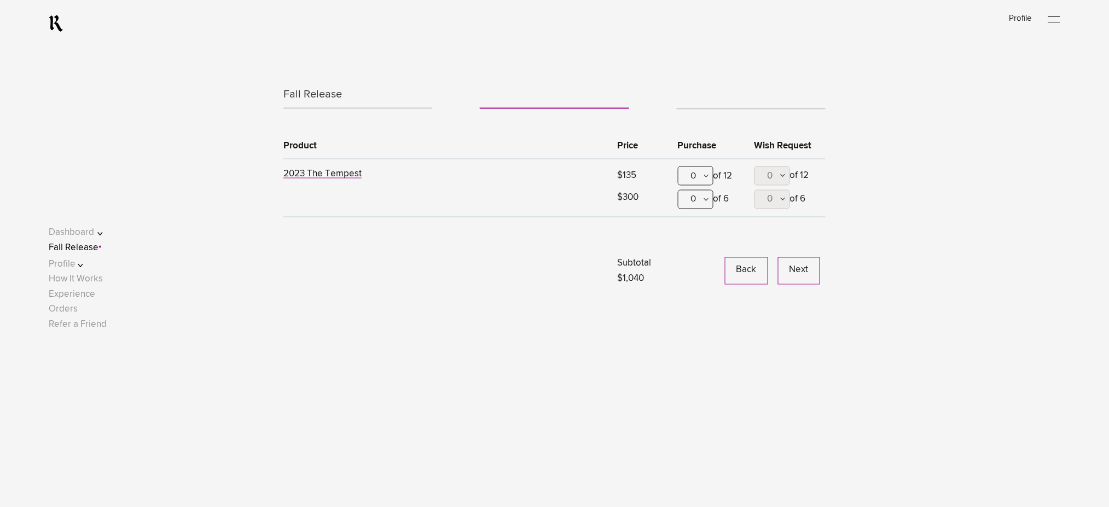
click at [698, 178] on div "0" at bounding box center [696, 175] width 36 height 19
click at [692, 265] on div "2" at bounding box center [695, 256] width 34 height 27
click at [697, 106] on link "Tabs" at bounding box center [751, 104] width 149 height 9
click at [780, 277] on button "Continue" at bounding box center [790, 270] width 60 height 27
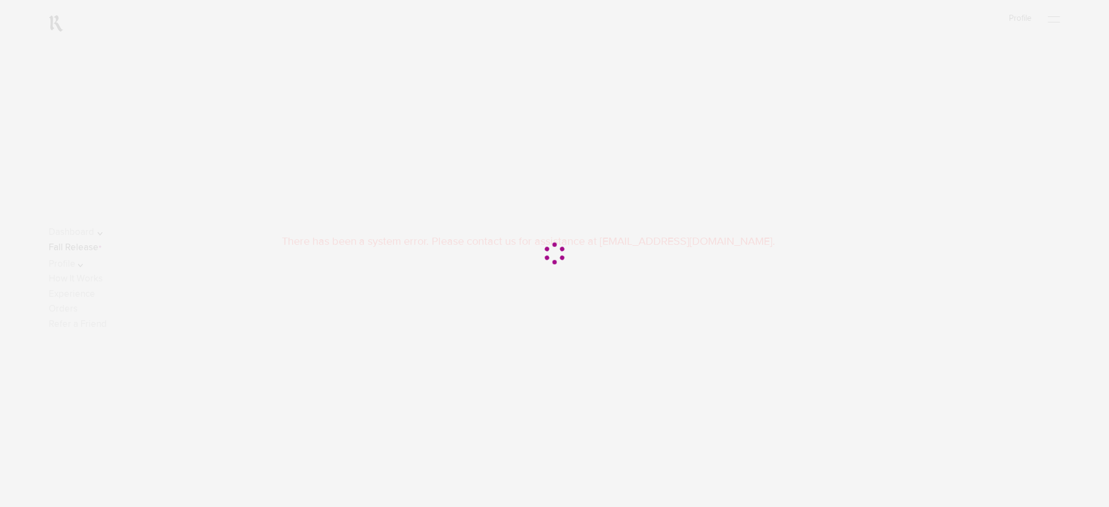
scroll to position [0, 0]
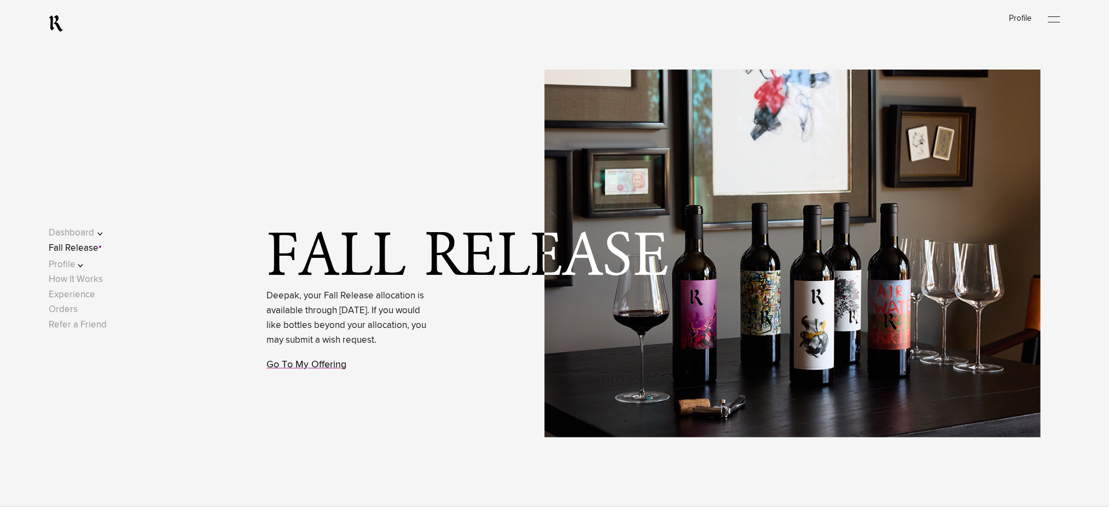
click at [307, 369] on link "Go To My Offering" at bounding box center [307, 364] width 80 height 10
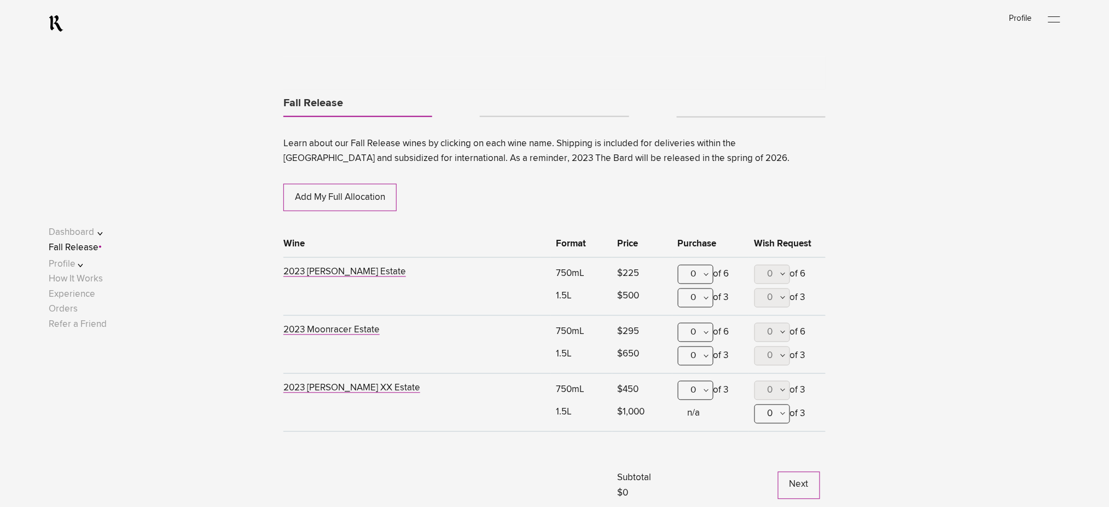
scroll to position [573, 0]
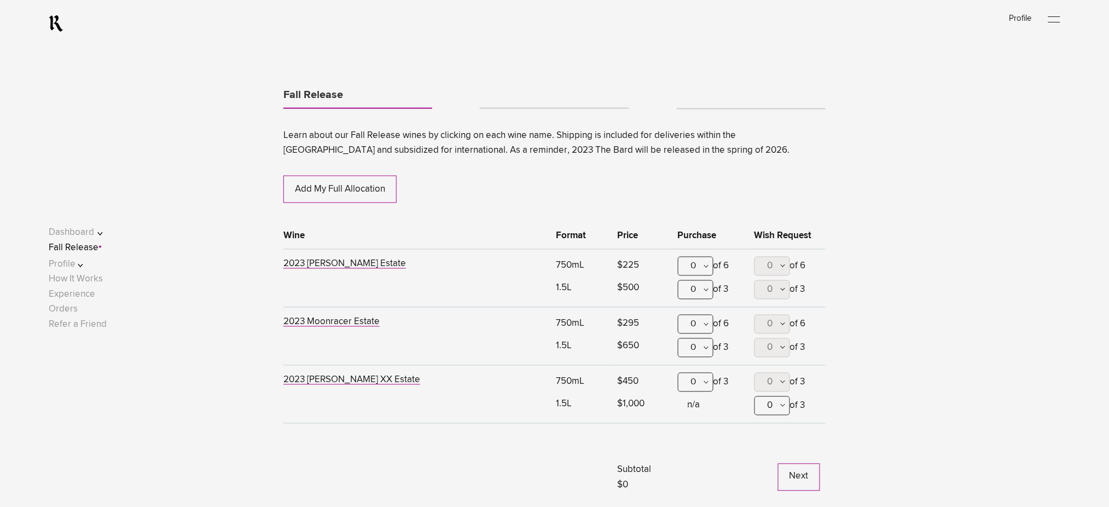
click at [547, 104] on link "Tabs" at bounding box center [554, 103] width 149 height 9
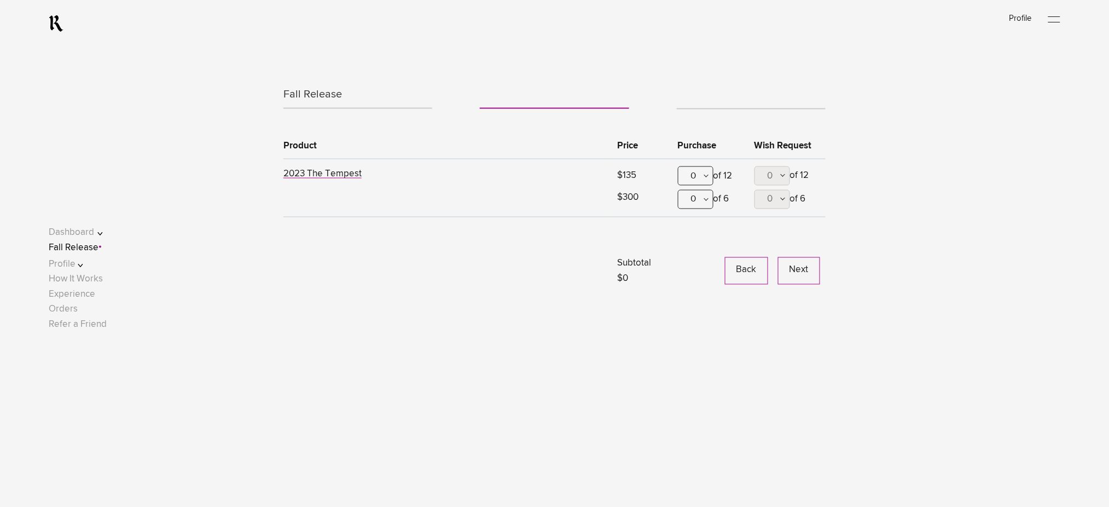
click at [689, 104] on link "Tabs" at bounding box center [751, 104] width 149 height 9
click at [346, 96] on link "Fall Release" at bounding box center [357, 95] width 149 height 26
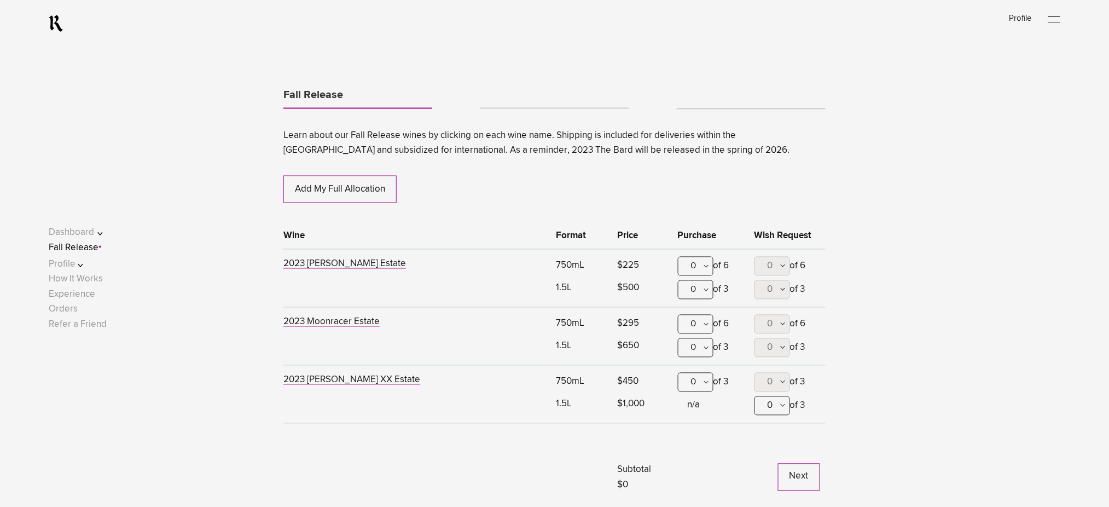
click at [526, 101] on link "Tabs" at bounding box center [554, 103] width 149 height 9
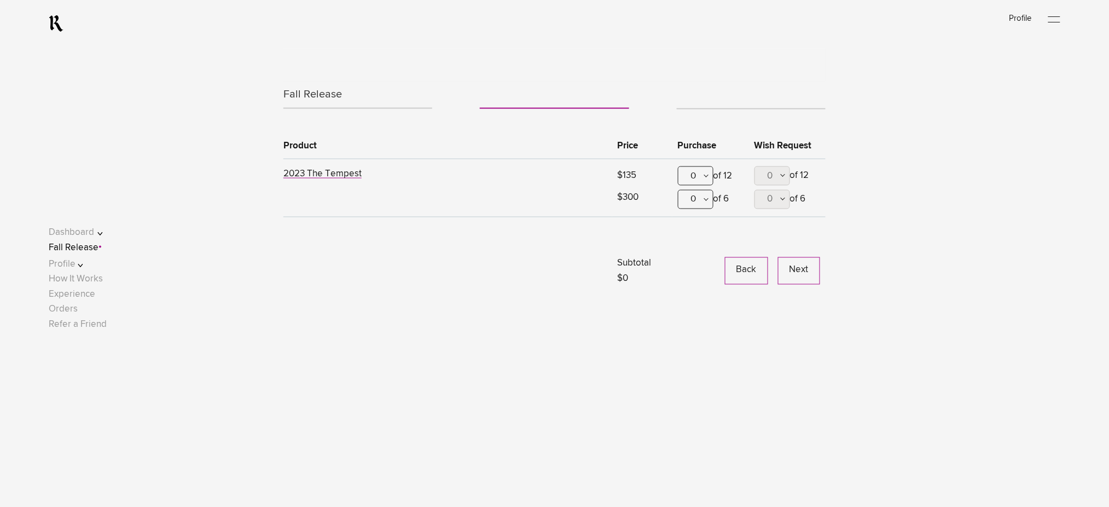
click at [680, 181] on div "0" at bounding box center [696, 175] width 36 height 19
click at [694, 259] on div "2" at bounding box center [695, 256] width 34 height 27
click at [807, 277] on button "Next" at bounding box center [799, 270] width 42 height 27
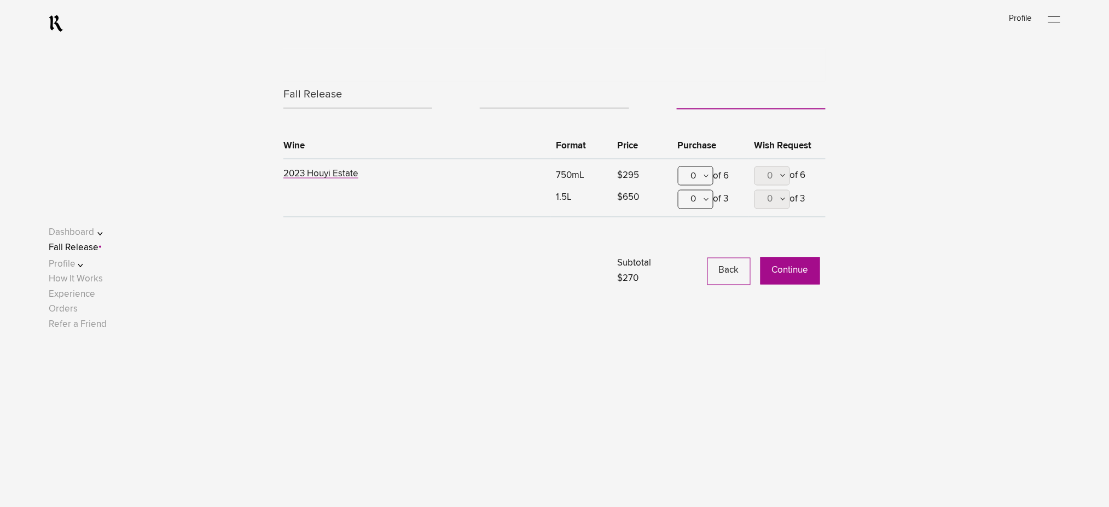
click at [793, 275] on button "Continue" at bounding box center [790, 270] width 60 height 27
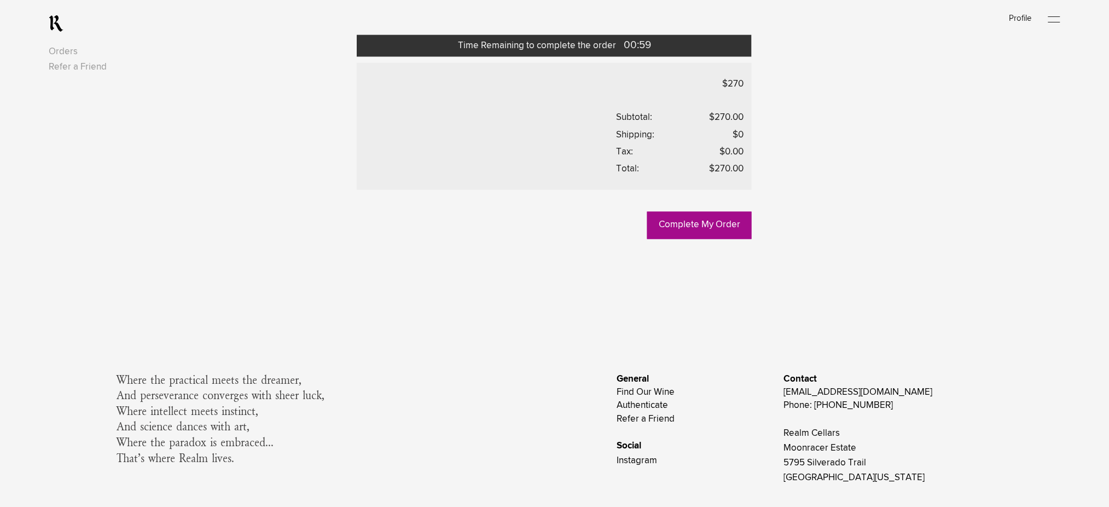
scroll to position [510, 0]
click at [692, 237] on link "Complete My Order" at bounding box center [699, 223] width 104 height 27
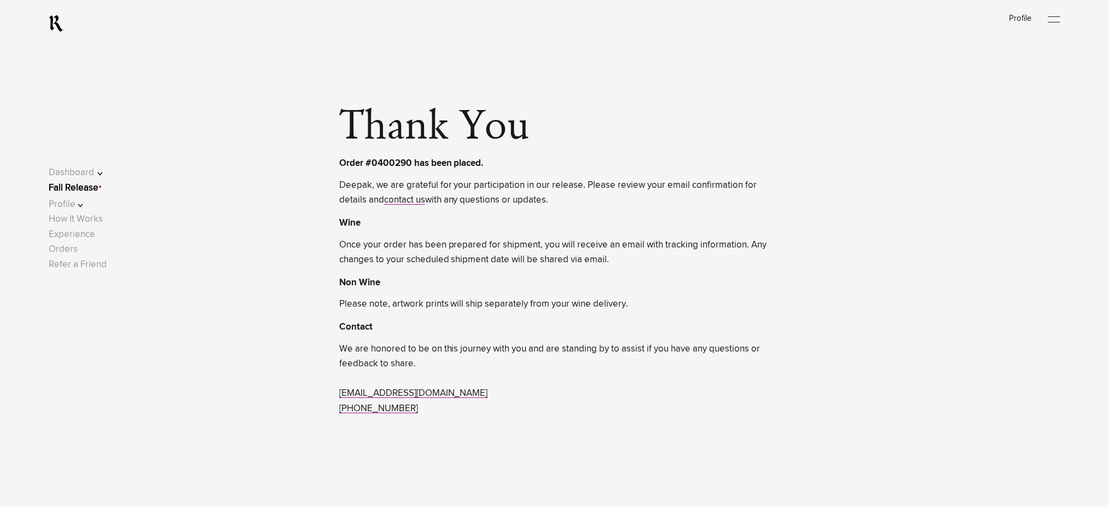
click at [93, 188] on link "Fall Release" at bounding box center [74, 187] width 50 height 9
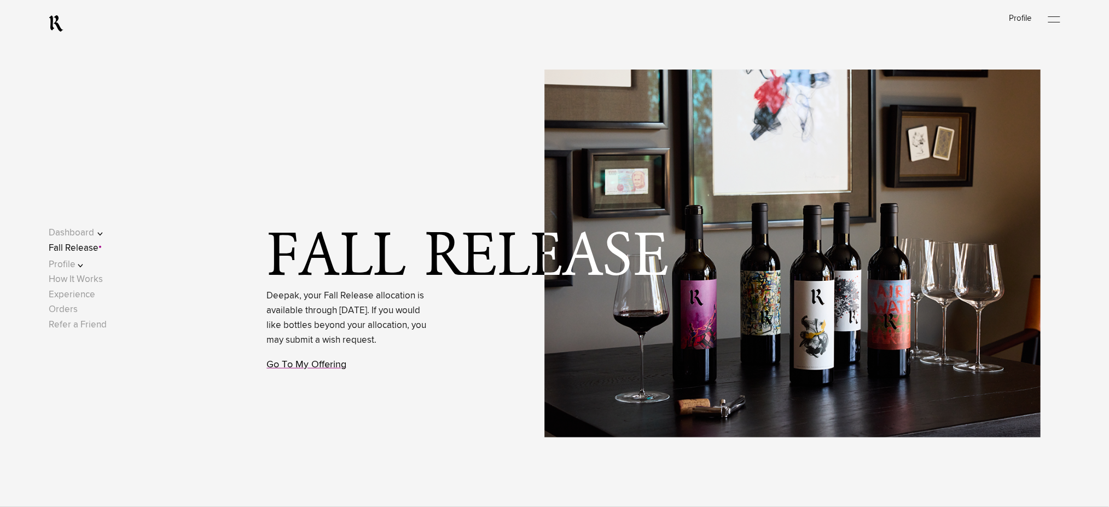
click at [303, 369] on link "Go To My Offering" at bounding box center [307, 364] width 80 height 10
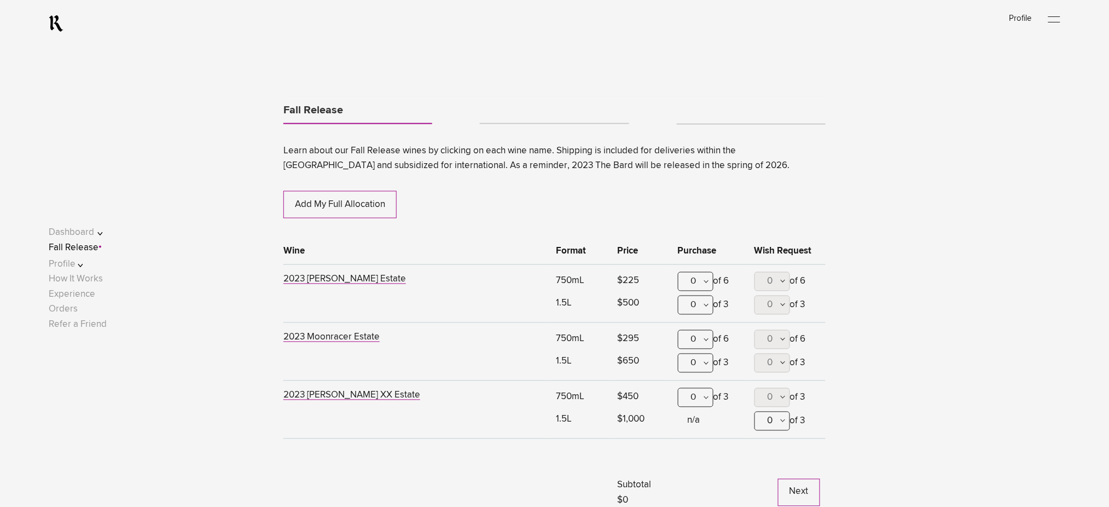
scroll to position [573, 0]
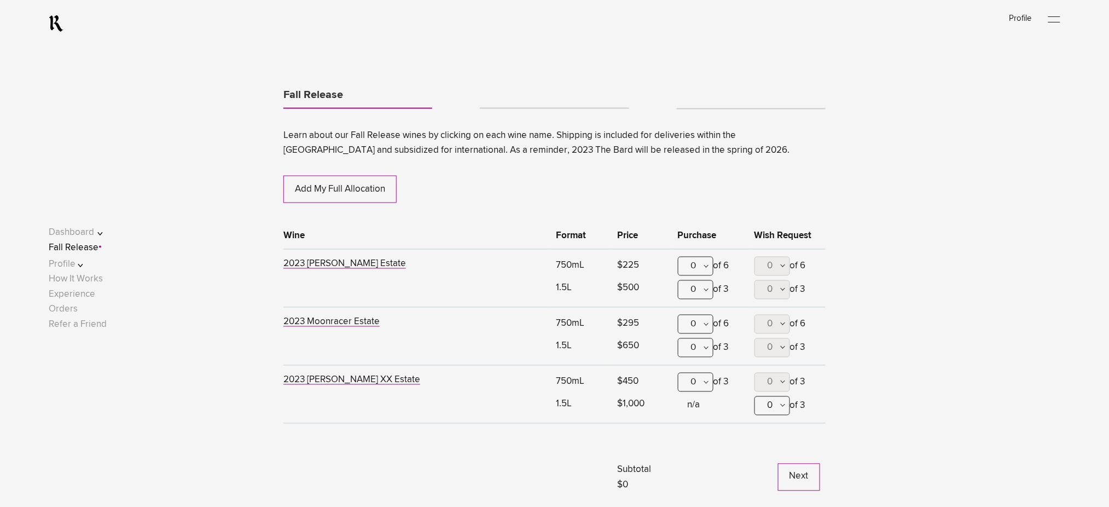
drag, startPoint x: 695, startPoint y: 265, endPoint x: 692, endPoint y: 288, distance: 22.7
click at [695, 265] on div "0" at bounding box center [696, 266] width 36 height 19
click at [694, 345] on div "2" at bounding box center [695, 347] width 34 height 27
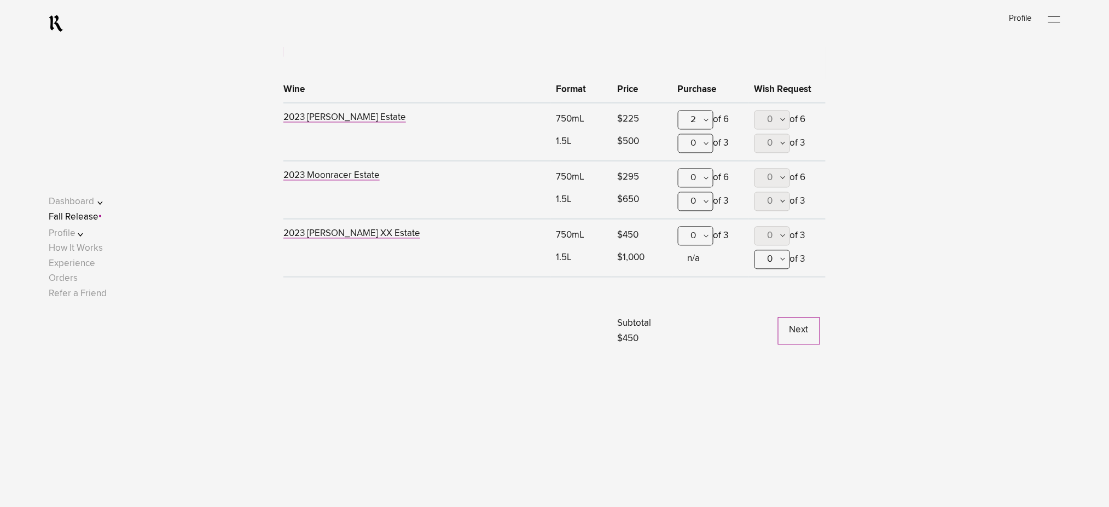
click at [800, 318] on button "Next" at bounding box center [799, 330] width 42 height 27
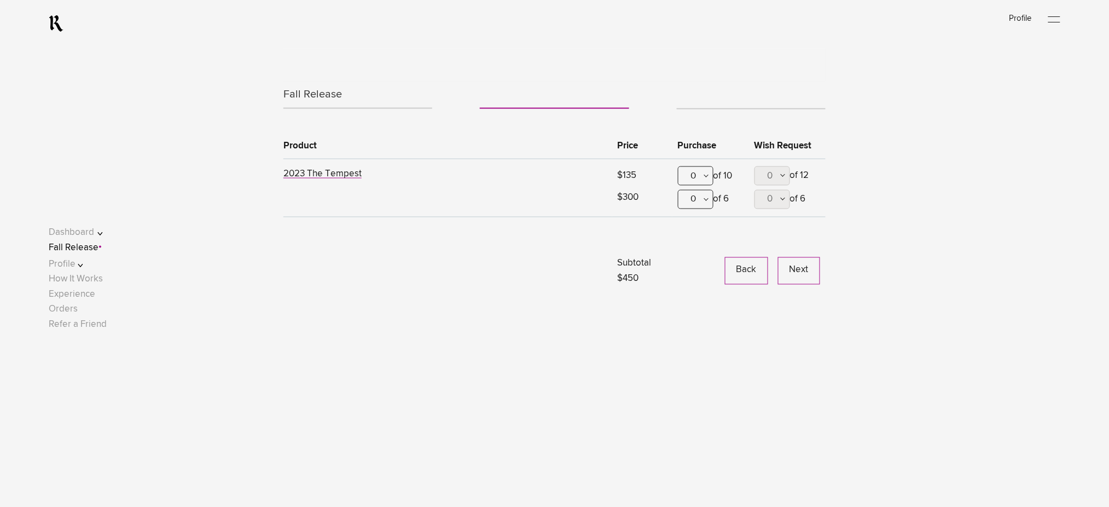
click at [786, 275] on button "Next" at bounding box center [799, 270] width 42 height 27
click at [791, 270] on button "Continue" at bounding box center [790, 270] width 60 height 27
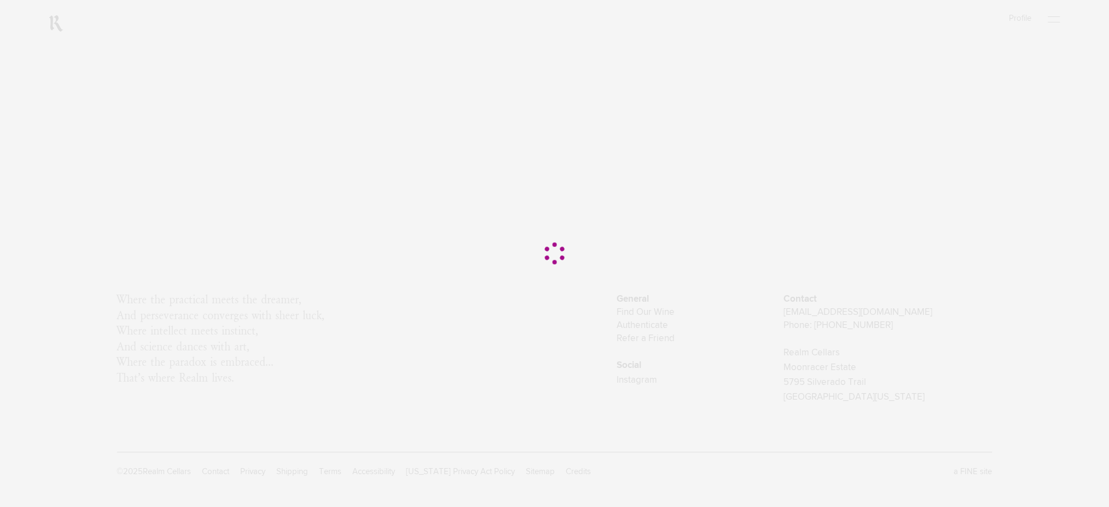
scroll to position [0, 0]
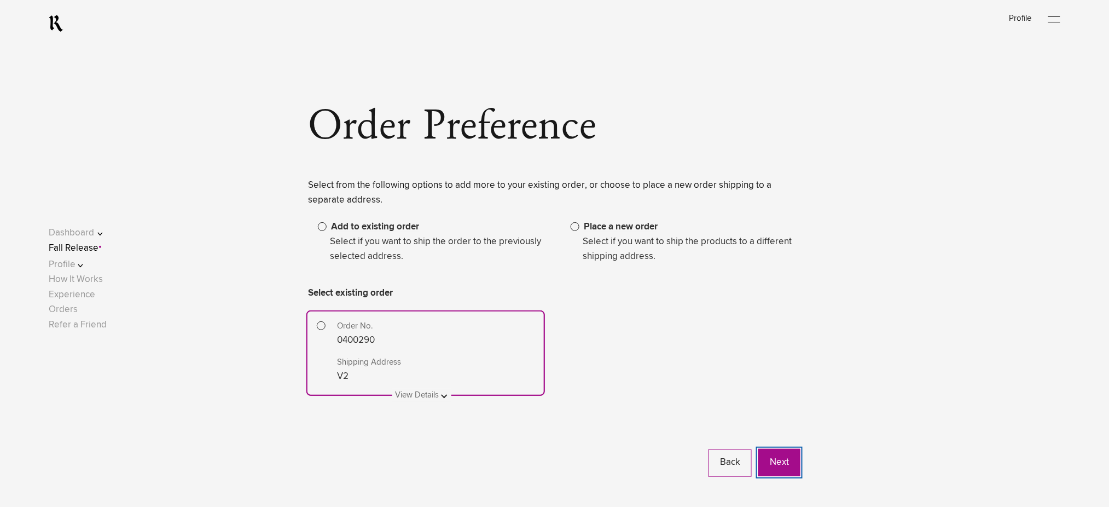
click at [778, 461] on button "Next" at bounding box center [779, 462] width 42 height 27
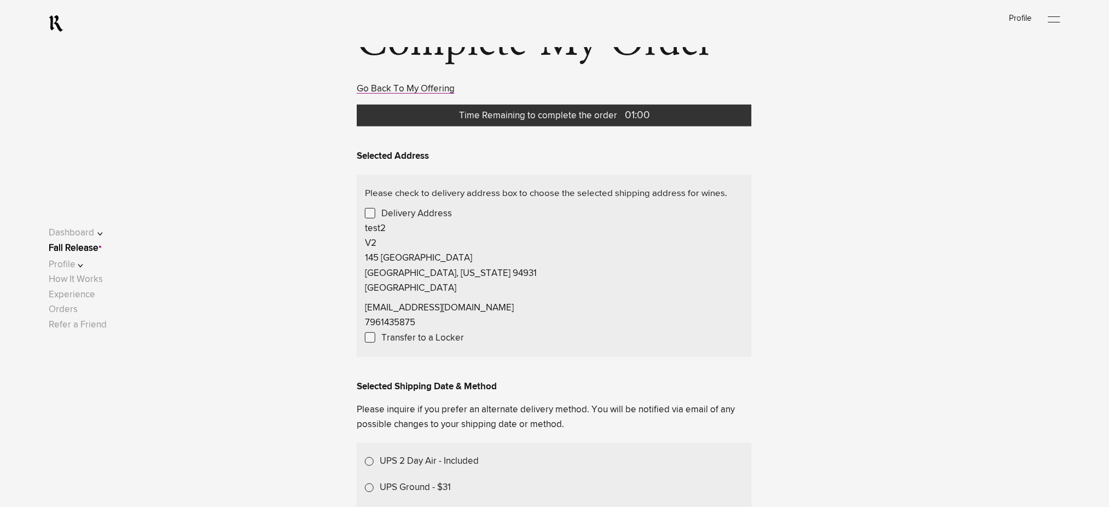
scroll to position [292, 0]
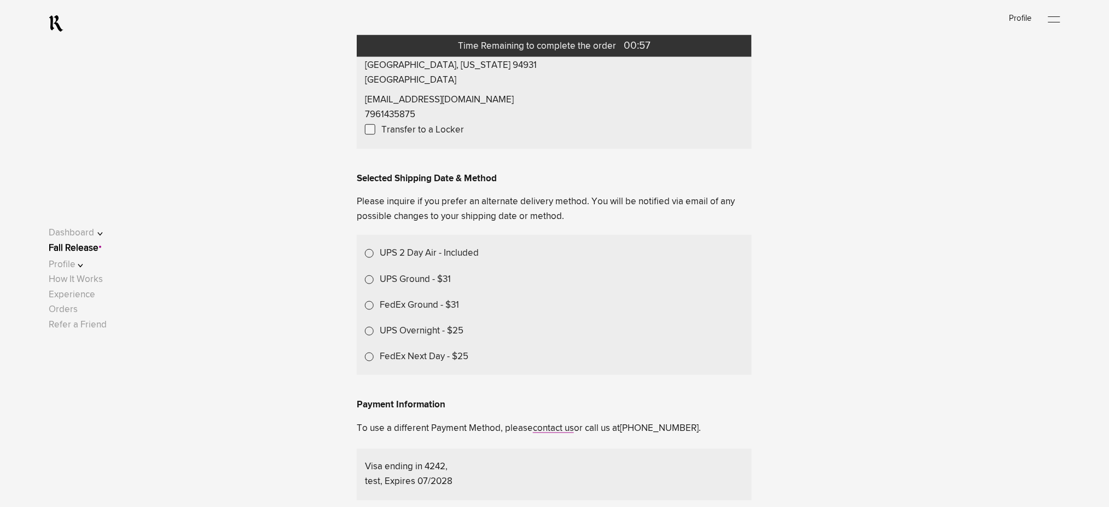
click at [409, 253] on label "UPS 2 Day Air - Included" at bounding box center [429, 253] width 99 height 15
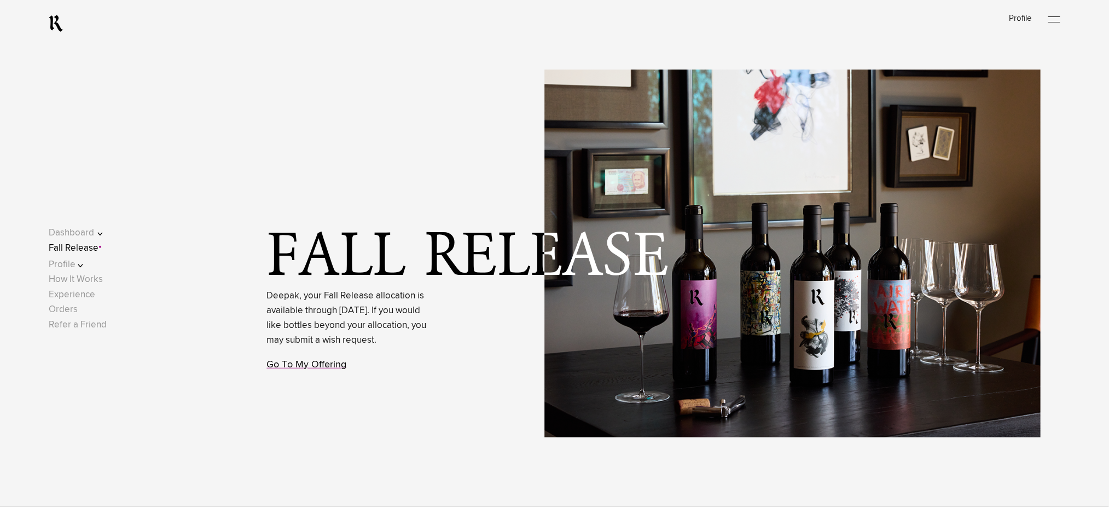
click at [284, 369] on link "Go To My Offering" at bounding box center [307, 364] width 80 height 10
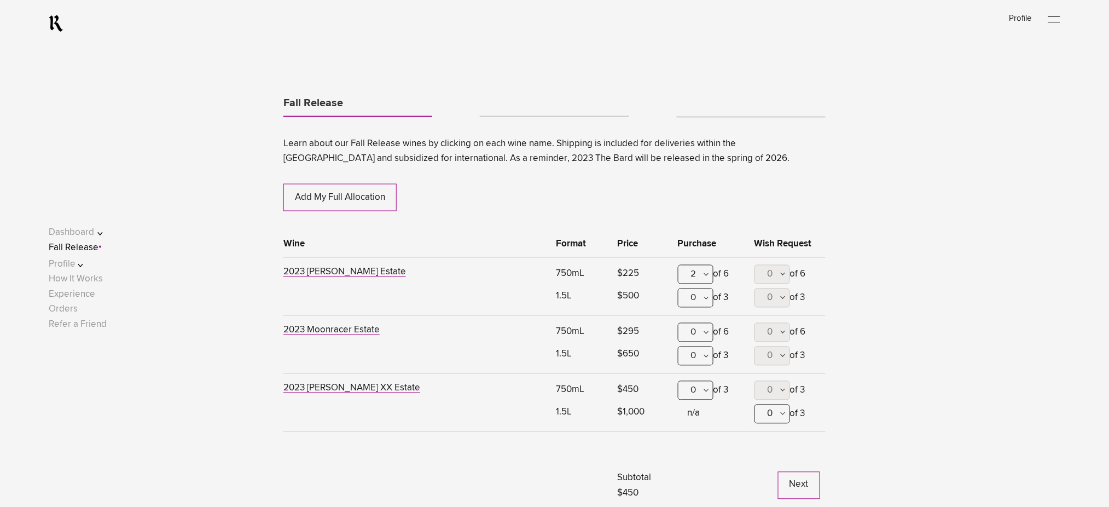
scroll to position [573, 0]
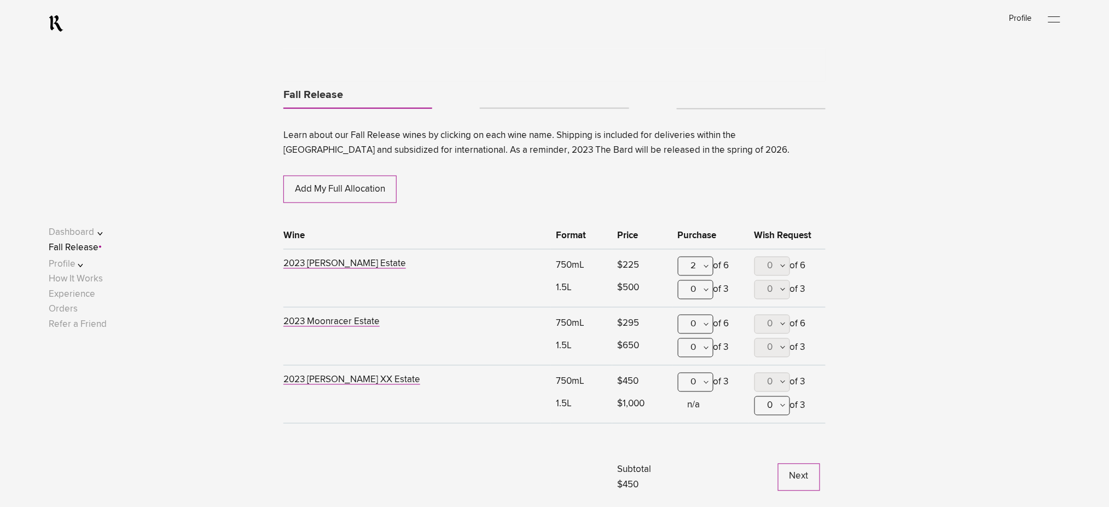
click at [548, 104] on link "Tabs" at bounding box center [554, 103] width 149 height 9
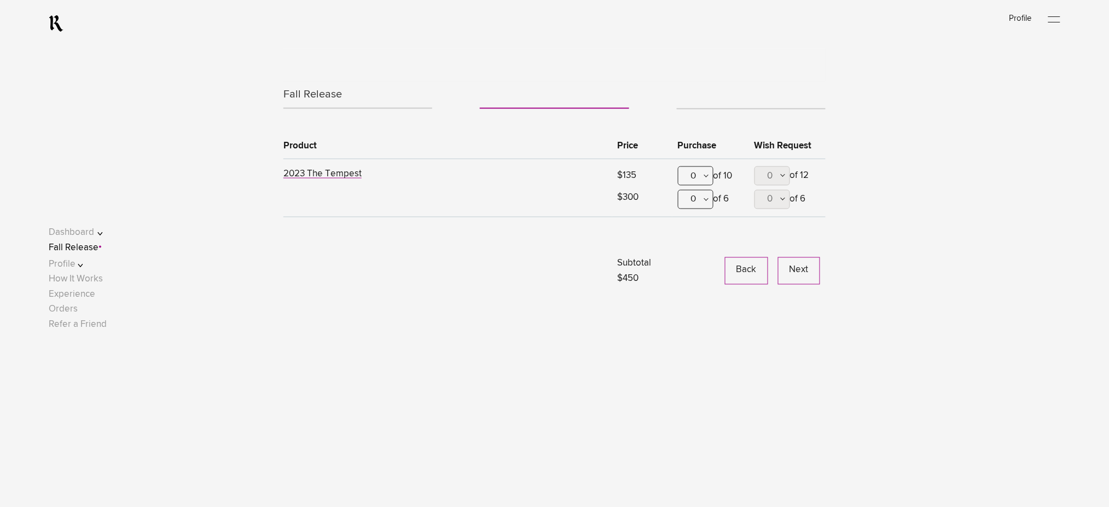
click at [699, 98] on ul "Fall Release" at bounding box center [554, 98] width 542 height 32
click at [696, 104] on link "Tabs" at bounding box center [751, 104] width 149 height 9
click at [780, 270] on button "Continue" at bounding box center [790, 270] width 60 height 27
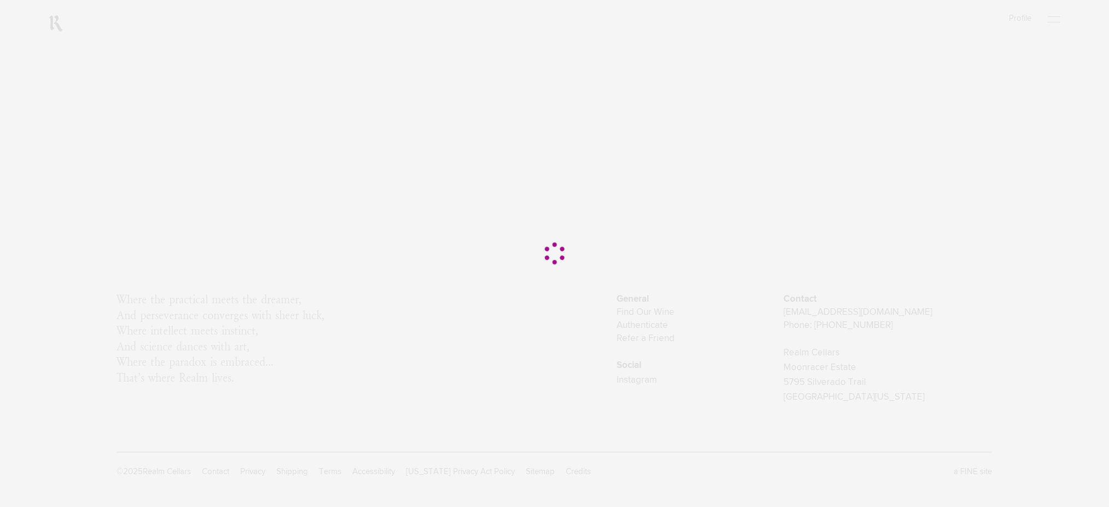
scroll to position [0, 0]
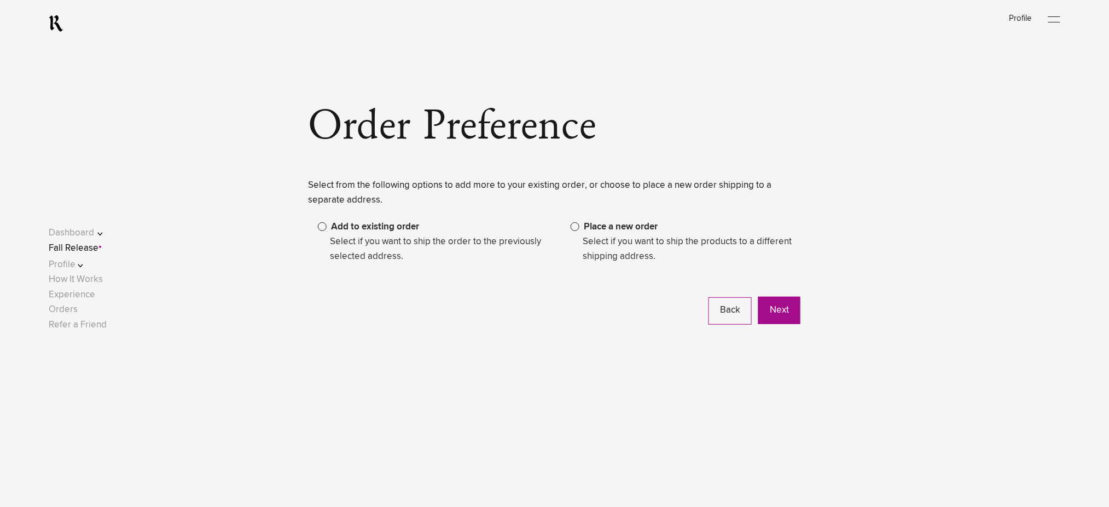
click at [606, 228] on span "Place a new order" at bounding box center [621, 226] width 74 height 9
click at [770, 312] on button "Next" at bounding box center [779, 310] width 42 height 27
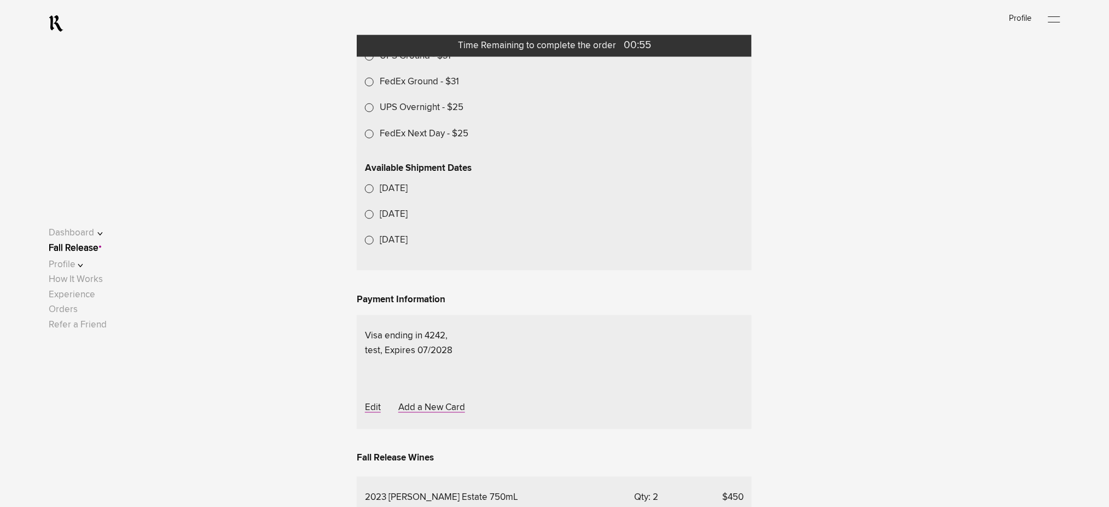
scroll to position [438, 0]
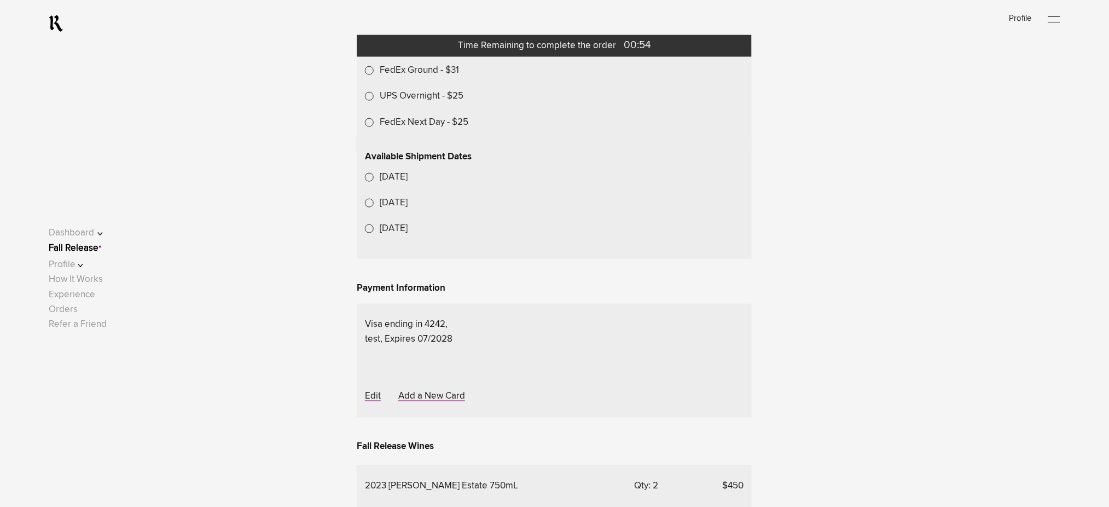
click at [98, 246] on link "Fall Release" at bounding box center [74, 247] width 50 height 9
